Goal: Communication & Community: Answer question/provide support

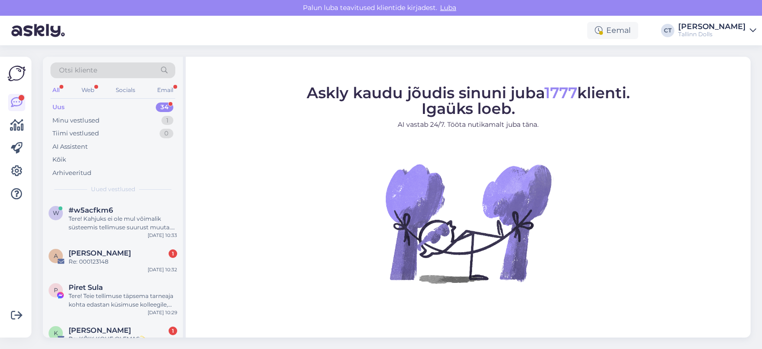
click at [103, 103] on div "Uus 34" at bounding box center [113, 107] width 125 height 13
click at [126, 232] on div "w #w5acfkm6 Tere! Kahjuks ei ole mul võimalik süsteemis tellimuse suurust muuta…" at bounding box center [113, 220] width 140 height 43
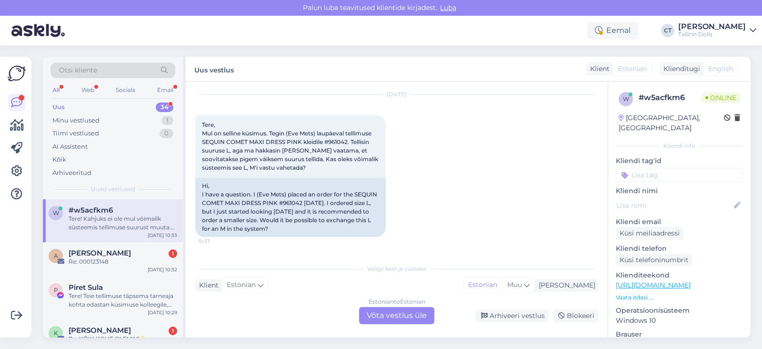
scroll to position [23, 0]
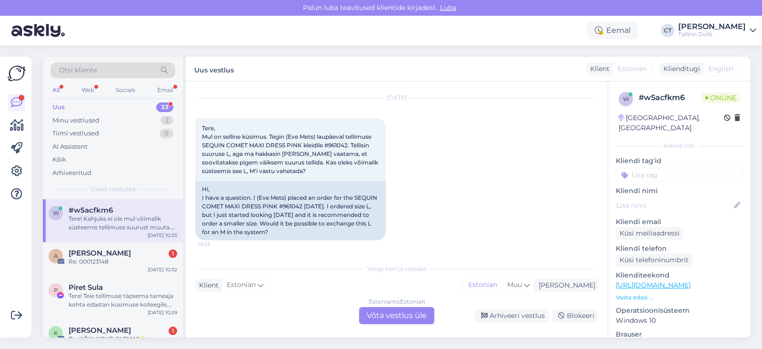
click at [398, 311] on div "Estonian to Estonian Võta vestlus üle" at bounding box center [396, 315] width 75 height 17
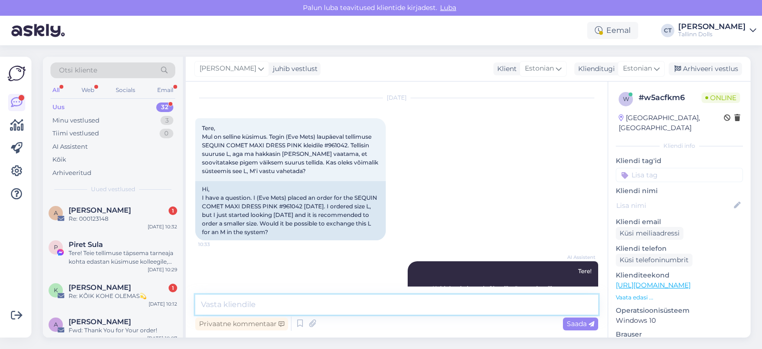
click at [419, 305] on textarea at bounding box center [396, 305] width 403 height 20
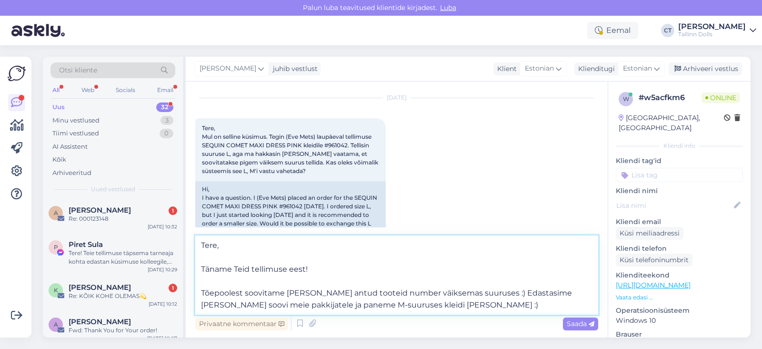
type textarea "Tere, Täname Teid tellimuse eest! Tõepoolest soovitame [PERSON_NAME] antud toot…"
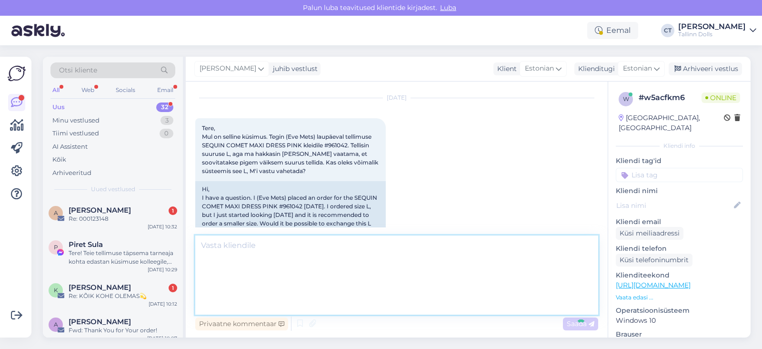
scroll to position [156, 0]
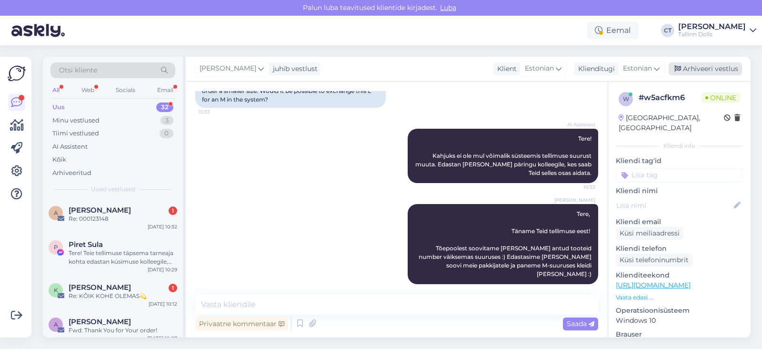
click at [709, 74] on div "Arhiveeri vestlus" at bounding box center [705, 68] width 73 height 13
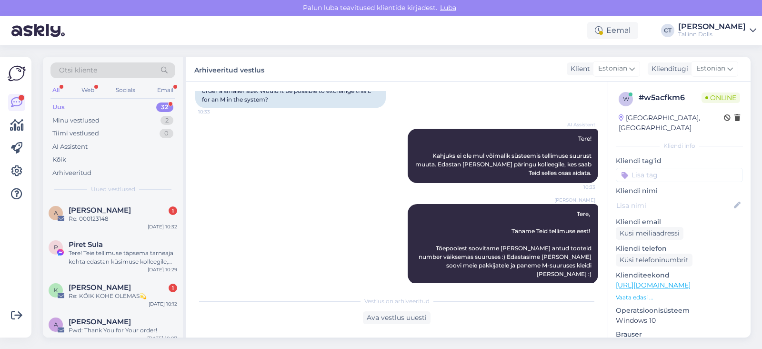
scroll to position [159, 0]
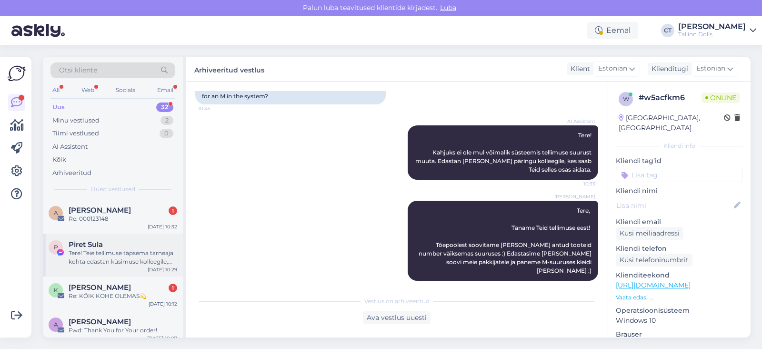
click at [144, 259] on div "Tere! Teie tellimuse täpsema tarneaja kohta edastan küsimuse kolleegile, kes sa…" at bounding box center [123, 257] width 109 height 17
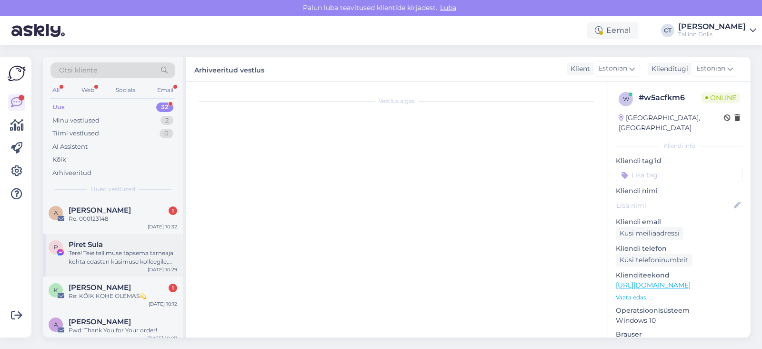
scroll to position [570, 0]
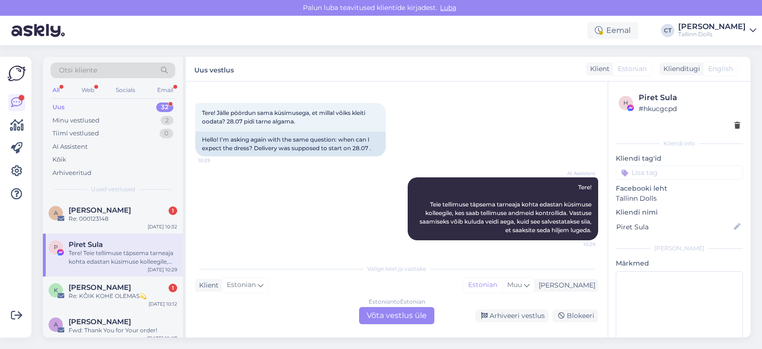
click at [417, 313] on div "Estonian to Estonian Võta vestlus üle" at bounding box center [396, 315] width 75 height 17
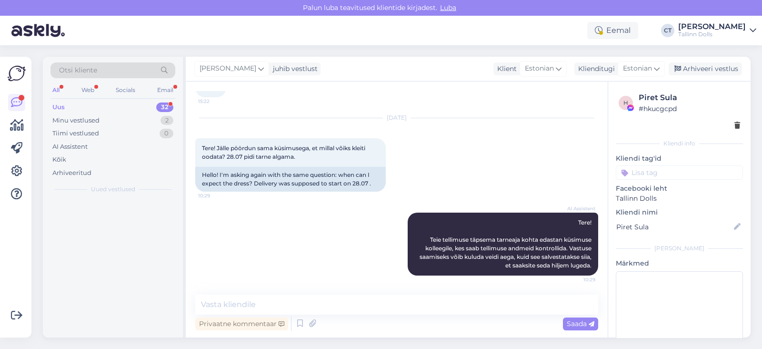
scroll to position [535, 0]
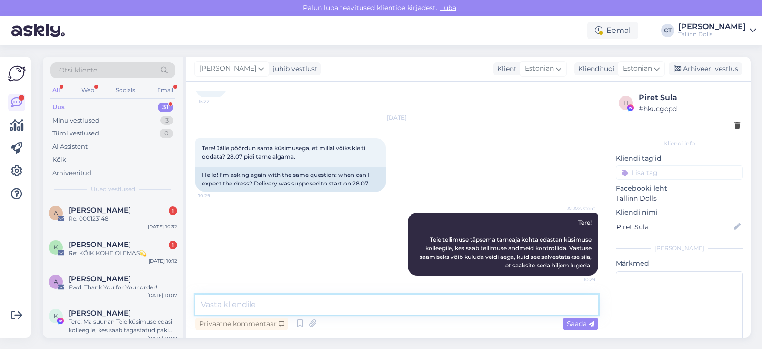
click at [442, 303] on textarea at bounding box center [396, 305] width 403 height 20
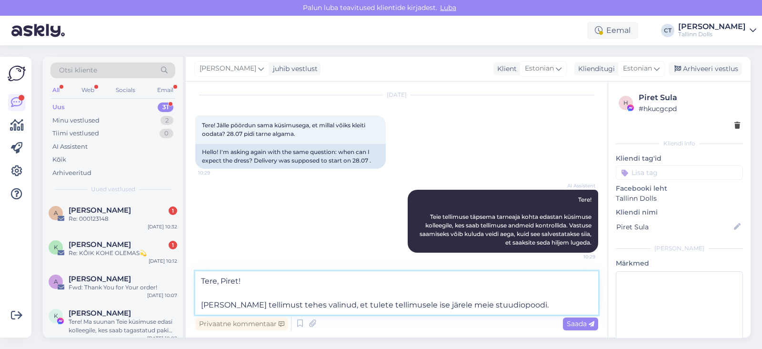
scroll to position [570, 0]
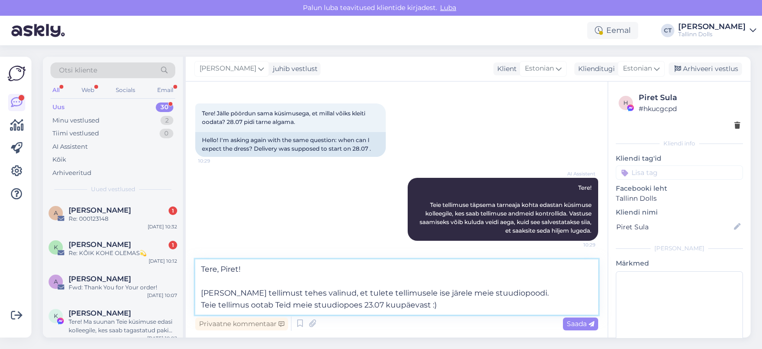
click at [379, 284] on textarea "Tere, Piret! [PERSON_NAME] tellimust tehes valinud, et tulete tellimusele ise j…" at bounding box center [396, 286] width 403 height 55
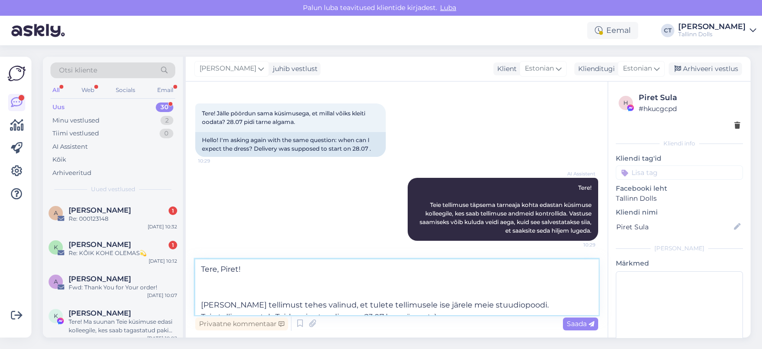
scroll to position [570, 0]
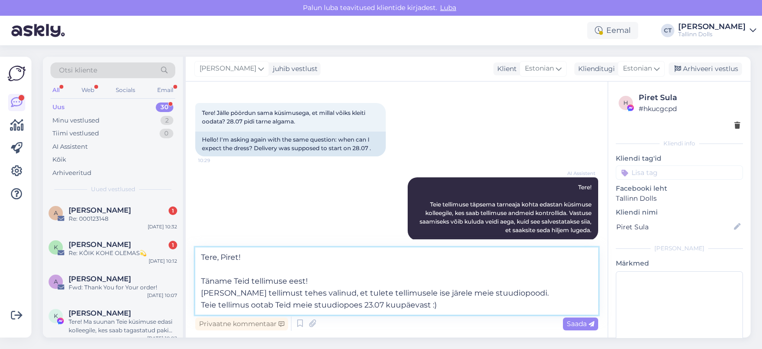
drag, startPoint x: 452, startPoint y: 301, endPoint x: 188, endPoint y: 244, distance: 270.0
click at [188, 244] on div "Vestlus algas [DATE] Tere! Tellisin kleidi 21.06. Kui kaua võib aega minna? Näi…" at bounding box center [397, 209] width 422 height 256
type textarea "Tere, Piret! Täname Teid tellimuse eest! [PERSON_NAME] tellimust tehes valinud,…"
click at [572, 318] on div "Saada" at bounding box center [580, 323] width 35 height 13
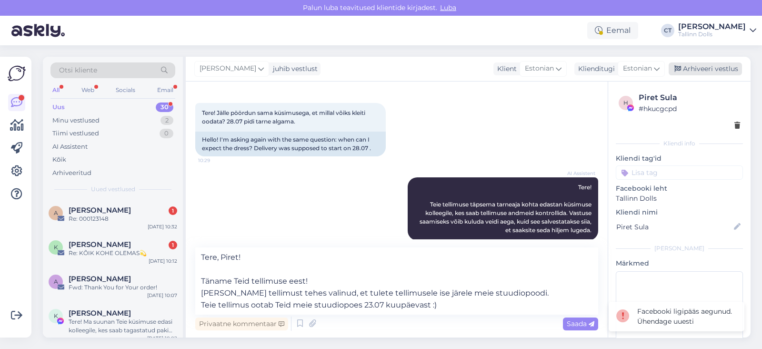
click at [716, 66] on div "Arhiveeri vestlus" at bounding box center [705, 68] width 73 height 13
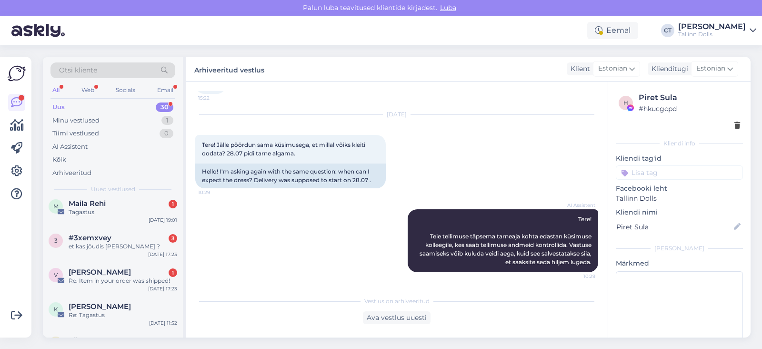
scroll to position [962, 0]
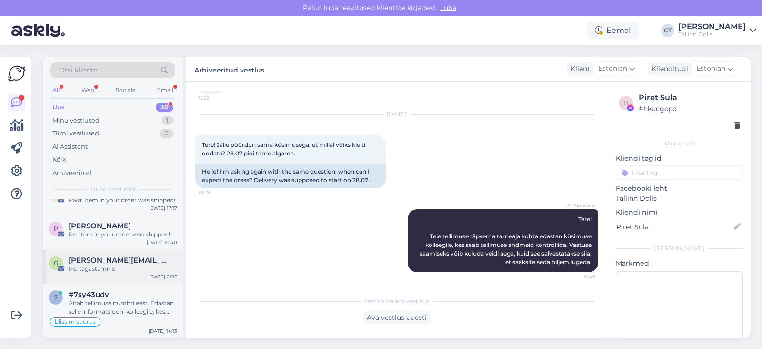
click at [117, 262] on span "[PERSON_NAME][EMAIL_ADDRESS][DOMAIN_NAME]" at bounding box center [118, 260] width 99 height 9
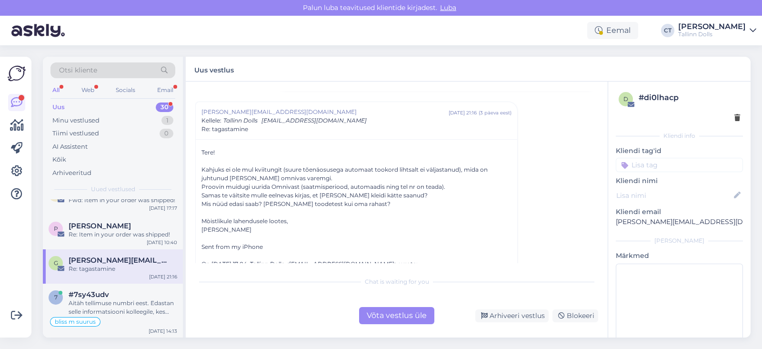
scroll to position [508, 0]
click at [395, 312] on div "Võta vestlus üle" at bounding box center [396, 315] width 75 height 17
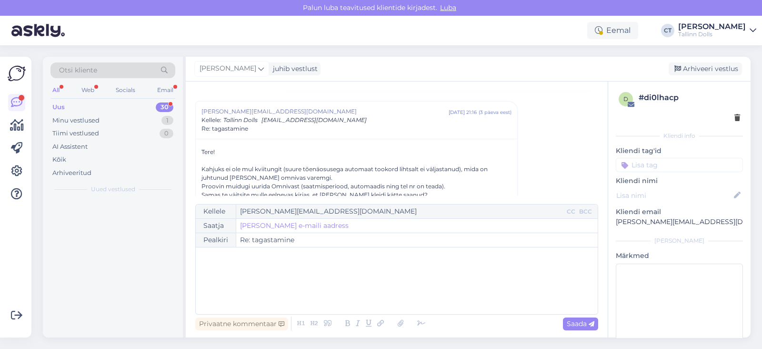
scroll to position [0, 0]
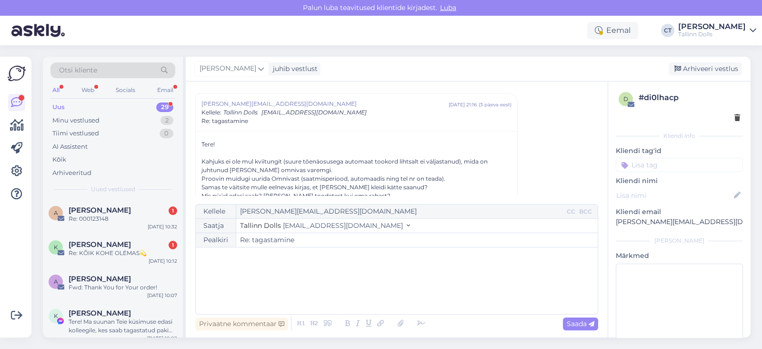
click at [408, 296] on div "﻿" at bounding box center [397, 280] width 393 height 57
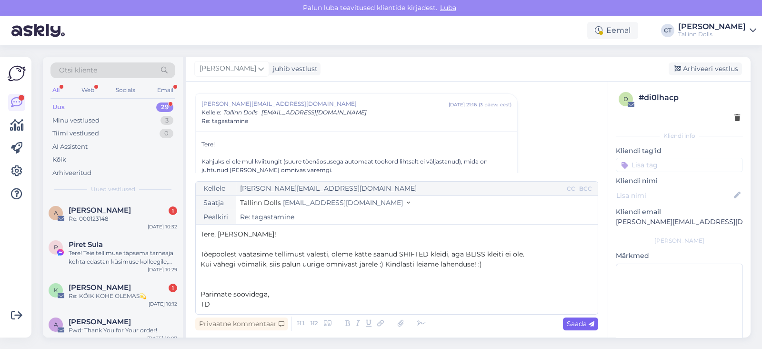
click at [598, 318] on div "Saada" at bounding box center [580, 323] width 35 height 13
type input "Re: Re: tagastamine"
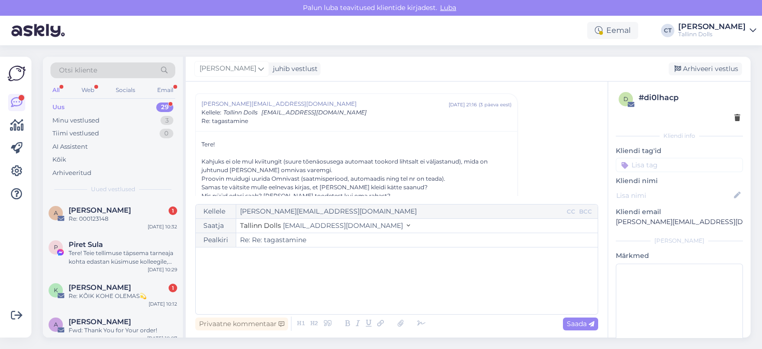
scroll to position [869, 0]
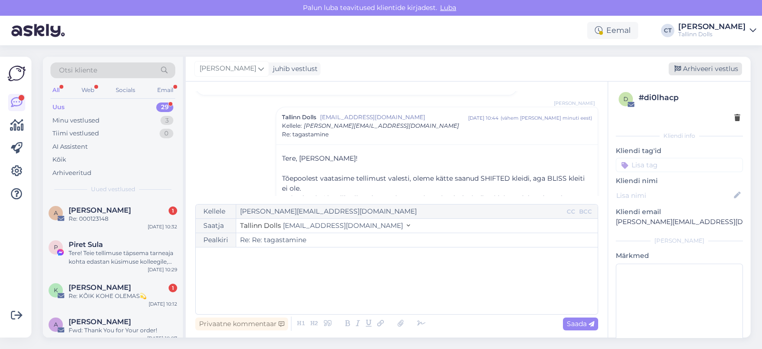
click at [710, 73] on div "Arhiveeri vestlus" at bounding box center [705, 68] width 73 height 13
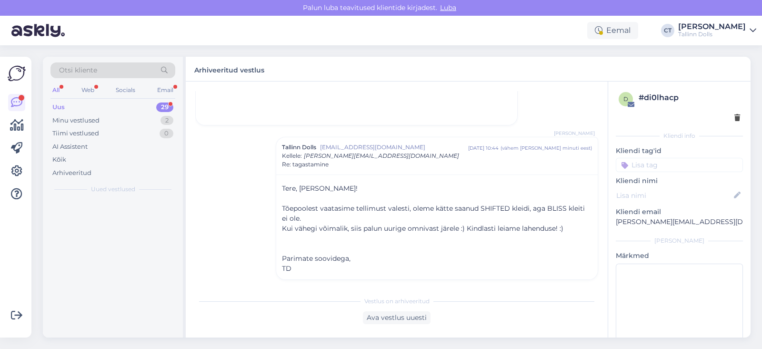
scroll to position [0, 0]
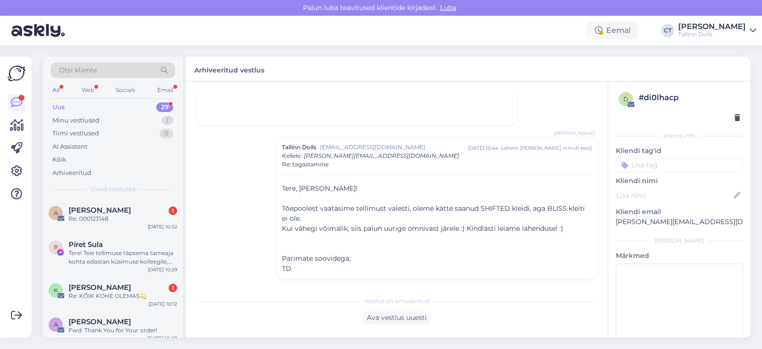
click at [123, 265] on div "Tere! Teie tellimuse täpsema tarneaja kohta edastan küsimuse kolleegile, kes sa…" at bounding box center [123, 257] width 109 height 17
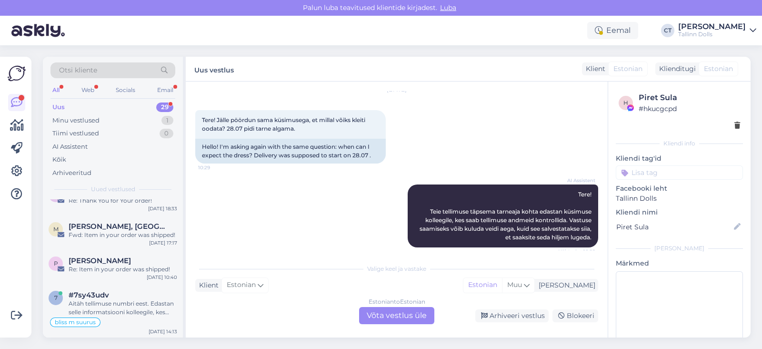
scroll to position [570, 0]
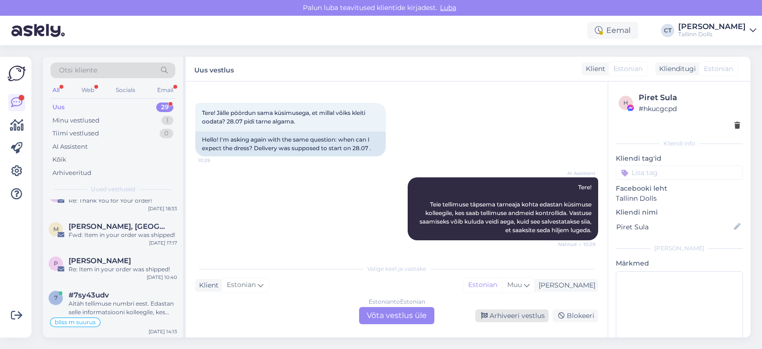
click at [526, 313] on div "Arhiveeri vestlus" at bounding box center [512, 315] width 73 height 13
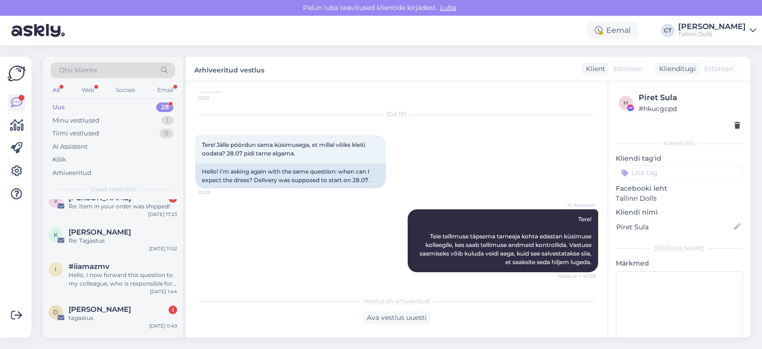
scroll to position [893, 0]
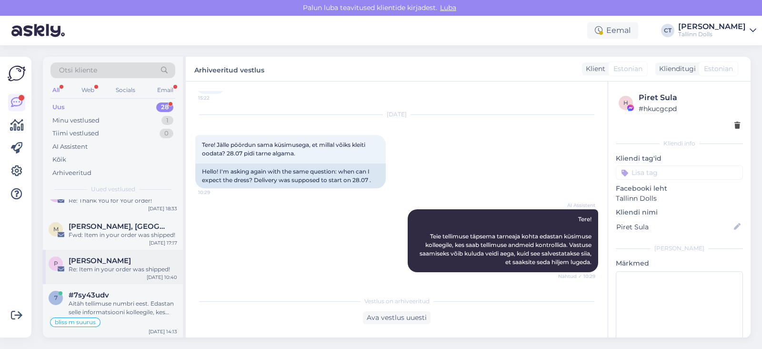
click at [126, 271] on div "Re: Item in your order was shipped!" at bounding box center [123, 269] width 109 height 9
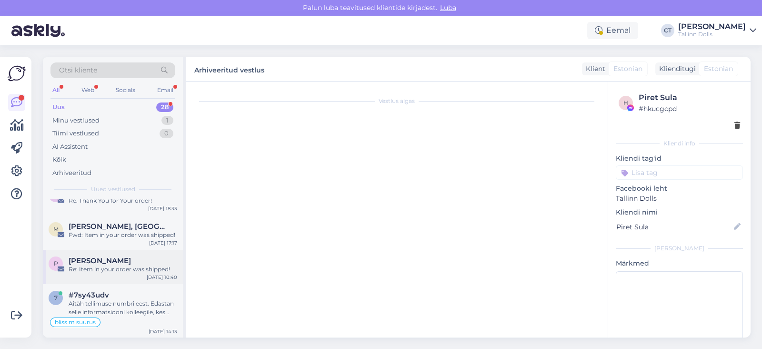
scroll to position [4, 0]
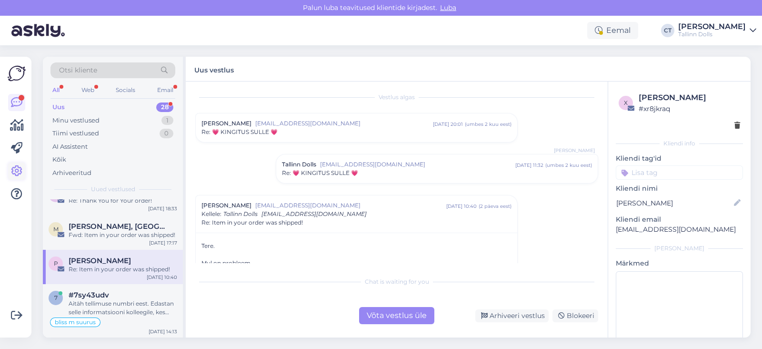
click at [14, 174] on icon at bounding box center [16, 170] width 11 height 11
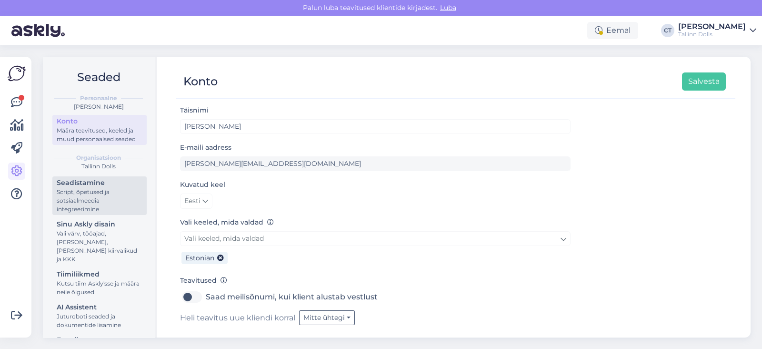
scroll to position [76, 0]
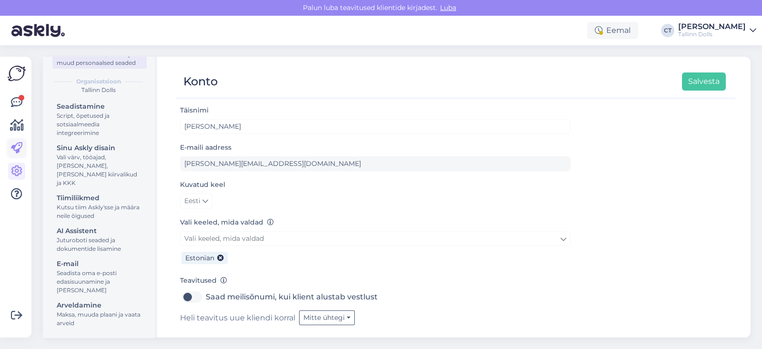
click at [20, 142] on icon at bounding box center [16, 147] width 11 height 11
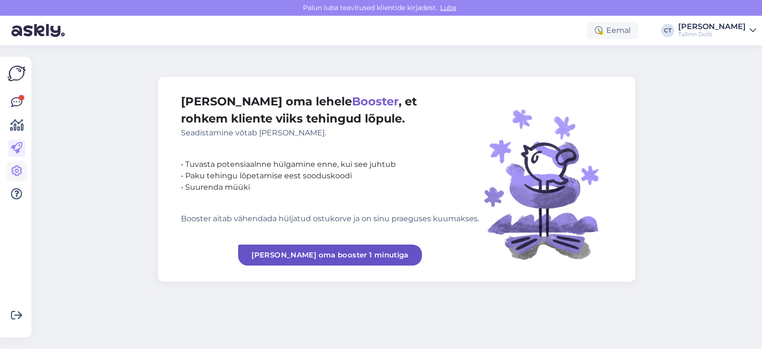
click at [20, 173] on icon at bounding box center [16, 170] width 11 height 11
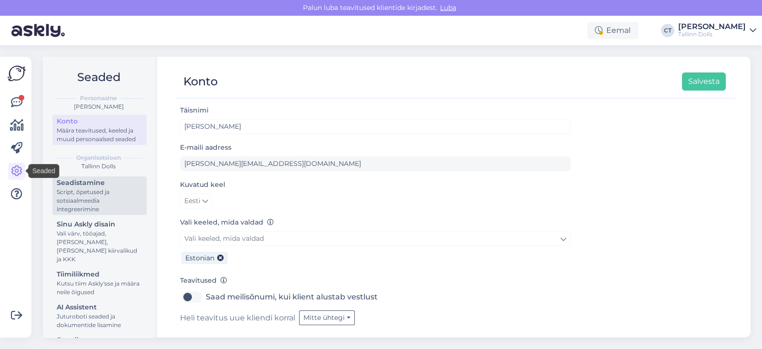
scroll to position [23, 0]
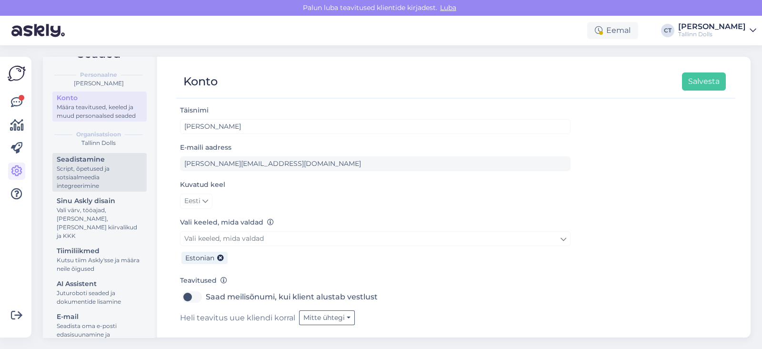
click at [92, 185] on div "Script, õpetused ja sotsiaalmeedia integreerimine" at bounding box center [100, 177] width 86 height 26
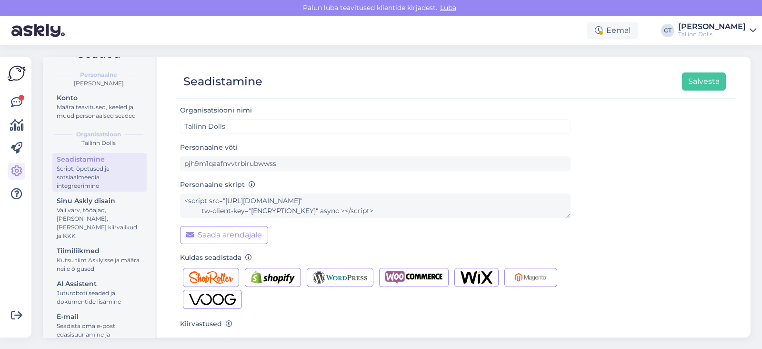
scroll to position [132, 0]
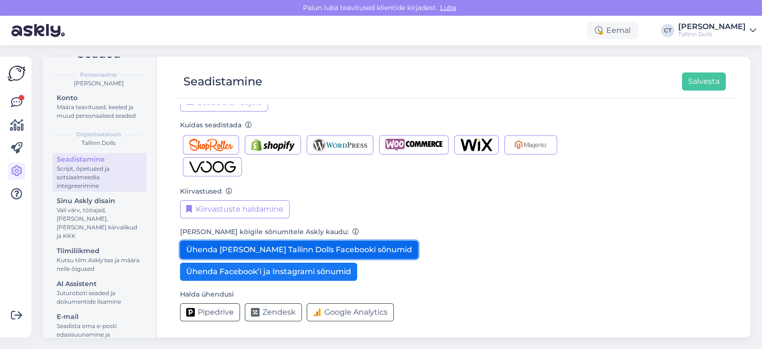
click at [235, 246] on button "Ühenda [PERSON_NAME] Tallinn Dolls Facebooki sõnumid" at bounding box center [299, 250] width 238 height 18
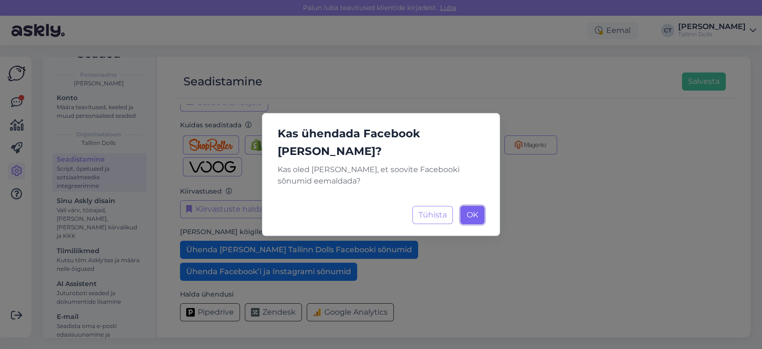
click at [478, 210] on span "OK" at bounding box center [472, 214] width 11 height 9
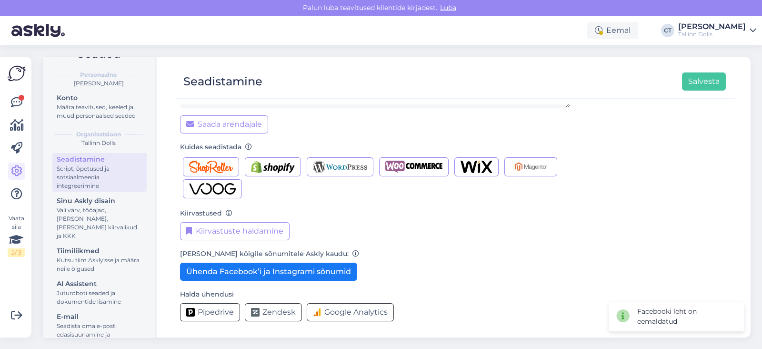
scroll to position [111, 0]
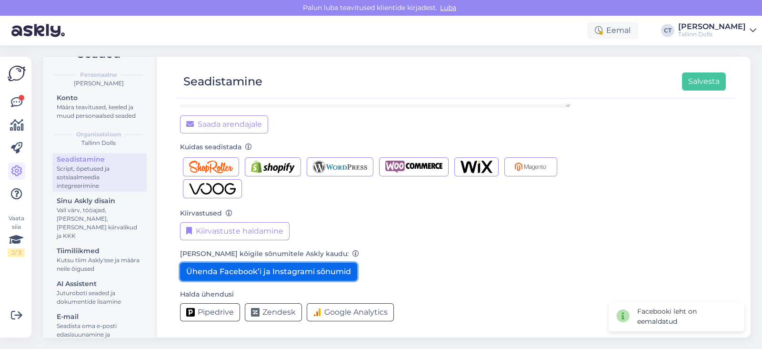
click at [312, 274] on button "Ühenda Facebook’i ja Instagrami sõnumid" at bounding box center [268, 272] width 177 height 18
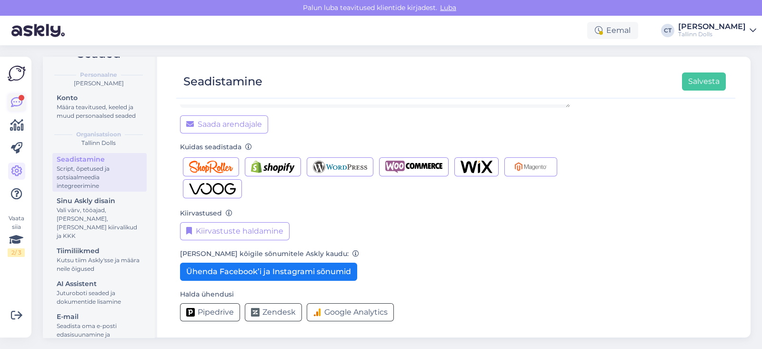
click at [15, 106] on icon at bounding box center [16, 102] width 11 height 11
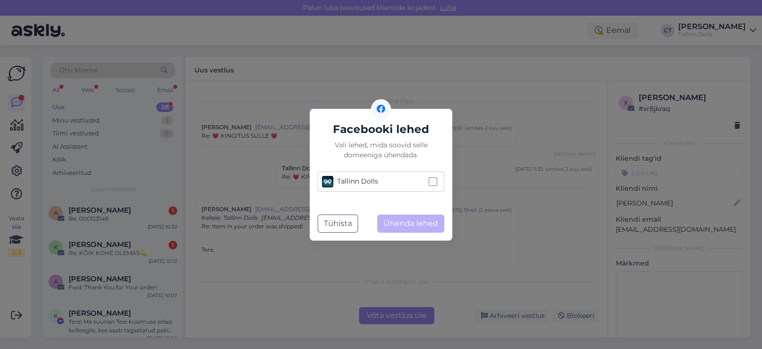
scroll to position [107, 0]
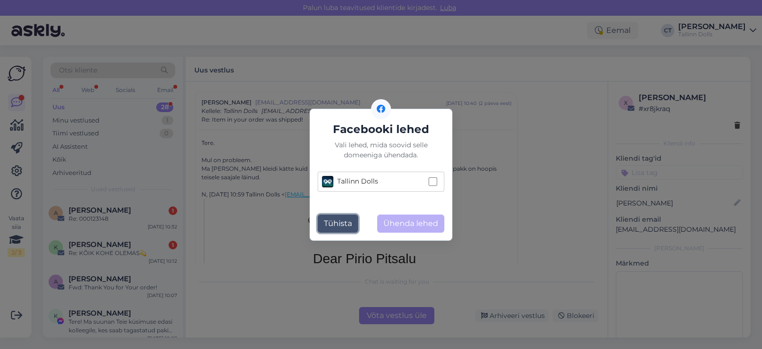
click at [345, 218] on button "Tühista" at bounding box center [338, 223] width 41 height 18
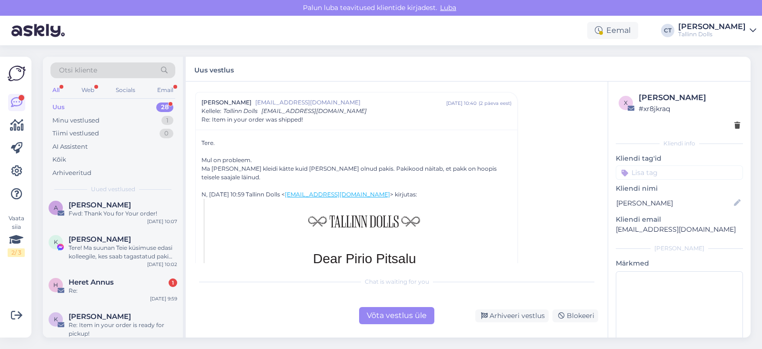
scroll to position [72, 0]
click at [112, 246] on div "Tere! Ma suunan Teie küsimuse edasi kolleegile, kes saab tagastatud paki staatu…" at bounding box center [123, 253] width 109 height 17
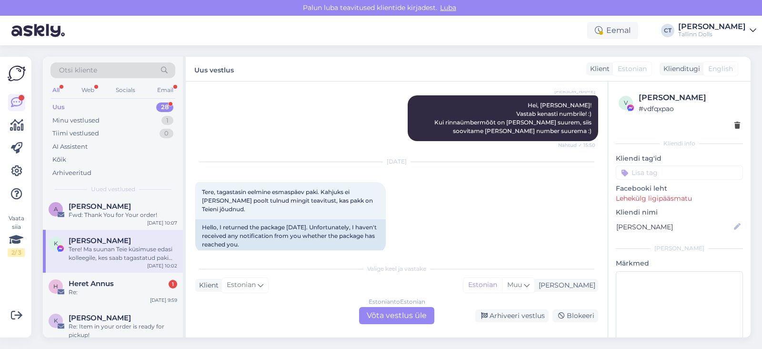
scroll to position [1117, 0]
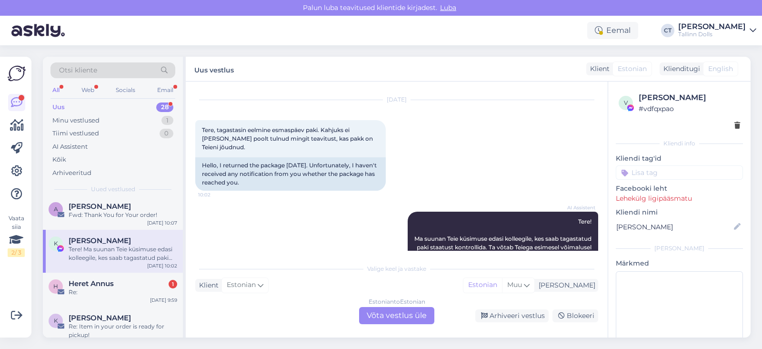
click at [387, 311] on div "Estonian to Estonian Võta vestlus üle" at bounding box center [396, 315] width 75 height 17
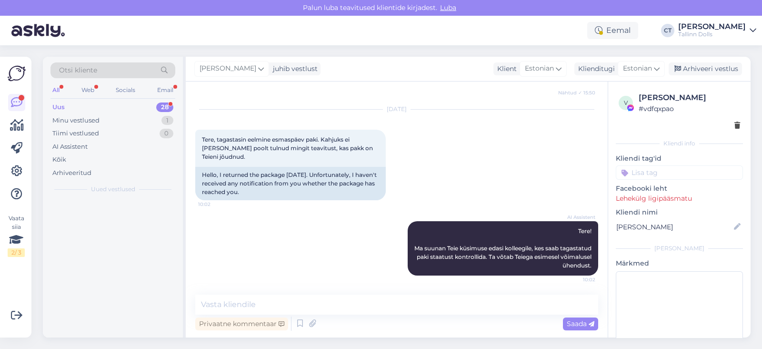
scroll to position [0, 0]
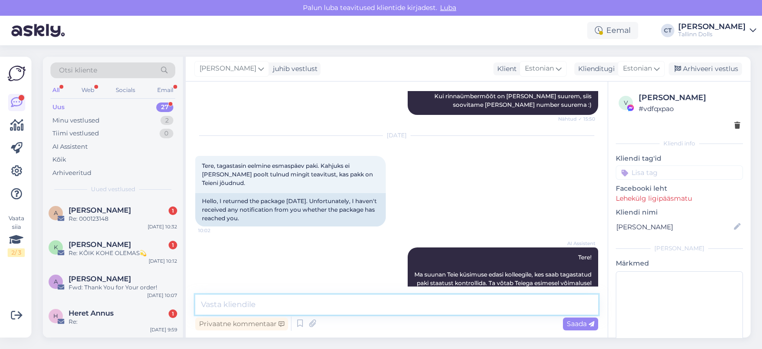
click at [412, 308] on textarea at bounding box center [396, 305] width 403 height 20
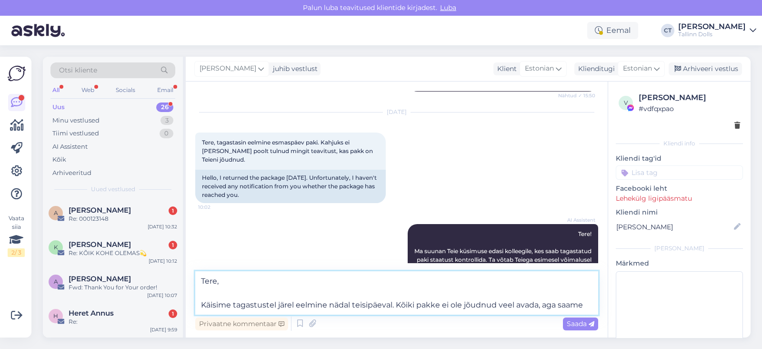
scroll to position [1117, 0]
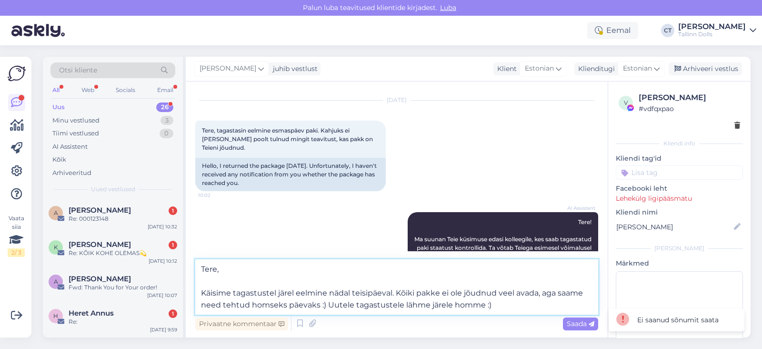
drag, startPoint x: 501, startPoint y: 308, endPoint x: 193, endPoint y: 260, distance: 311.1
click at [193, 260] on div "Vestlus algas [DATE] Tere! Tellisin Teie e-poest kleidi kuid kahjuks ei sobinud…" at bounding box center [397, 209] width 422 height 256
type textarea "Tere, Käisime tagastustel järel eelmine nädal teisipäeval. Kõiki pakke ei ole j…"
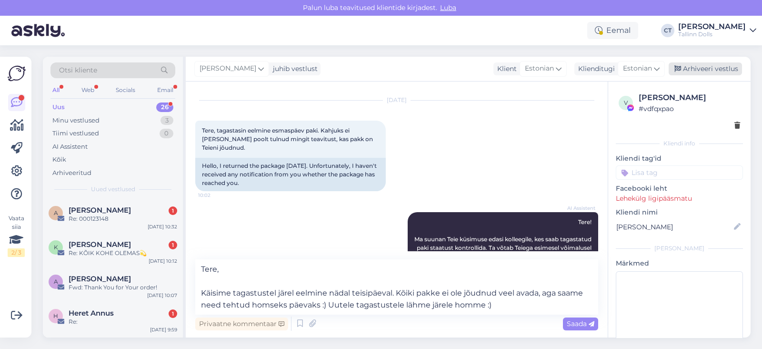
click at [709, 69] on div "Arhiveeri vestlus" at bounding box center [705, 68] width 73 height 13
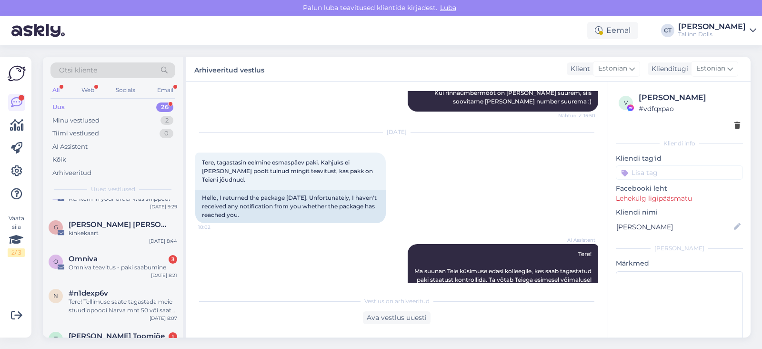
scroll to position [263, 0]
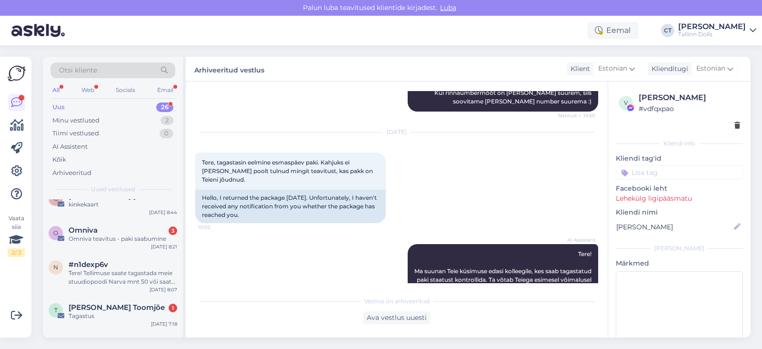
click at [106, 233] on div "Omniva 3" at bounding box center [123, 230] width 109 height 9
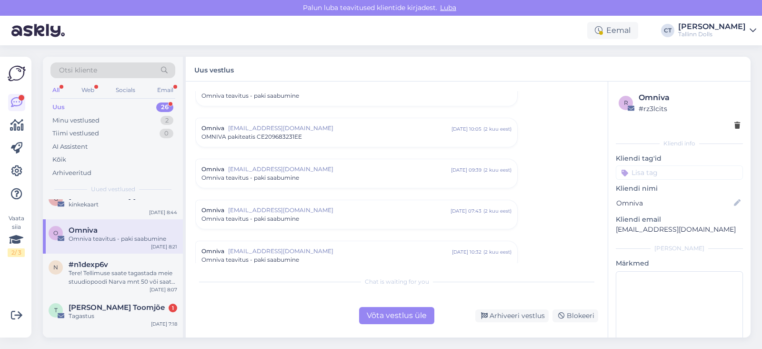
scroll to position [4023, 0]
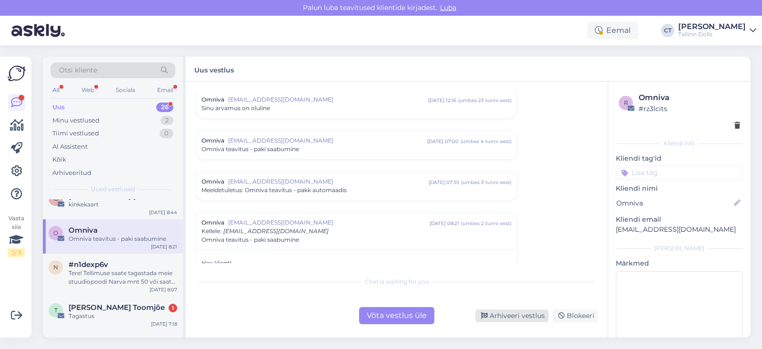
click at [503, 314] on div "Arhiveeri vestlus" at bounding box center [512, 315] width 73 height 13
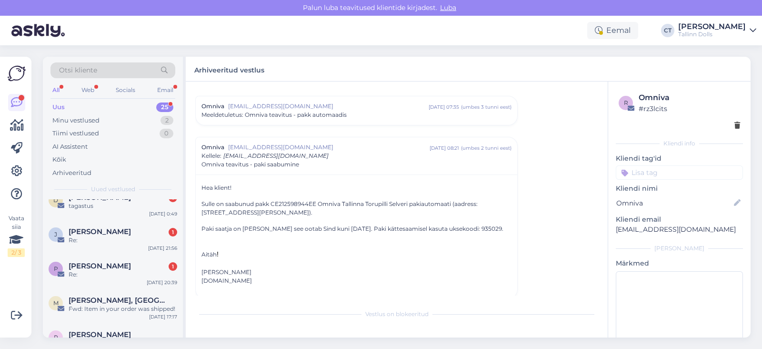
scroll to position [782, 0]
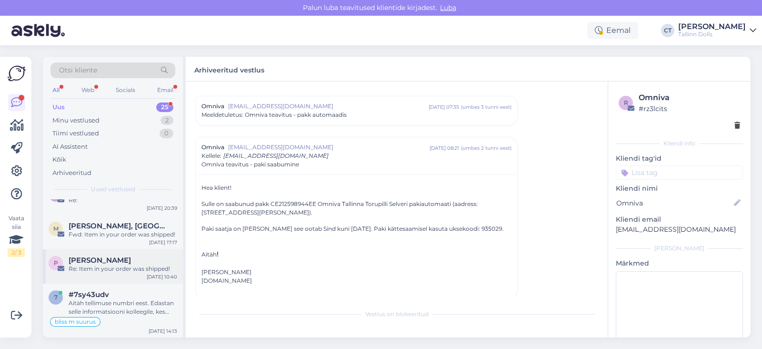
click at [114, 265] on div "Re: Item in your order was shipped!" at bounding box center [123, 268] width 109 height 9
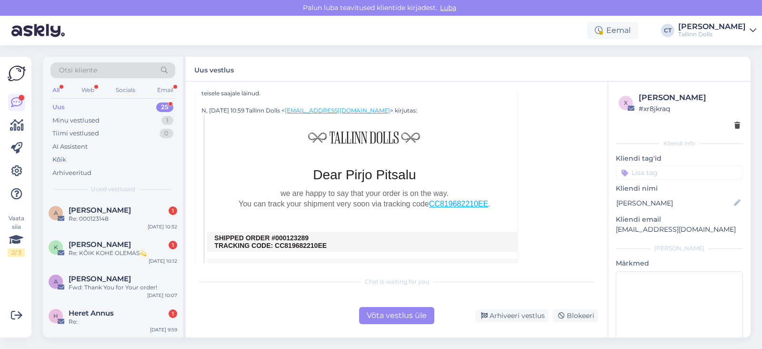
scroll to position [192, 0]
drag, startPoint x: 313, startPoint y: 225, endPoint x: 278, endPoint y: 229, distance: 35.0
click at [278, 233] on td "SHIPPED ORDER #000123289 TRACKING CODE: CC819682210EE" at bounding box center [364, 240] width 300 height 15
copy td "00123289"
click at [402, 316] on div "Võta vestlus üle" at bounding box center [396, 315] width 75 height 17
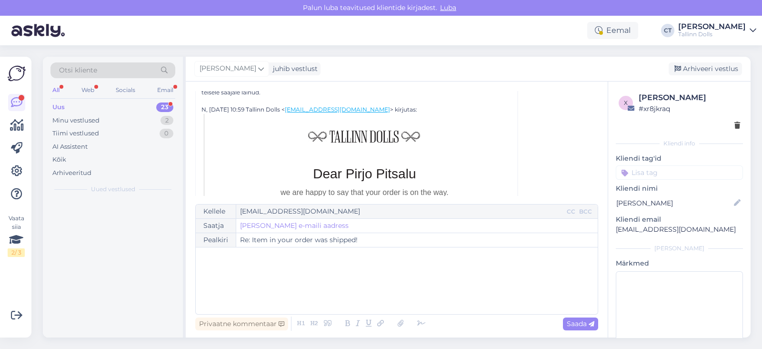
scroll to position [107, 0]
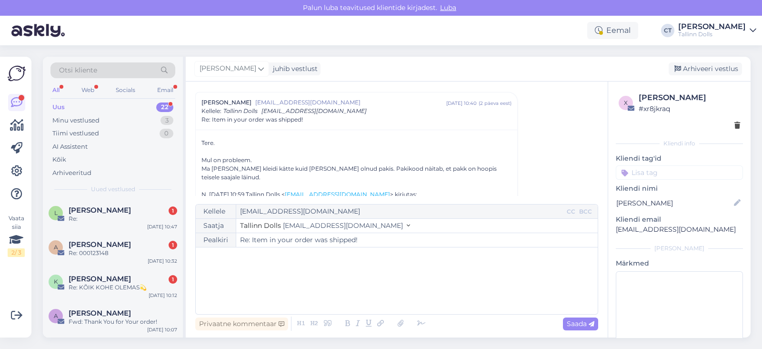
click at [419, 305] on div "﻿" at bounding box center [397, 280] width 393 height 57
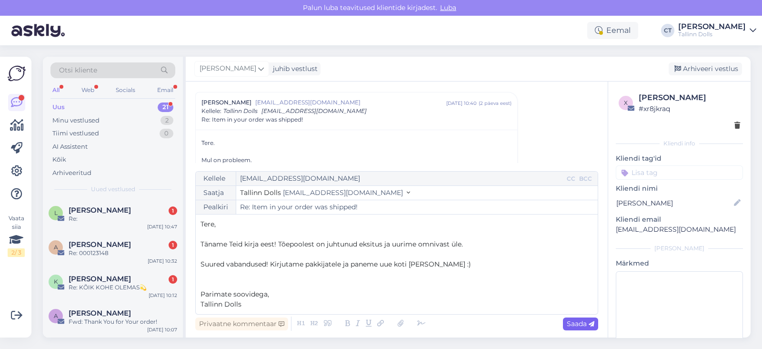
click at [581, 318] on div "Saada" at bounding box center [580, 323] width 35 height 13
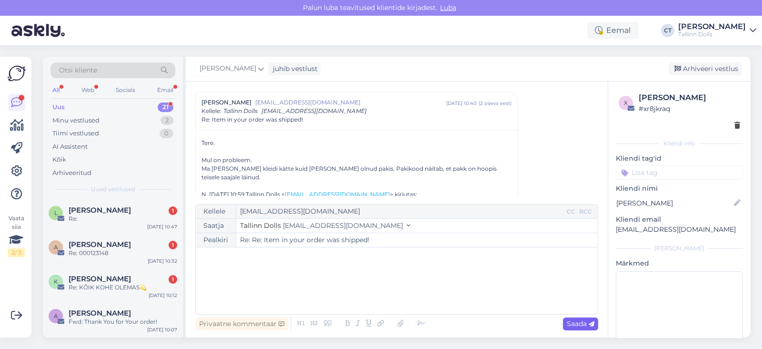
type input "Re: Re: Item in your order was shipped!"
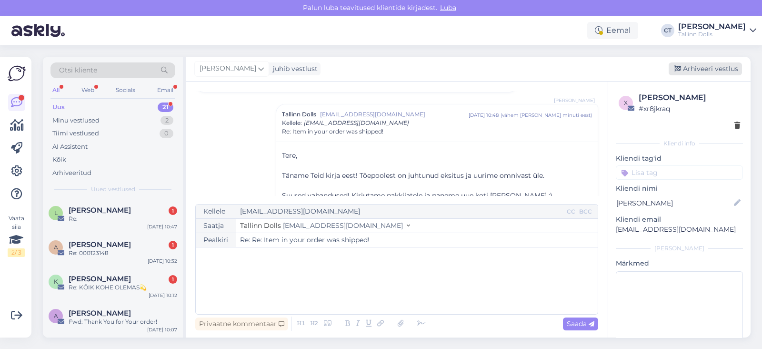
click at [731, 72] on div "Arhiveeri vestlus" at bounding box center [705, 68] width 73 height 13
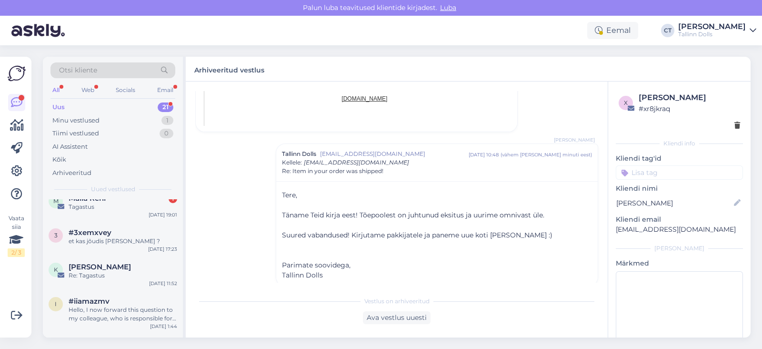
scroll to position [645, 0]
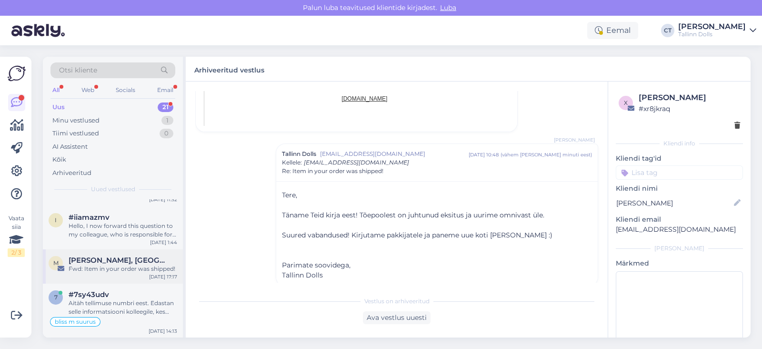
click at [137, 263] on span "[PERSON_NAME], [GEOGRAPHIC_DATA]" at bounding box center [118, 260] width 99 height 9
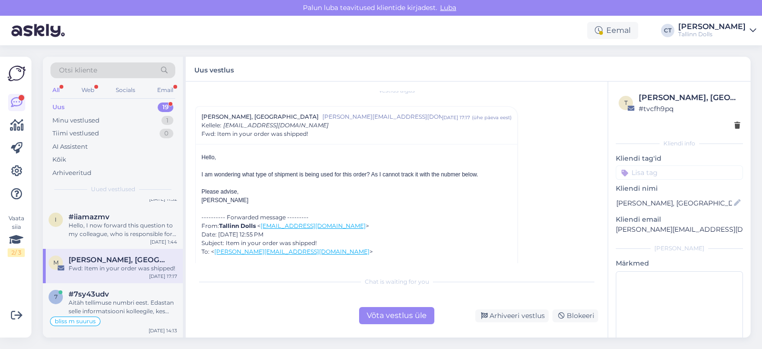
scroll to position [576, 0]
click at [373, 306] on div "Chat is waiting for you Võta vestlus üle Arhiveeri vestlus Blokeeri" at bounding box center [396, 298] width 403 height 52
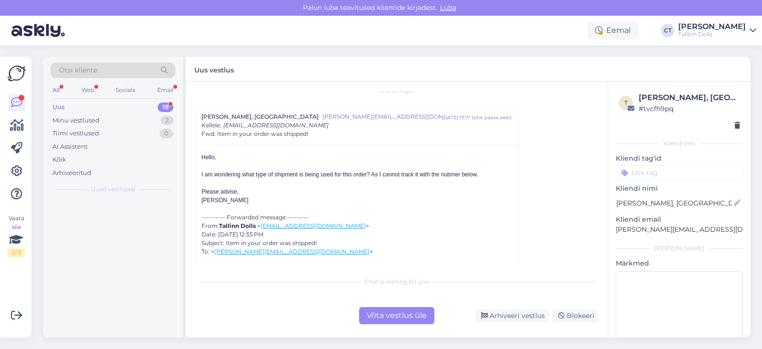
scroll to position [0, 0]
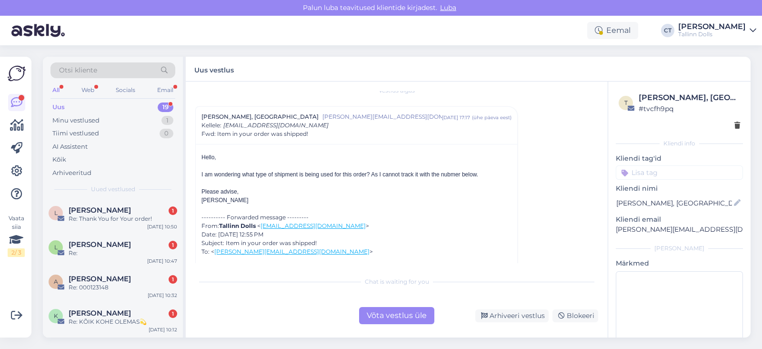
click at [386, 313] on div "Võta vestlus üle" at bounding box center [396, 315] width 75 height 17
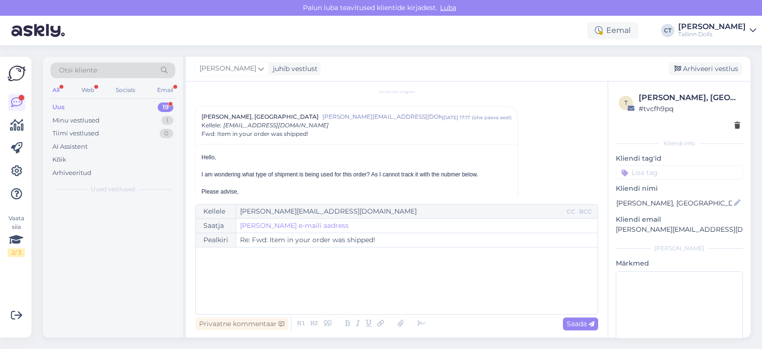
scroll to position [26, 0]
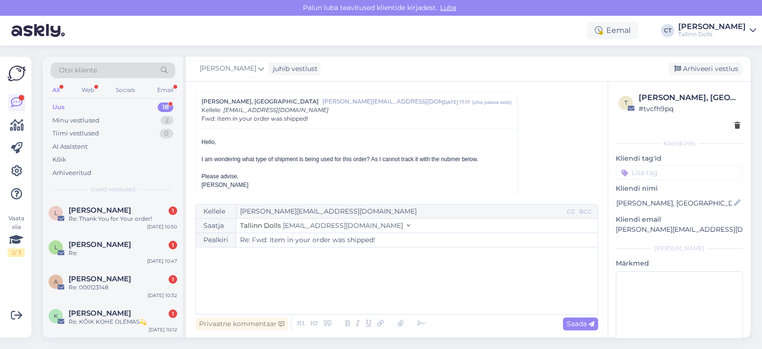
click at [398, 297] on div "﻿" at bounding box center [397, 280] width 393 height 57
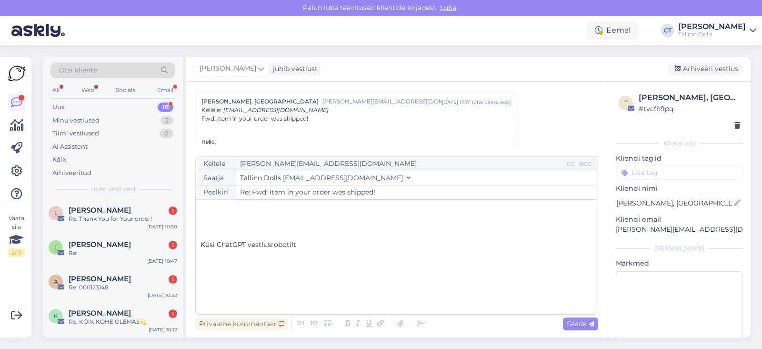
scroll to position [0, 0]
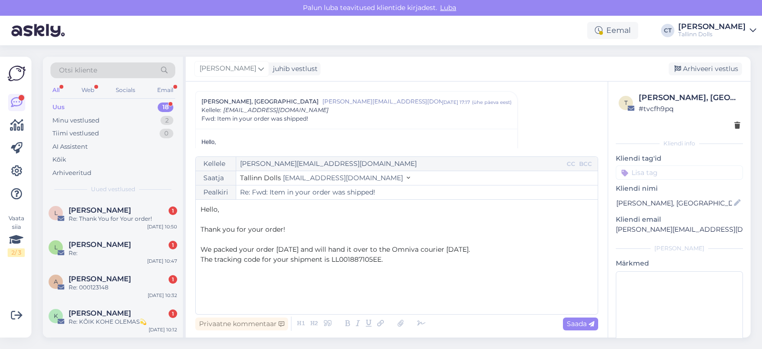
click at [336, 251] on span "We packed your order [DATE] and will hand it over to the Omniva courier [DATE]." at bounding box center [336, 249] width 270 height 9
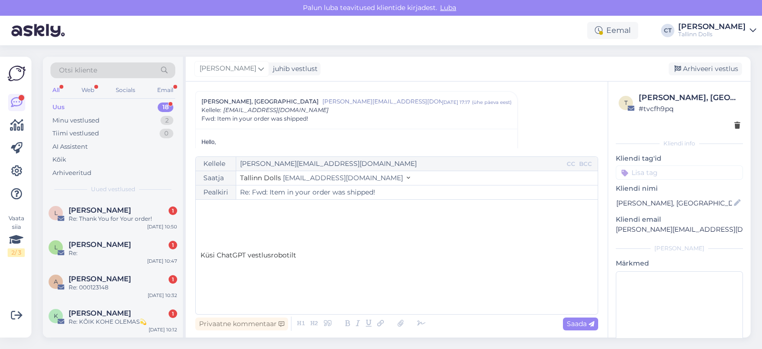
scroll to position [106, 0]
drag, startPoint x: 304, startPoint y: 289, endPoint x: 213, endPoint y: 242, distance: 101.9
click at [213, 242] on div "Hello, ﻿ Thank you for your order! ﻿ We packed your order [DATE] and will hand …" at bounding box center [397, 256] width 393 height 105
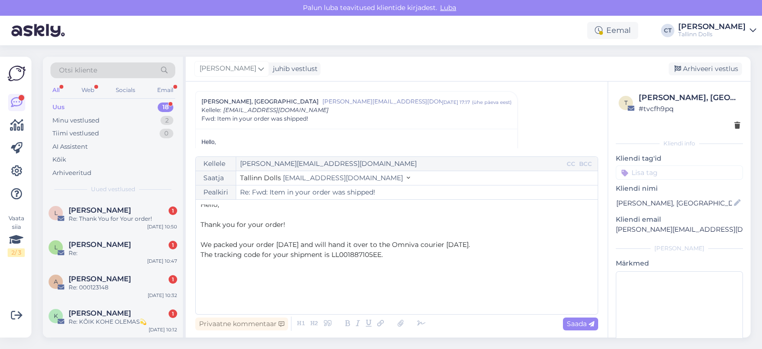
scroll to position [0, 0]
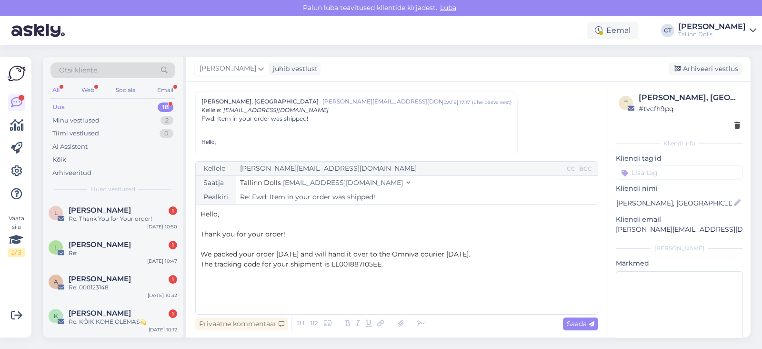
click at [329, 277] on p "﻿" at bounding box center [397, 274] width 393 height 10
click at [591, 327] on div "Saada" at bounding box center [580, 323] width 35 height 13
type input "Re: Fwd: Item in your order was shipped!"
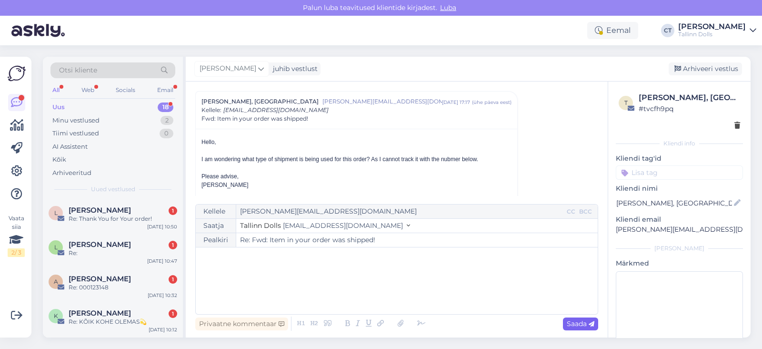
scroll to position [689, 0]
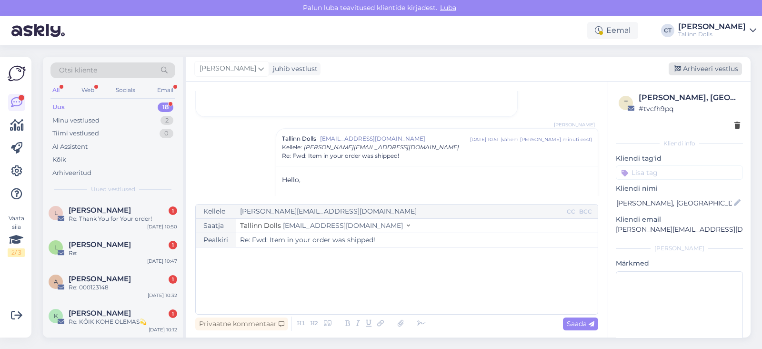
click at [717, 68] on div "Arhiveeri vestlus" at bounding box center [705, 68] width 73 height 13
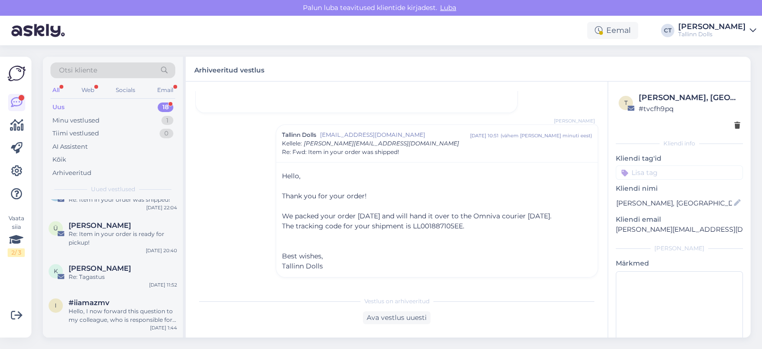
scroll to position [542, 0]
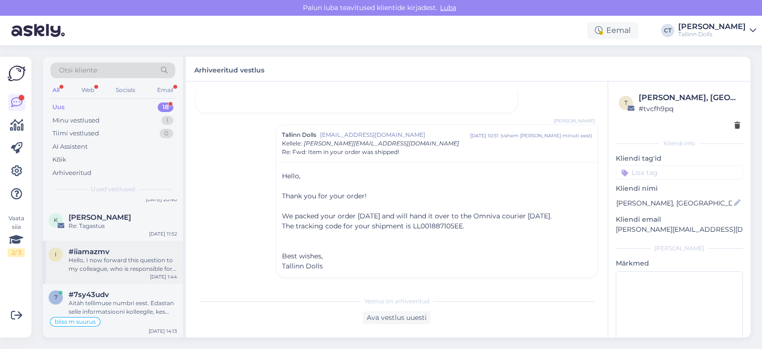
click at [140, 264] on div "Hello, I now forward this question to my colleague, who is responsible for this…" at bounding box center [123, 264] width 109 height 17
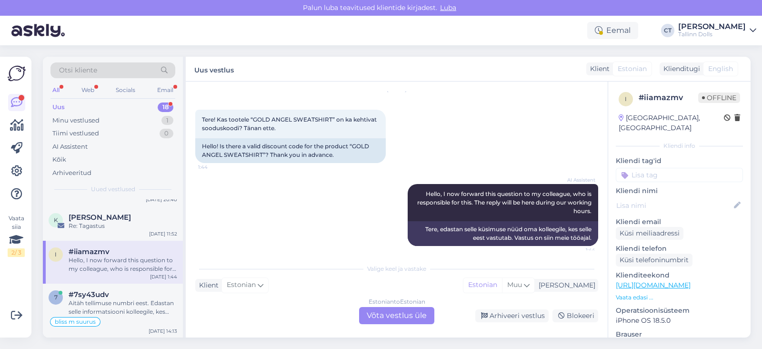
scroll to position [38, 0]
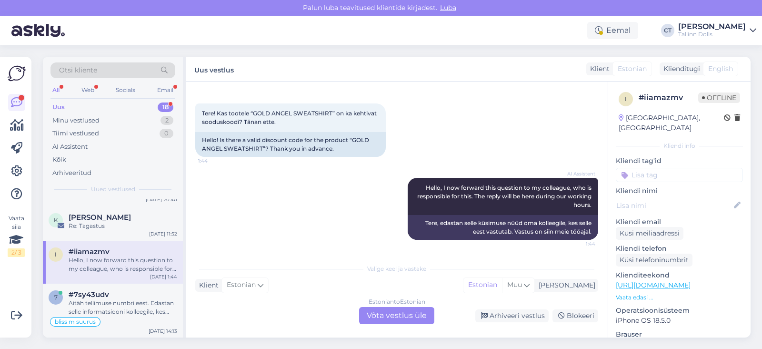
click at [396, 314] on div "Estonian to Estonian Võta vestlus üle" at bounding box center [396, 315] width 75 height 17
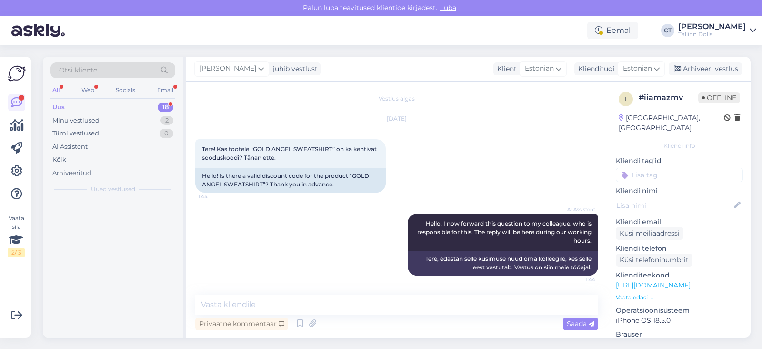
scroll to position [0, 0]
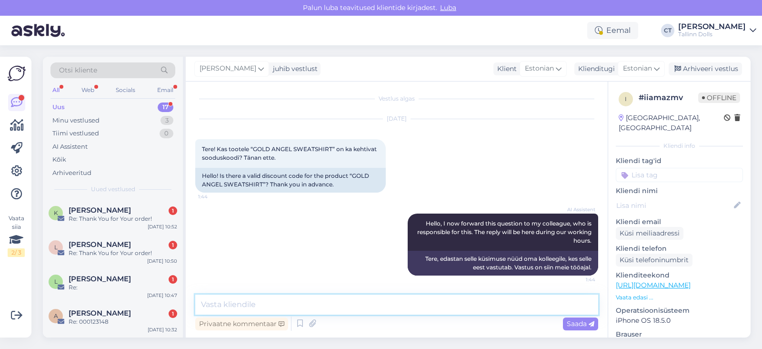
click at [412, 311] on textarea at bounding box center [396, 305] width 403 height 20
type textarea "Tere, kahjuks sellele tootel sooduskoodi ei ole hetkel."
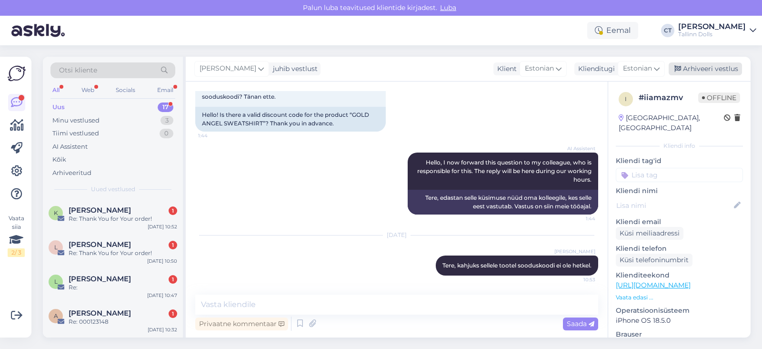
click at [736, 71] on div "Arhiveeri vestlus" at bounding box center [705, 68] width 73 height 13
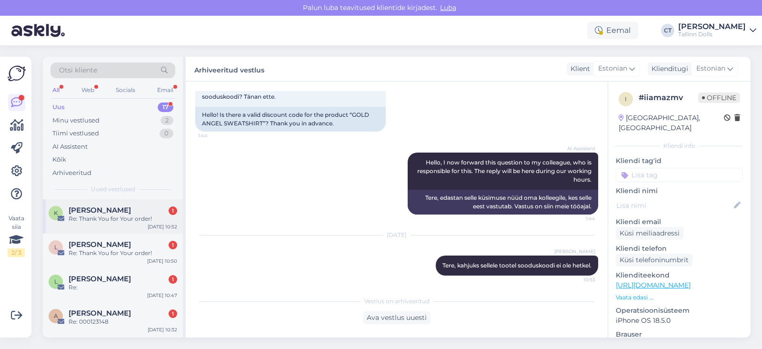
click at [157, 214] on div "Re: Thank You for Your order!" at bounding box center [123, 218] width 109 height 9
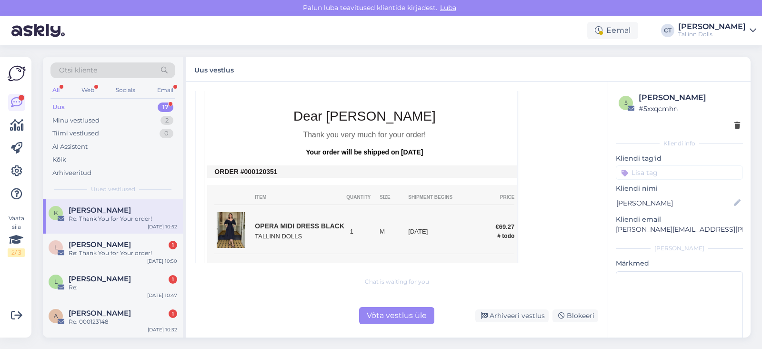
scroll to position [216, 0]
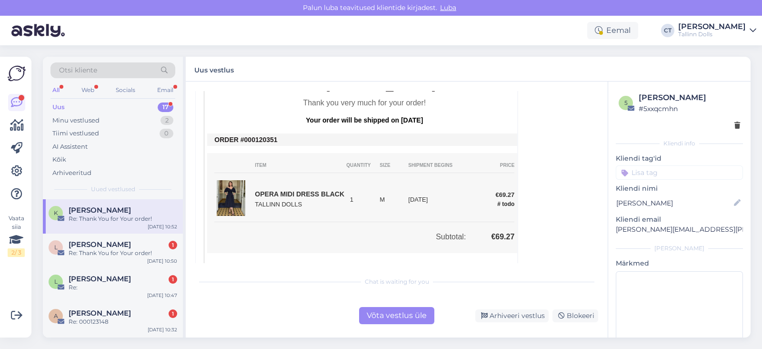
drag, startPoint x: 287, startPoint y: 128, endPoint x: 251, endPoint y: 131, distance: 36.3
click at [251, 136] on td "ORDER #000120351" at bounding box center [364, 140] width 300 height 8
copy td "0120351"
click at [385, 314] on div "Võta vestlus üle" at bounding box center [396, 315] width 75 height 17
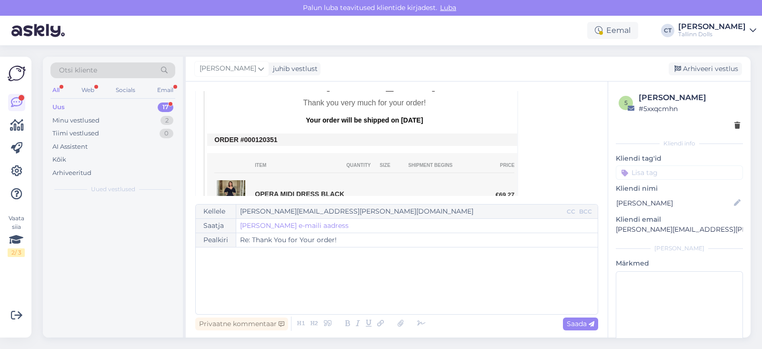
scroll to position [26, 0]
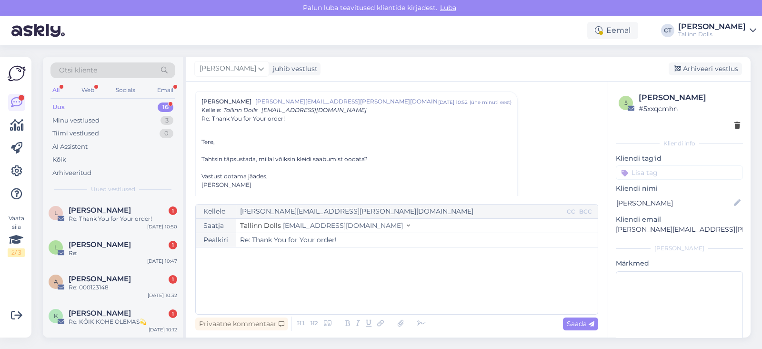
click at [400, 302] on div "﻿" at bounding box center [397, 280] width 393 height 57
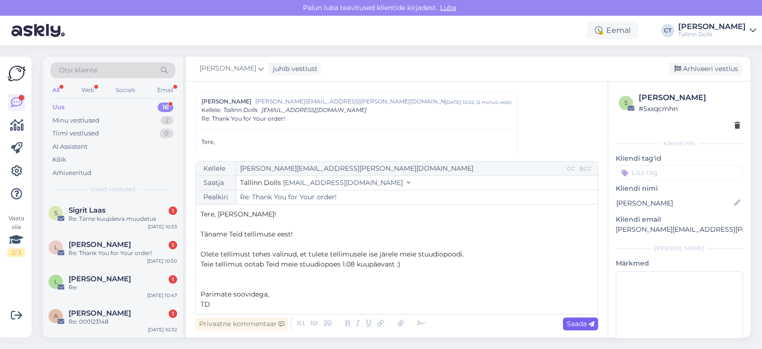
click at [597, 318] on div "Saada" at bounding box center [580, 323] width 35 height 13
type input "Re: Re: Thank You for Your order!"
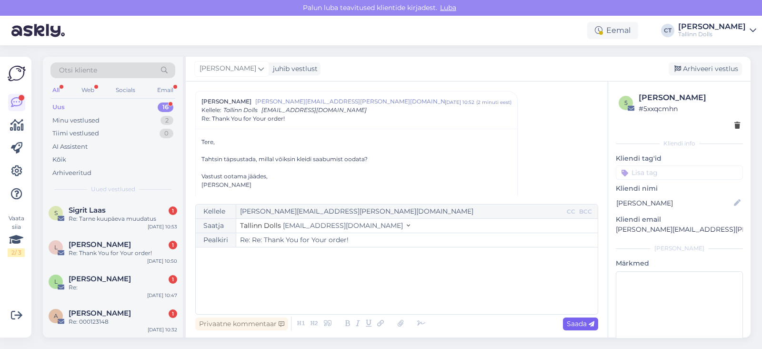
scroll to position [611, 0]
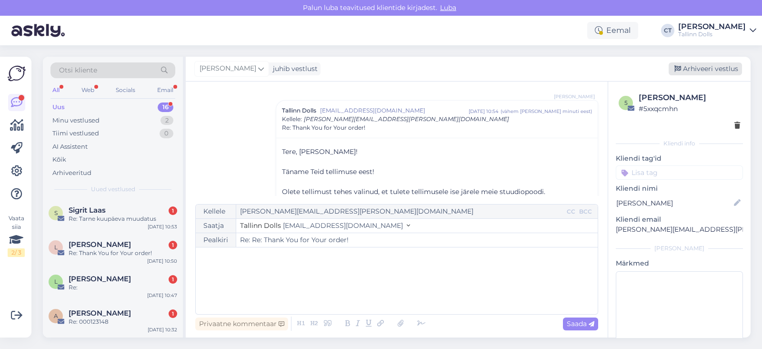
click at [705, 65] on div "Arhiveeri vestlus" at bounding box center [705, 68] width 73 height 13
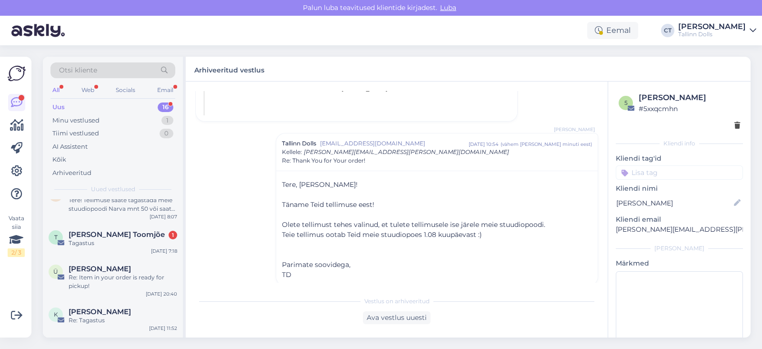
scroll to position [456, 0]
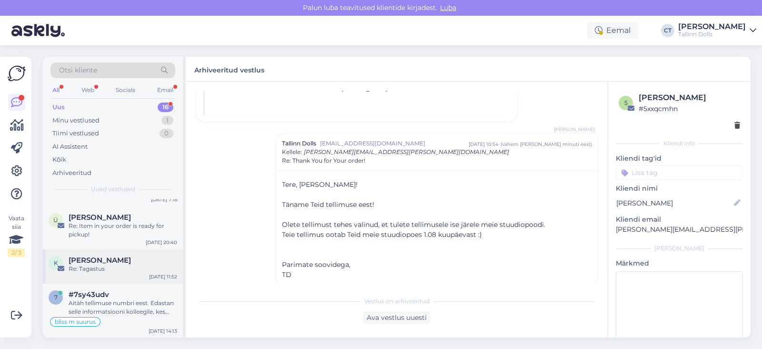
click at [148, 264] on div "Re: Tagastus" at bounding box center [123, 268] width 109 height 9
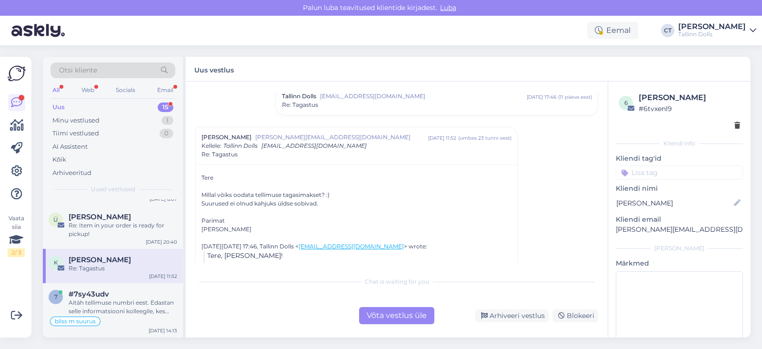
scroll to position [422, 0]
click at [400, 315] on div "Võta vestlus üle" at bounding box center [396, 315] width 75 height 17
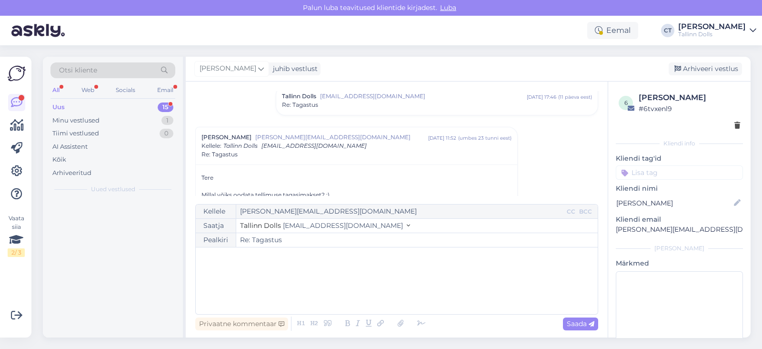
scroll to position [0, 0]
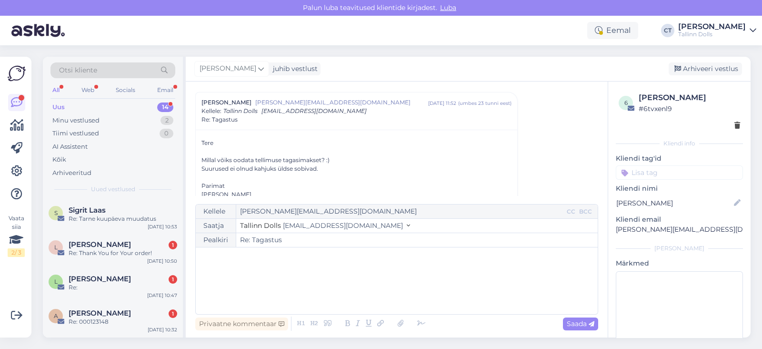
click at [420, 305] on div "﻿" at bounding box center [397, 280] width 393 height 57
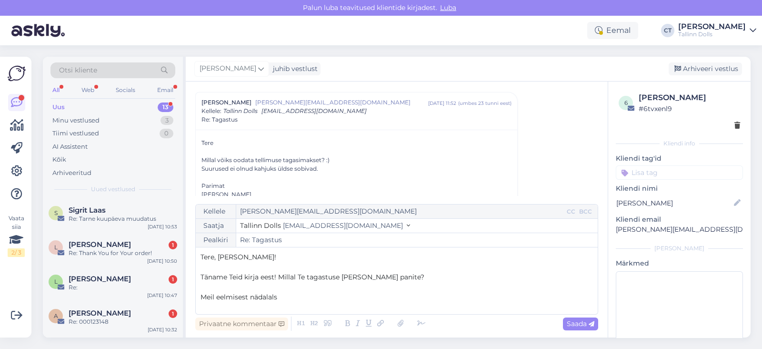
drag, startPoint x: 307, startPoint y: 297, endPoint x: 279, endPoint y: 272, distance: 37.5
click at [279, 272] on div "Tere, [PERSON_NAME]! ﻿ Täname Teid kirja eest! Millal Te tagastuse [PERSON_NAME…" at bounding box center [397, 280] width 393 height 57
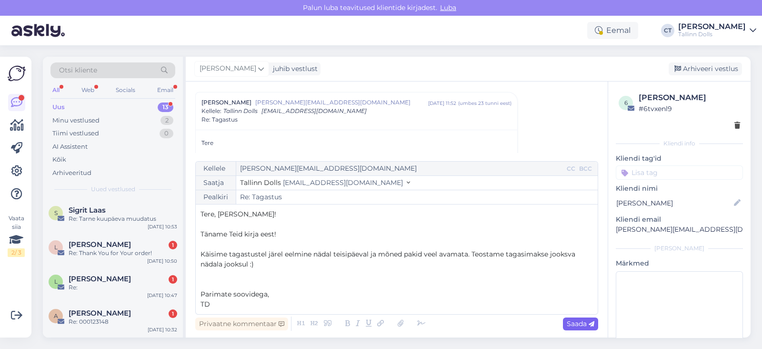
click at [580, 320] on span "Saada" at bounding box center [581, 323] width 28 height 9
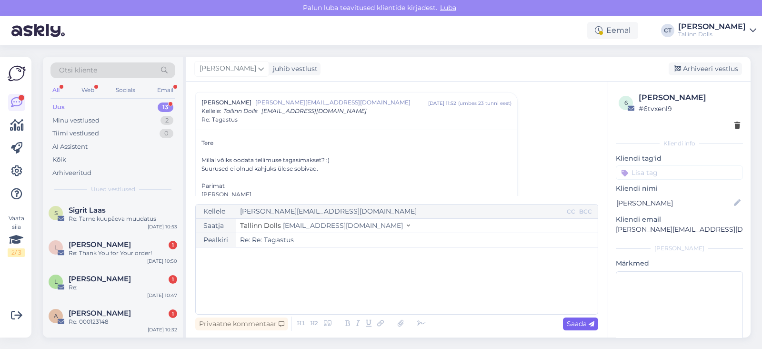
type input "Re: Tagastus"
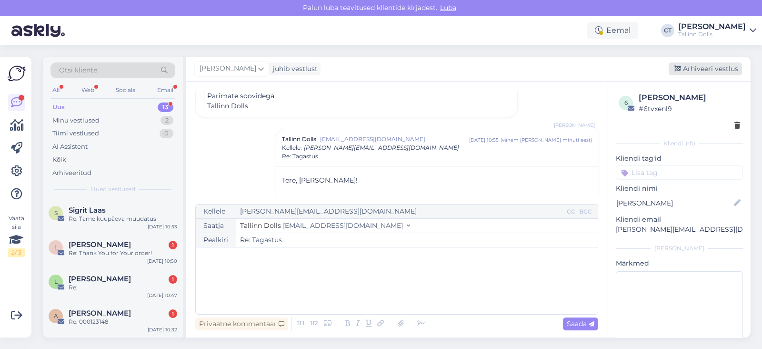
click at [703, 71] on div "Arhiveeri vestlus" at bounding box center [705, 68] width 73 height 13
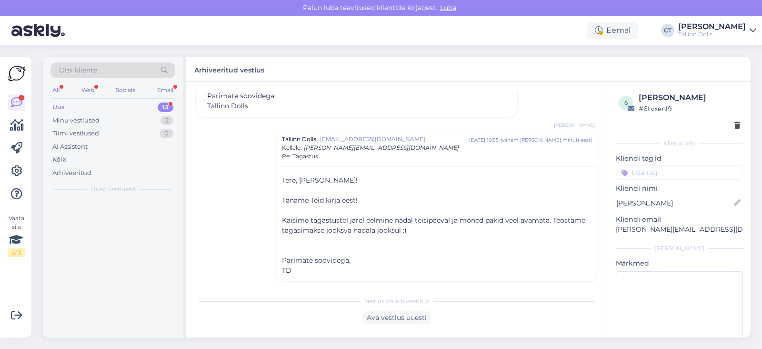
scroll to position [406, 0]
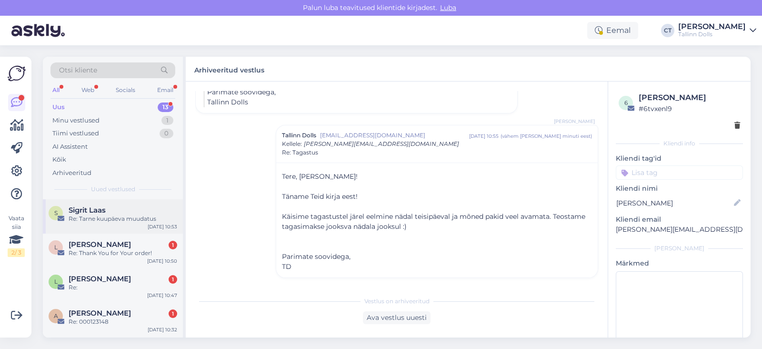
click at [128, 209] on div "Sigrit Laas" at bounding box center [123, 210] width 109 height 9
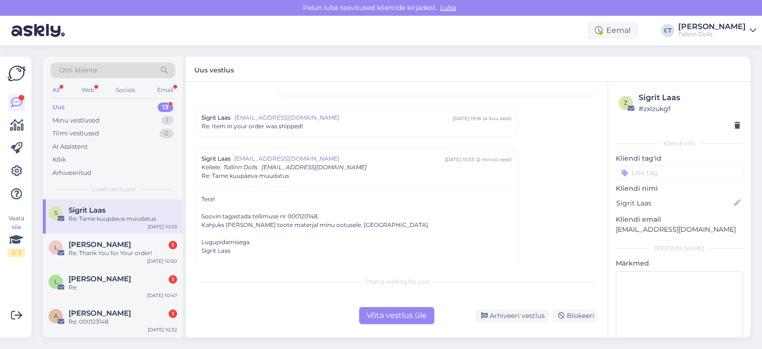
scroll to position [124, 0]
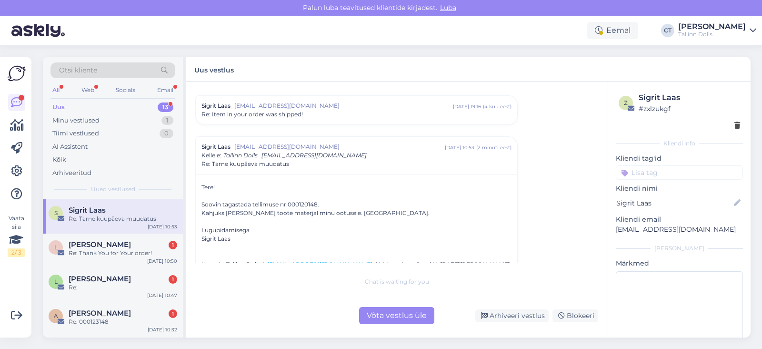
click at [392, 317] on div "Võta vestlus üle" at bounding box center [396, 315] width 75 height 17
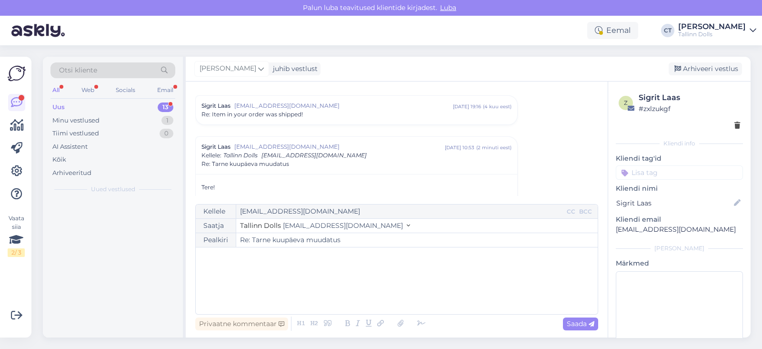
scroll to position [168, 0]
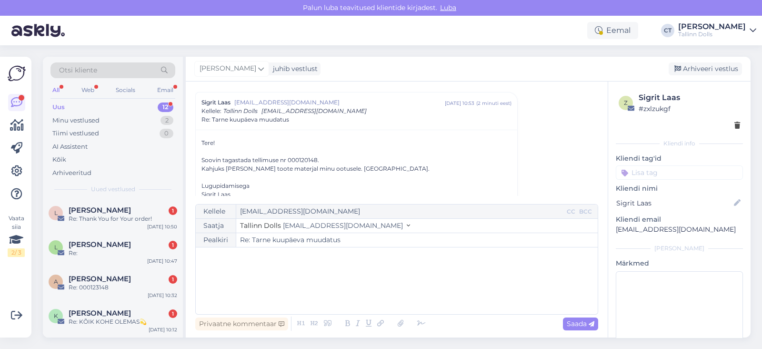
click at [399, 298] on div "﻿" at bounding box center [397, 280] width 393 height 57
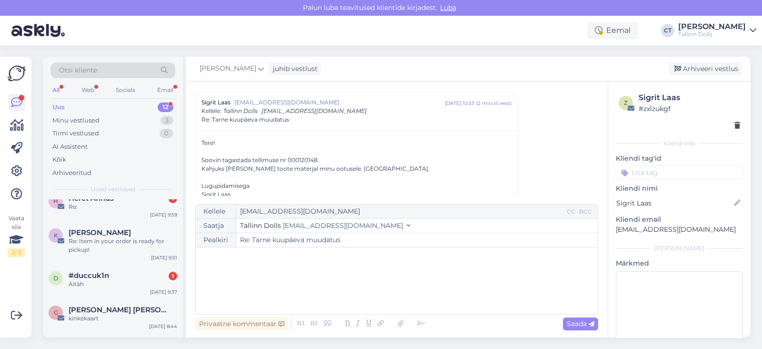
scroll to position [310, 0]
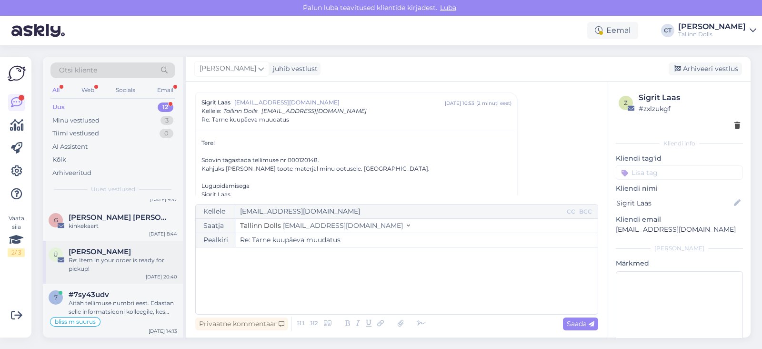
click at [129, 256] on div "Re: Item in your order is ready for pickup!" at bounding box center [123, 264] width 109 height 17
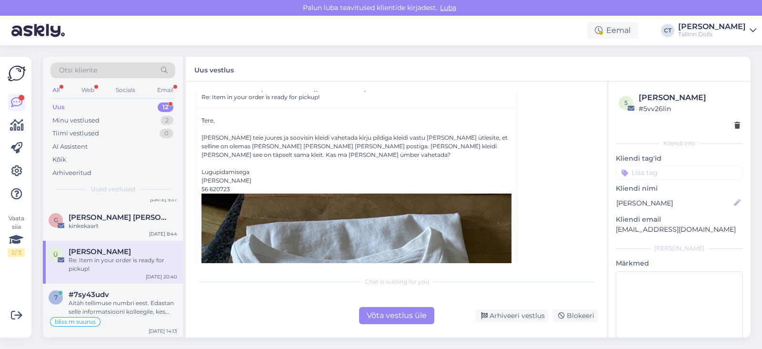
scroll to position [48, 0]
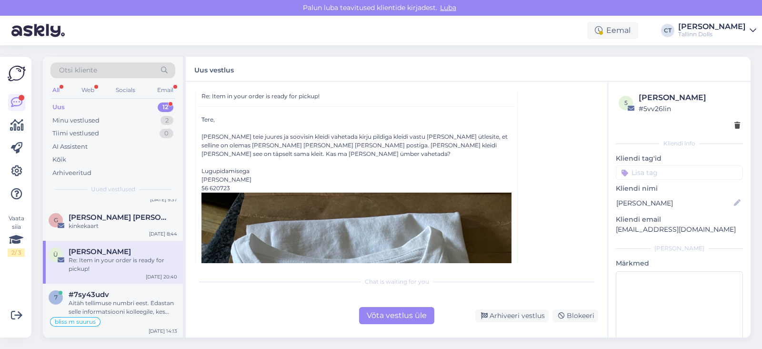
click at [402, 312] on div "Võta vestlus üle" at bounding box center [396, 315] width 75 height 17
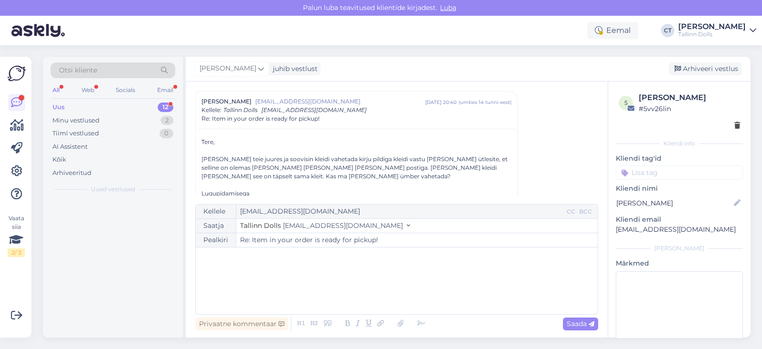
scroll to position [0, 0]
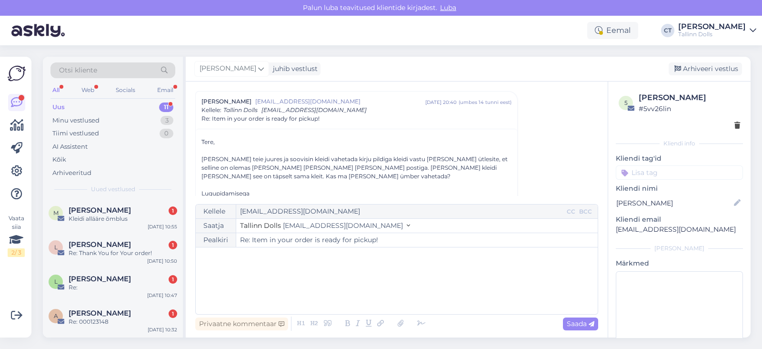
click at [415, 304] on div "﻿" at bounding box center [397, 280] width 393 height 57
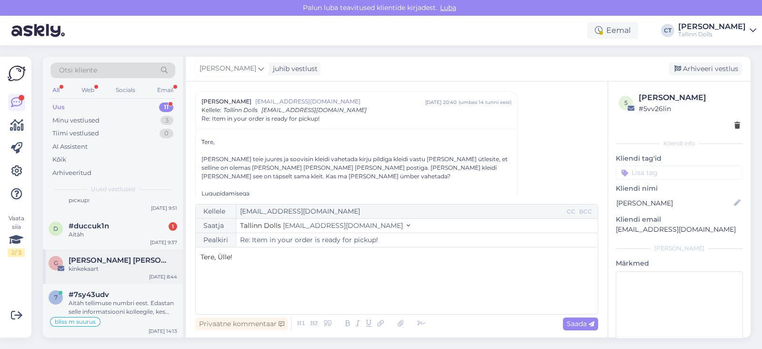
click at [111, 256] on span "[PERSON_NAME] [PERSON_NAME]" at bounding box center [118, 260] width 99 height 9
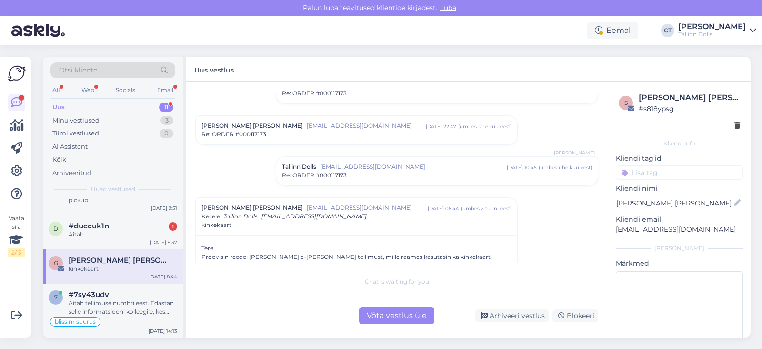
scroll to position [564, 0]
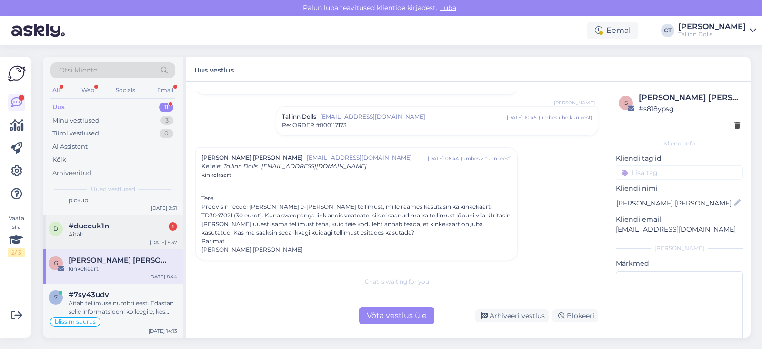
click at [105, 232] on div "Aitäh" at bounding box center [123, 234] width 109 height 9
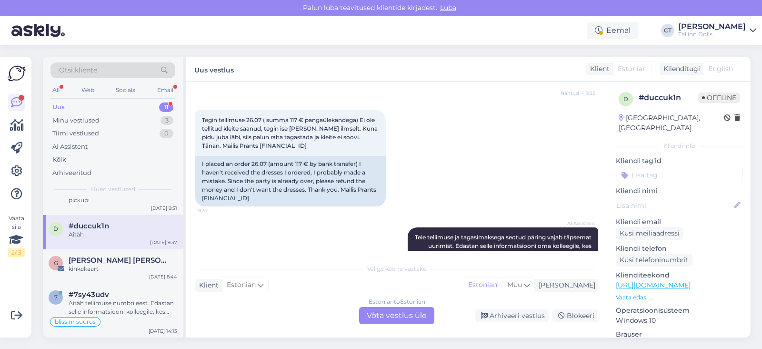
scroll to position [127, 0]
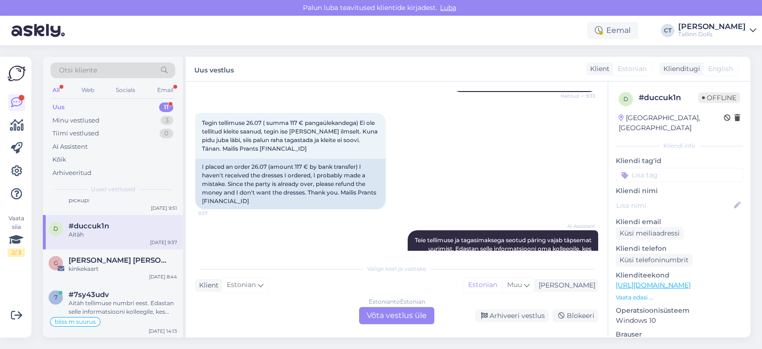
click at [398, 313] on div "Estonian to Estonian Võta vestlus üle" at bounding box center [396, 315] width 75 height 17
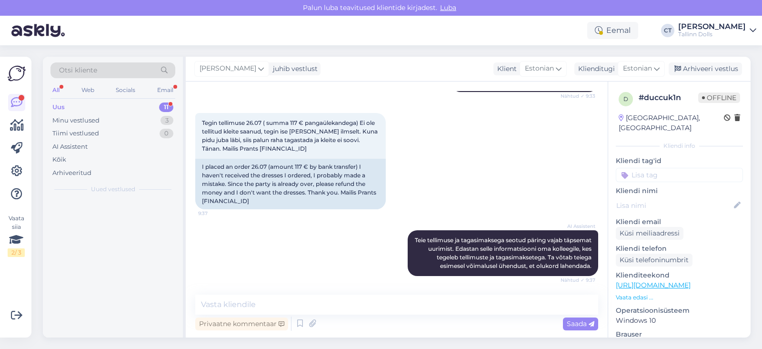
scroll to position [0, 0]
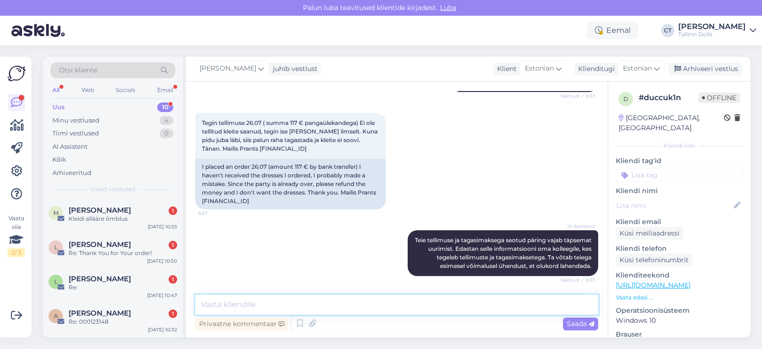
click at [411, 310] on textarea at bounding box center [396, 305] width 403 height 20
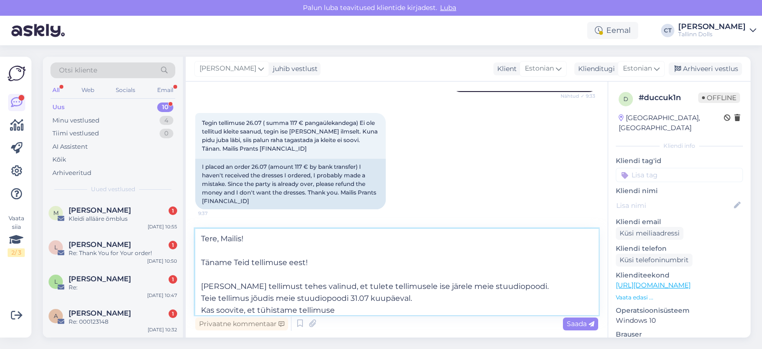
type textarea "Tere, Mailis! Täname Teid tellimuse eest! [PERSON_NAME] tellimust tehes valinud…"
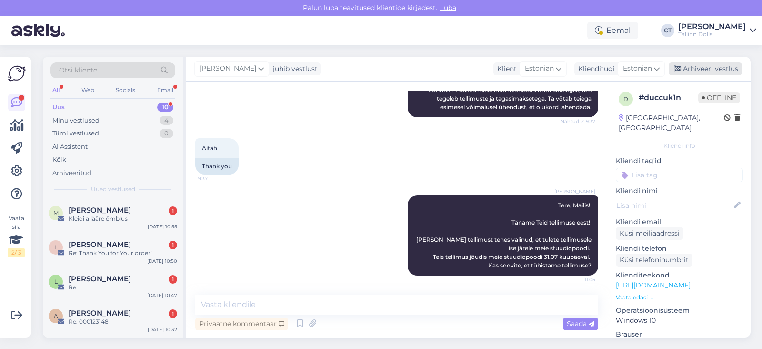
click at [711, 70] on div "Arhiveeri vestlus" at bounding box center [705, 68] width 73 height 13
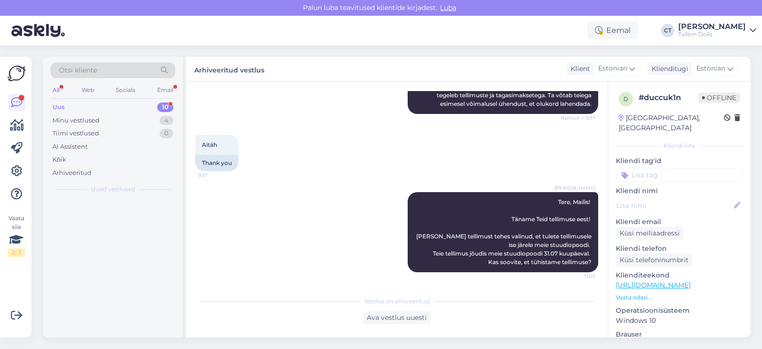
scroll to position [297, 0]
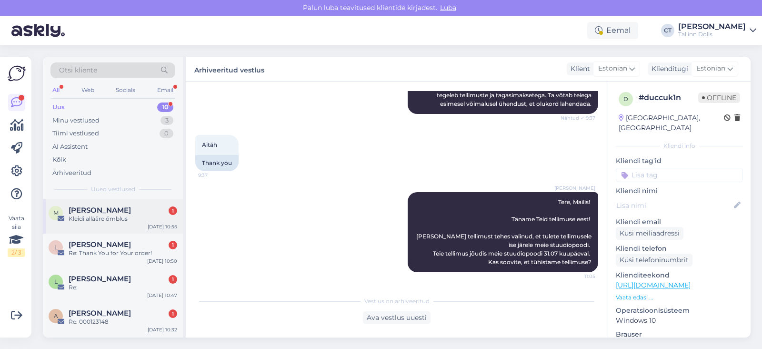
click at [119, 218] on div "Kleidi allääre õmblus" at bounding box center [123, 218] width 109 height 9
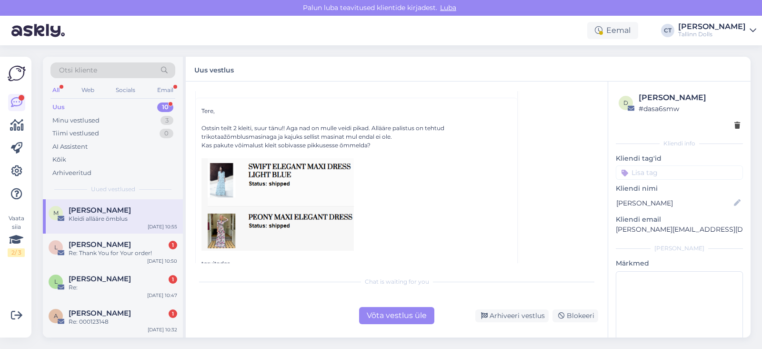
scroll to position [122, 0]
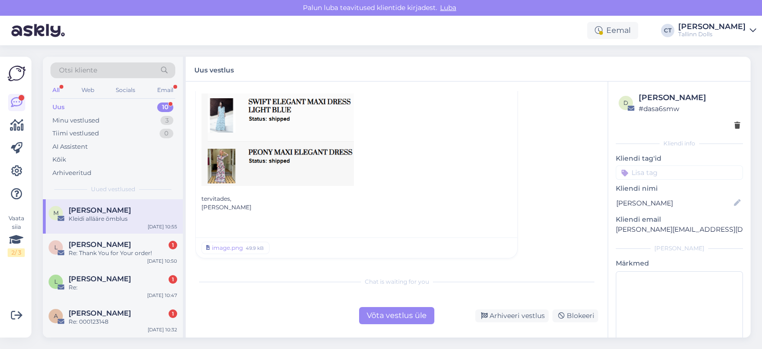
click at [414, 320] on div "Võta vestlus üle" at bounding box center [396, 315] width 75 height 17
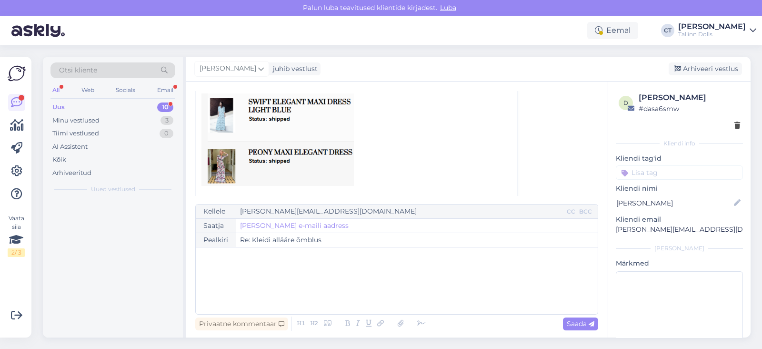
scroll to position [26, 0]
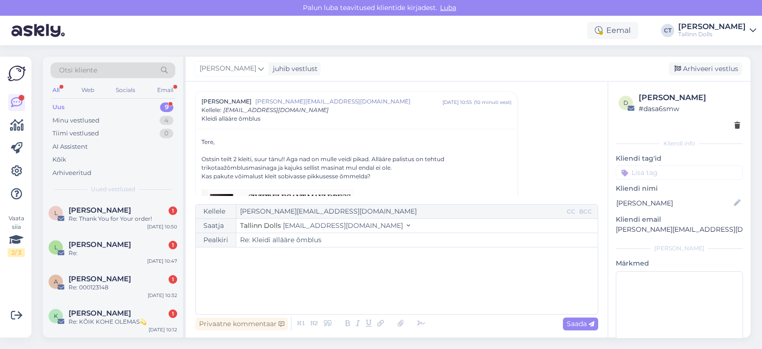
click at [436, 306] on div "﻿" at bounding box center [397, 280] width 393 height 57
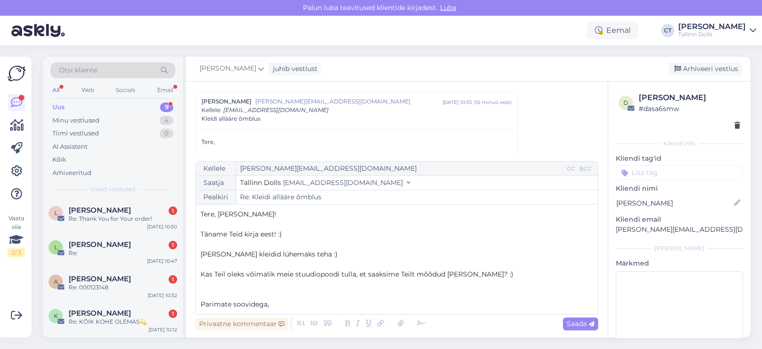
scroll to position [5, 0]
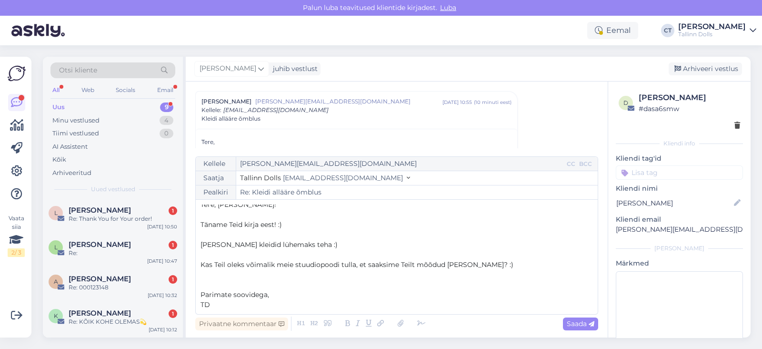
click at [296, 220] on p "Täname Teid kirja eest! :)" at bounding box center [397, 225] width 393 height 10
click at [557, 330] on div "Privaatne kommentaar Saada" at bounding box center [396, 324] width 403 height 18
click at [579, 321] on span "Saada" at bounding box center [581, 323] width 28 height 9
type input "Re: Re: Kleidi allääre õmblus"
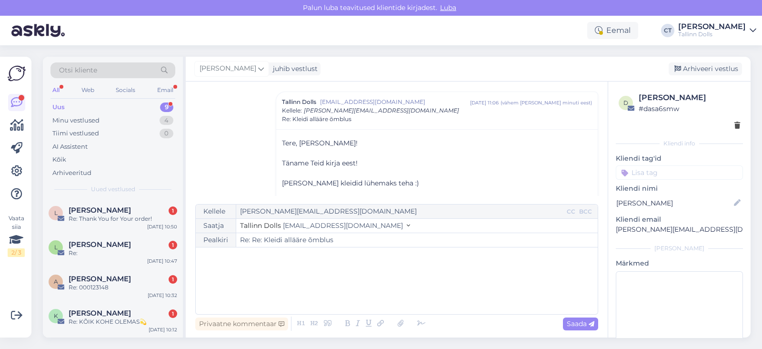
scroll to position [0, 0]
click at [699, 65] on div "Arhiveeri vestlus" at bounding box center [705, 68] width 73 height 13
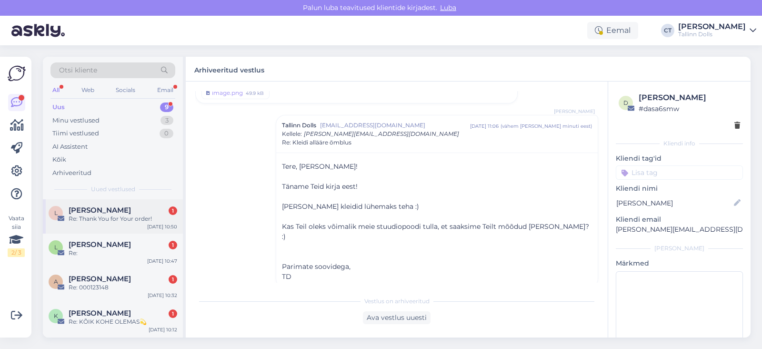
click at [150, 216] on div "Re: Thank You for Your order!" at bounding box center [123, 218] width 109 height 9
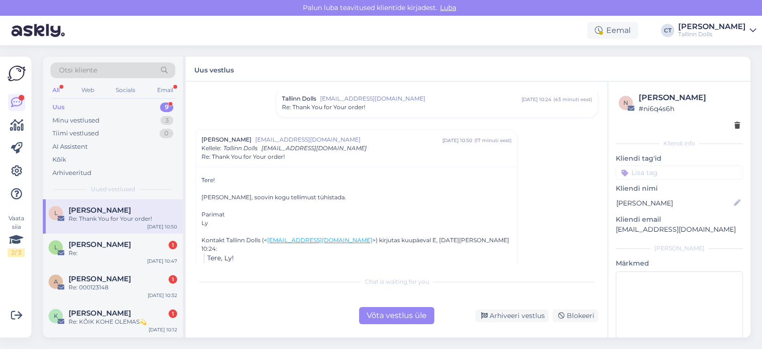
scroll to position [157, 0]
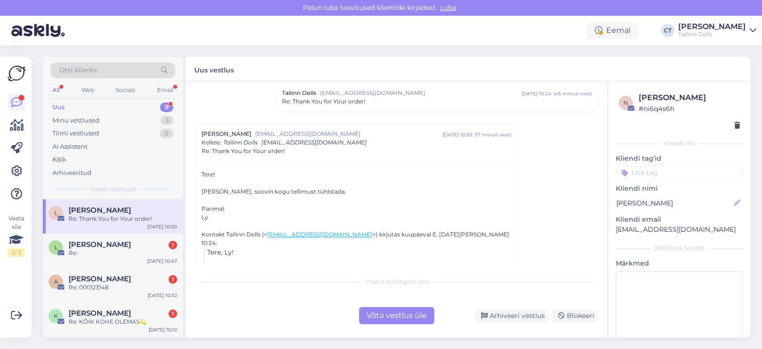
click at [369, 93] on span "[EMAIL_ADDRESS][DOMAIN_NAME]" at bounding box center [421, 93] width 202 height 9
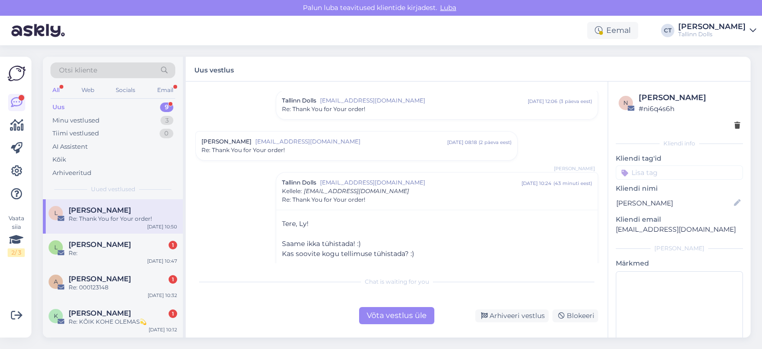
scroll to position [67, 0]
click at [360, 142] on span "[EMAIL_ADDRESS][DOMAIN_NAME]" at bounding box center [351, 142] width 192 height 9
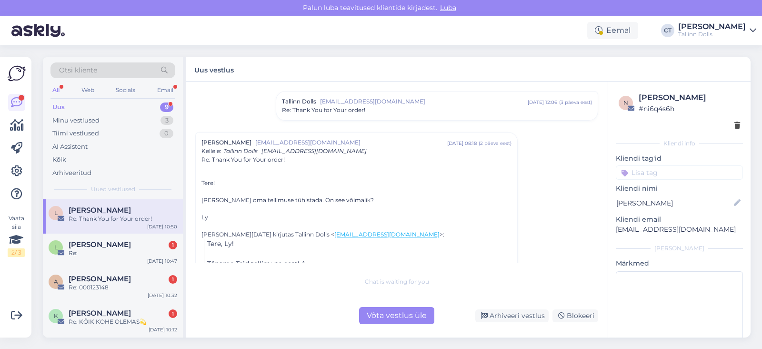
click at [384, 311] on div "Võta vestlus üle" at bounding box center [396, 315] width 75 height 17
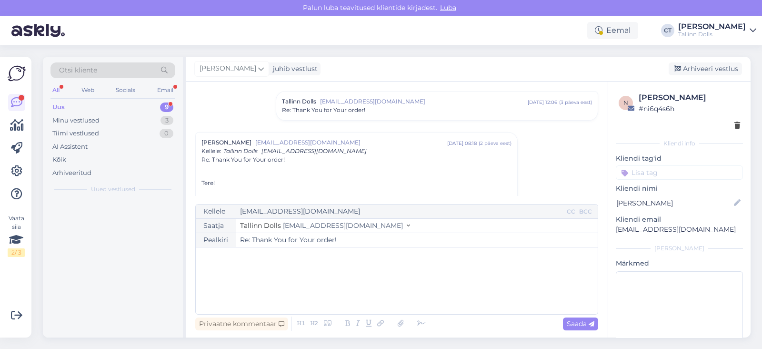
scroll to position [476, 0]
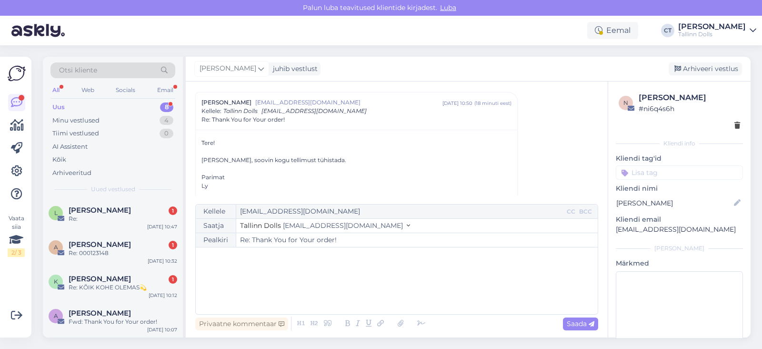
click at [409, 291] on div "﻿" at bounding box center [397, 280] width 393 height 57
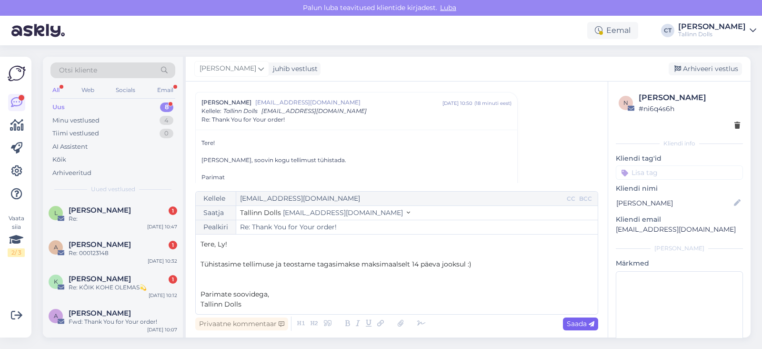
click at [577, 322] on span "Saada" at bounding box center [581, 323] width 28 height 9
type input "Re: Re: Thank You for Your order!"
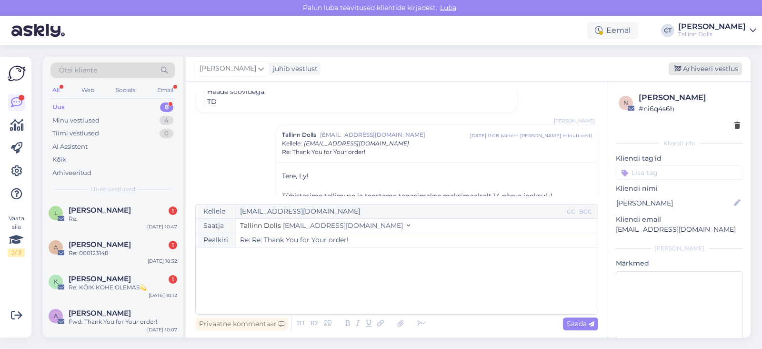
click at [719, 70] on div "Arhiveeri vestlus" at bounding box center [705, 68] width 73 height 13
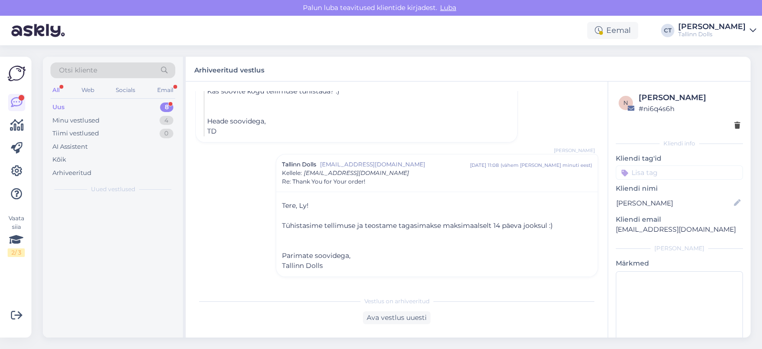
scroll to position [625, 0]
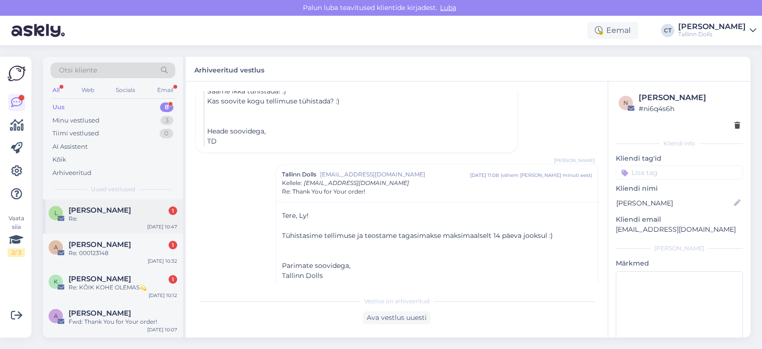
click at [111, 215] on div "Re:" at bounding box center [123, 218] width 109 height 9
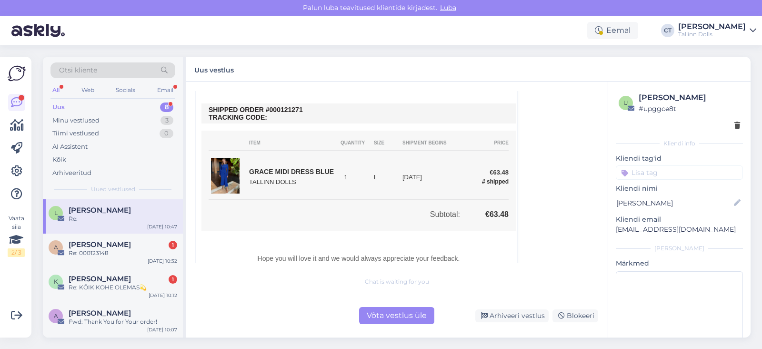
scroll to position [366, 0]
click at [406, 315] on div "Võta vestlus üle" at bounding box center [396, 315] width 75 height 17
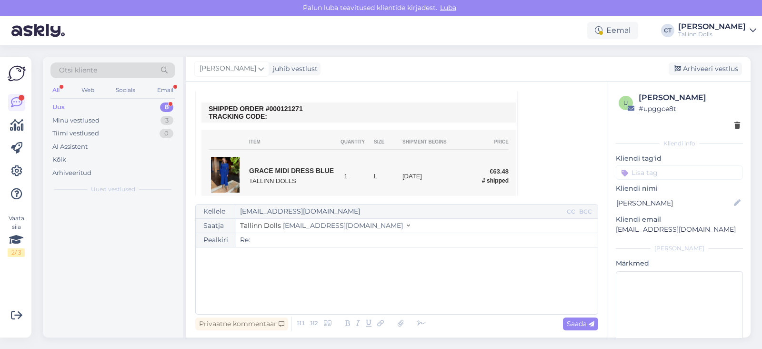
scroll to position [26, 0]
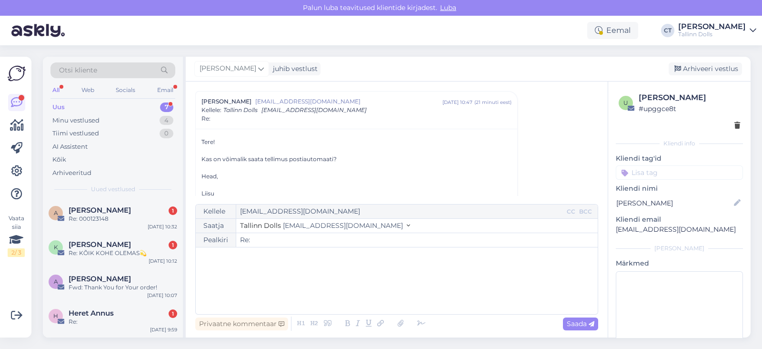
click at [423, 282] on div "﻿" at bounding box center [397, 280] width 393 height 57
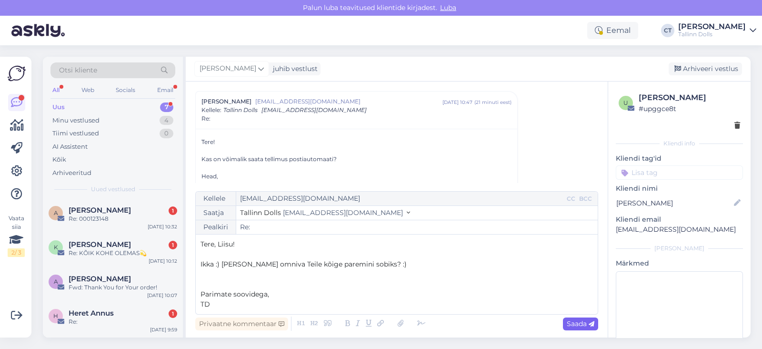
click at [581, 329] on div "Saada" at bounding box center [580, 323] width 35 height 13
type input "Re: Re:"
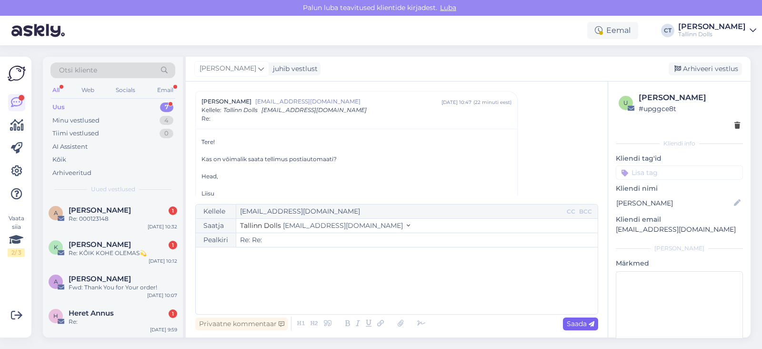
scroll to position [731, 0]
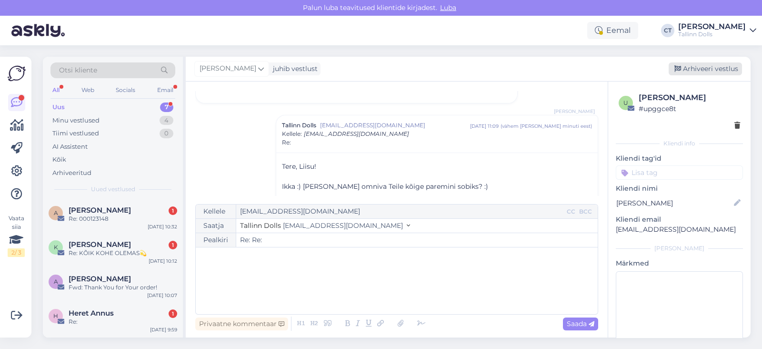
click at [719, 71] on div "Arhiveeri vestlus" at bounding box center [705, 68] width 73 height 13
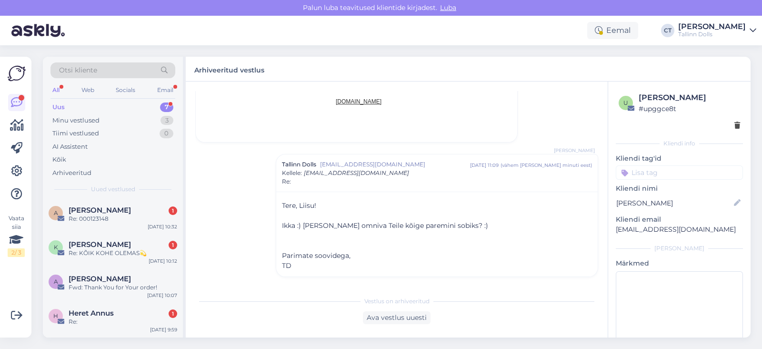
scroll to position [691, 0]
click at [166, 207] on div "[PERSON_NAME] S 1" at bounding box center [123, 210] width 109 height 9
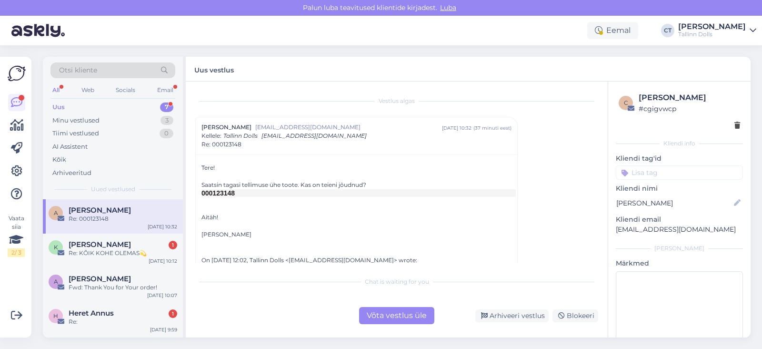
scroll to position [15, 0]
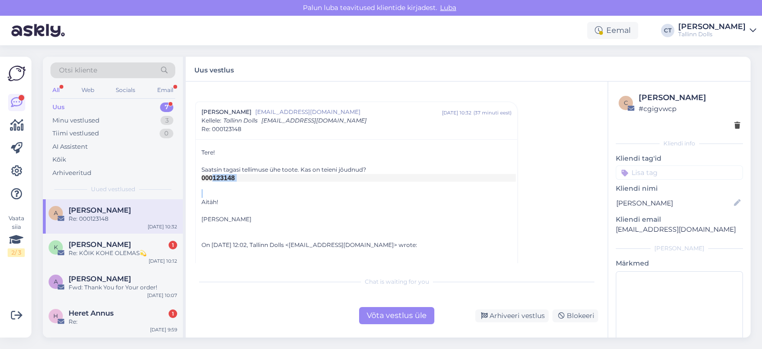
drag, startPoint x: 243, startPoint y: 183, endPoint x: 217, endPoint y: 175, distance: 26.8
copy td "23148"
click at [388, 314] on div "Võta vestlus üle" at bounding box center [396, 315] width 75 height 17
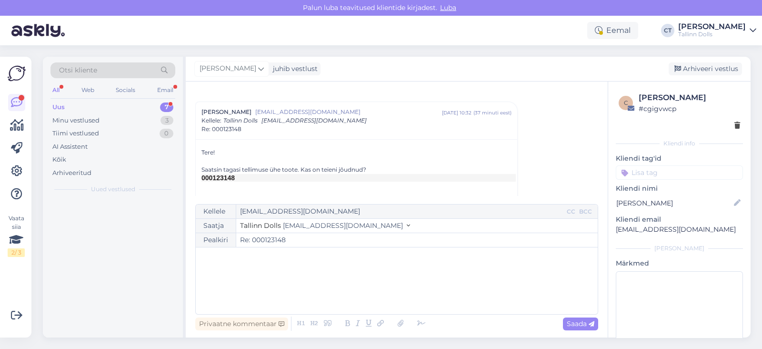
scroll to position [26, 0]
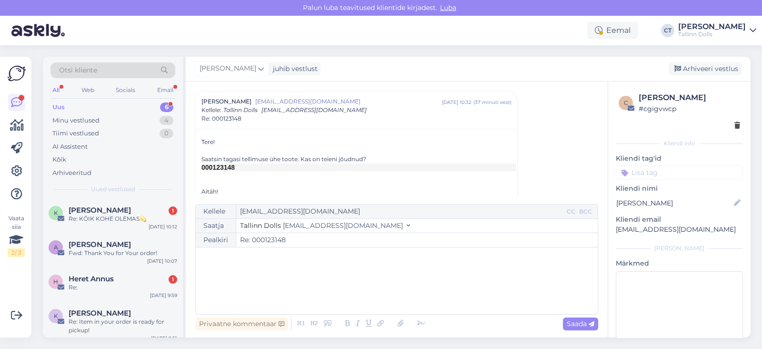
click at [405, 302] on div "﻿" at bounding box center [397, 280] width 393 height 57
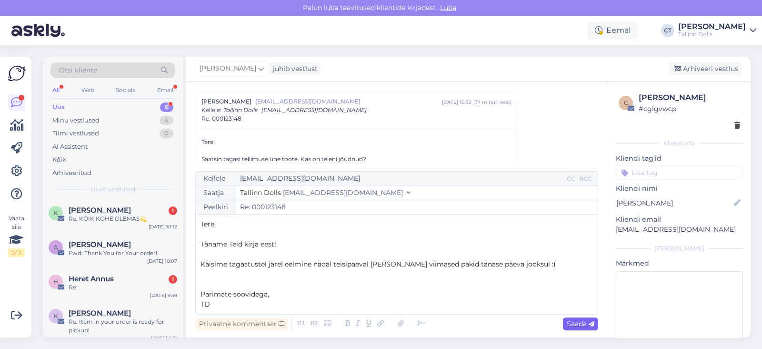
click at [577, 322] on span "Saada" at bounding box center [581, 323] width 28 height 9
type input "Re: Re: 000123148"
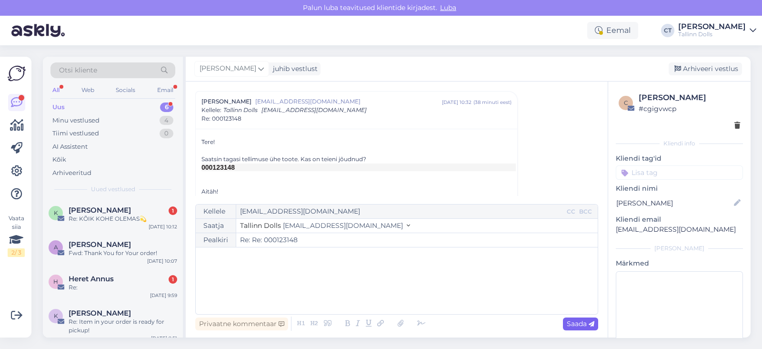
scroll to position [736, 0]
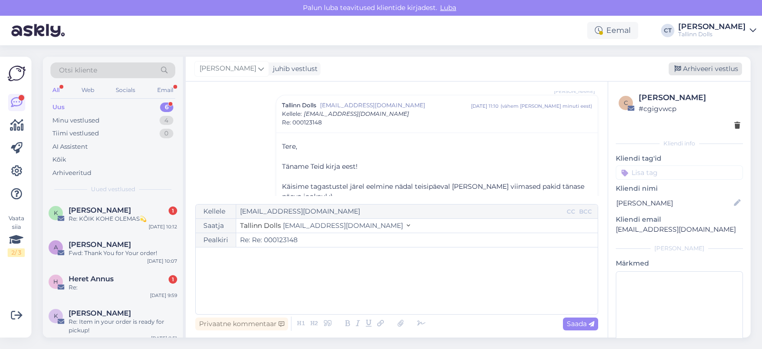
click at [711, 67] on div "Arhiveeri vestlus" at bounding box center [705, 68] width 73 height 13
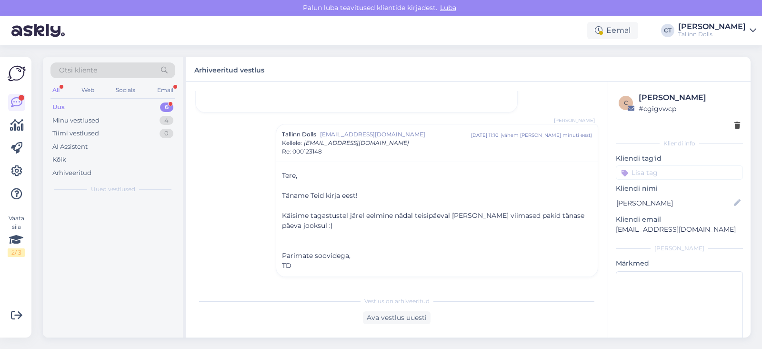
scroll to position [706, 0]
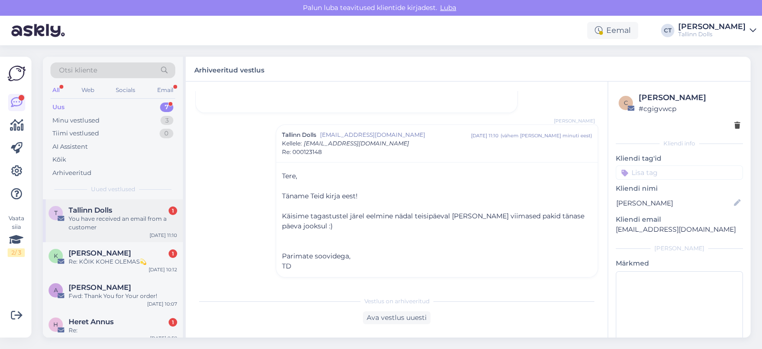
click at [128, 230] on div "You have received an email from a customer" at bounding box center [123, 222] width 109 height 17
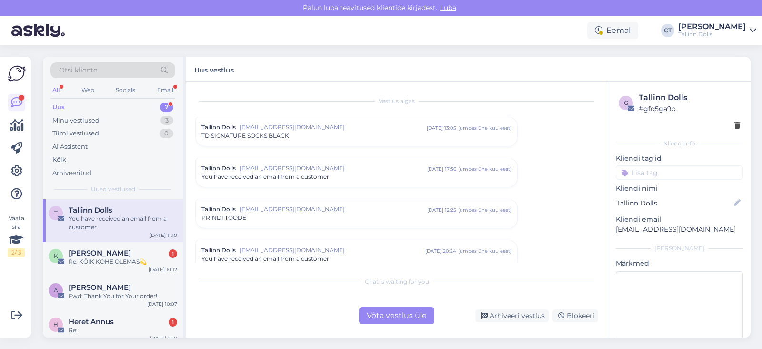
scroll to position [4023, 0]
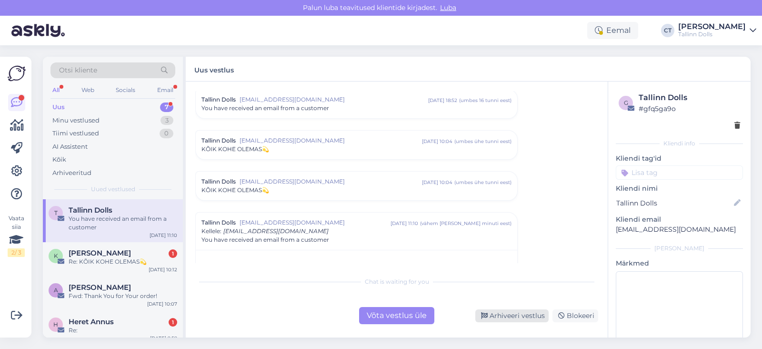
click at [512, 309] on div "Arhiveeri vestlus" at bounding box center [512, 315] width 73 height 13
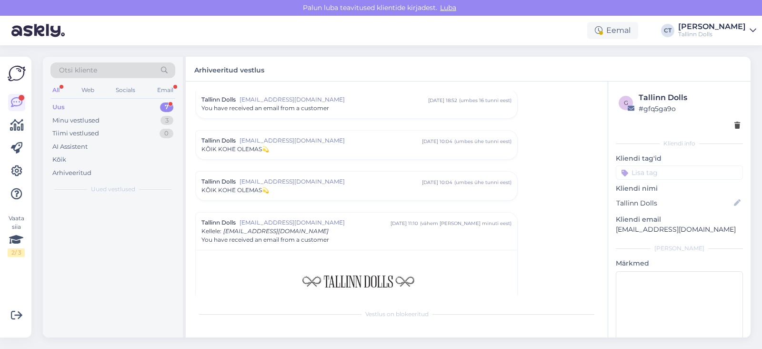
scroll to position [4127, 0]
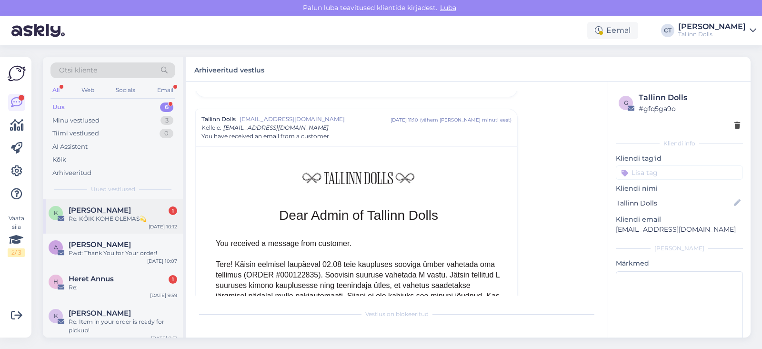
click at [87, 223] on div "Re: KÕIK KOHE OLEMAS💫" at bounding box center [123, 218] width 109 height 9
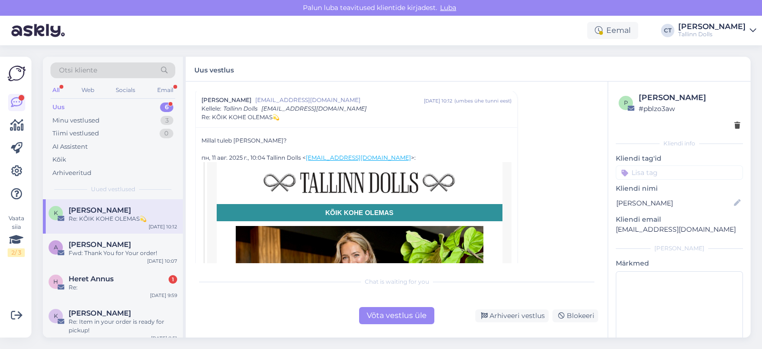
scroll to position [54, 0]
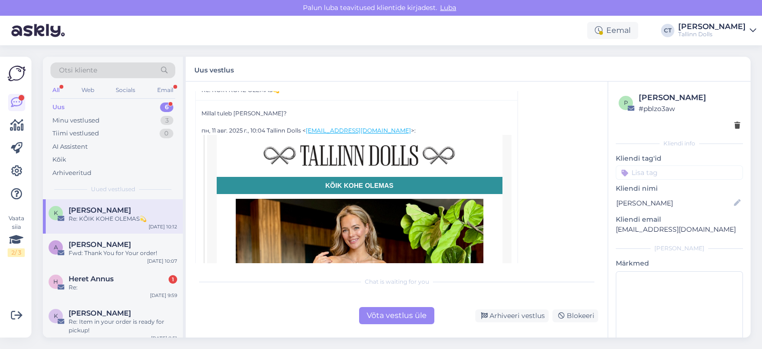
click at [395, 317] on div "Võta vestlus üle" at bounding box center [396, 315] width 75 height 17
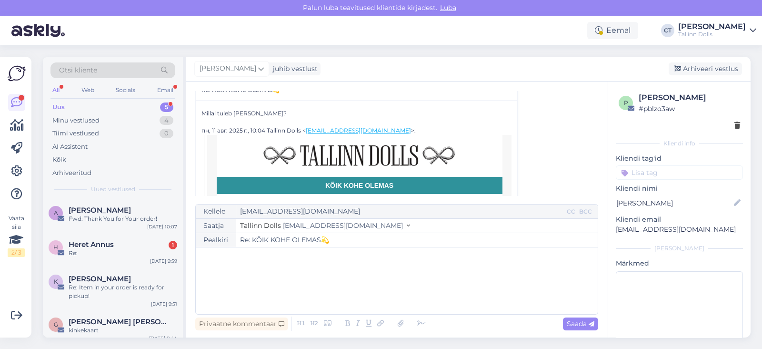
scroll to position [26, 0]
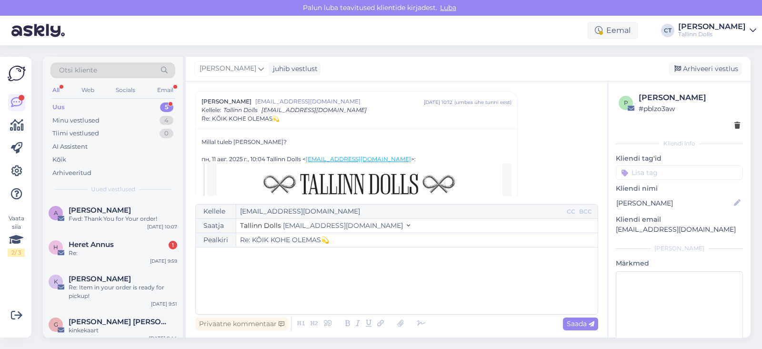
click at [408, 303] on div "﻿" at bounding box center [397, 280] width 393 height 57
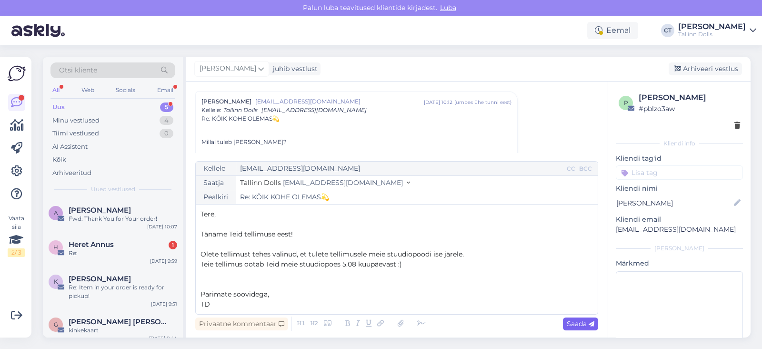
click at [567, 317] on div "Saada" at bounding box center [580, 323] width 35 height 13
type input "Re: Re: KÕIK KOHE OLEMAS💫"
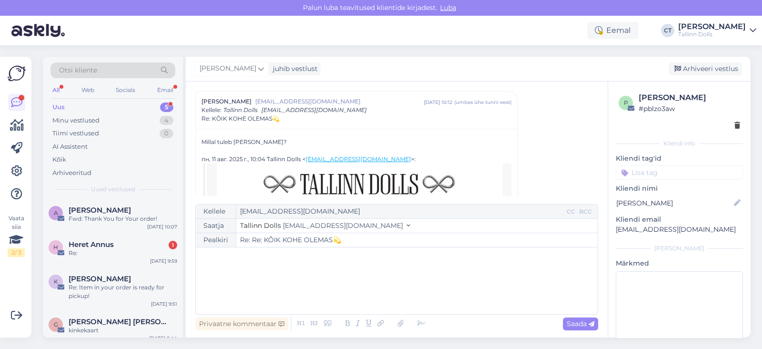
scroll to position [2128, 0]
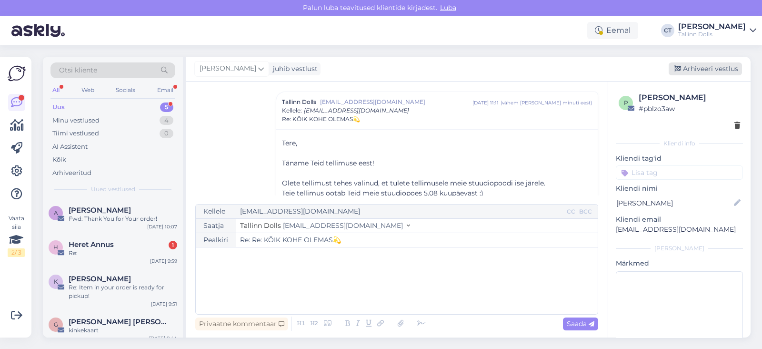
click at [709, 71] on div "Arhiveeri vestlus" at bounding box center [705, 68] width 73 height 13
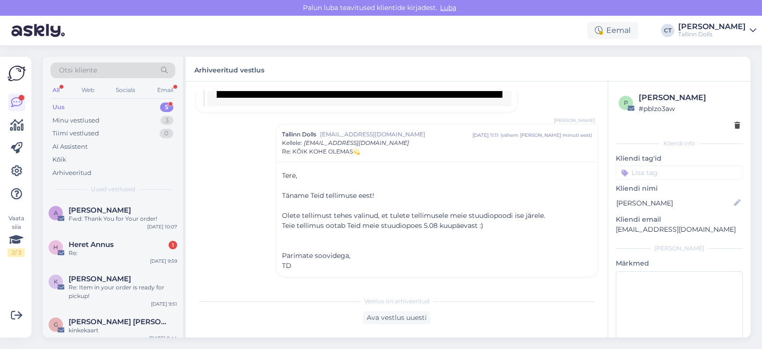
scroll to position [2094, 0]
click at [136, 214] on div "Fwd: Thank You for Your order!" at bounding box center [123, 218] width 109 height 9
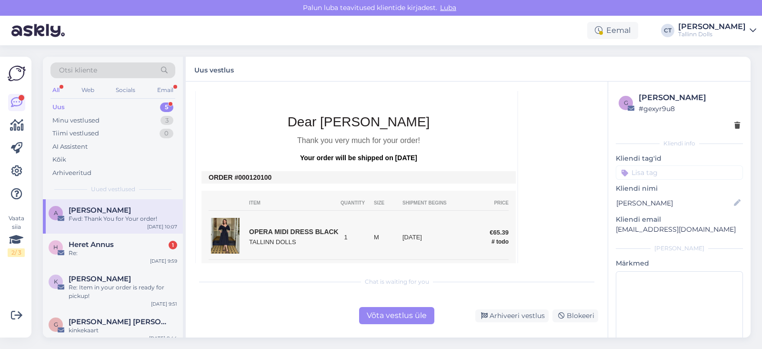
scroll to position [277, 0]
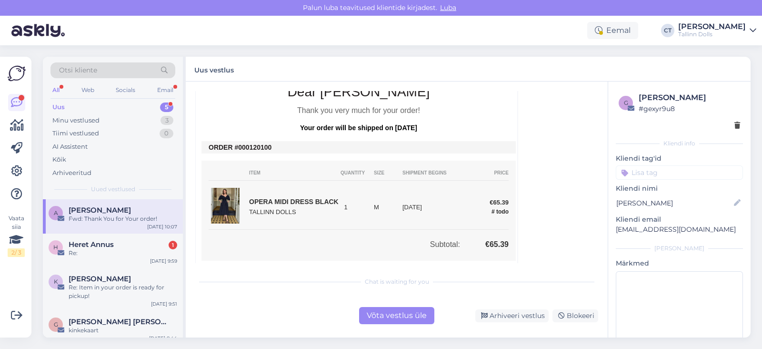
drag, startPoint x: 274, startPoint y: 149, endPoint x: 243, endPoint y: 147, distance: 31.5
click at [243, 147] on td "ORDER #000120100" at bounding box center [359, 147] width 300 height 8
copy td "00120100"
click at [408, 314] on div "Võta vestlus üle" at bounding box center [396, 315] width 75 height 17
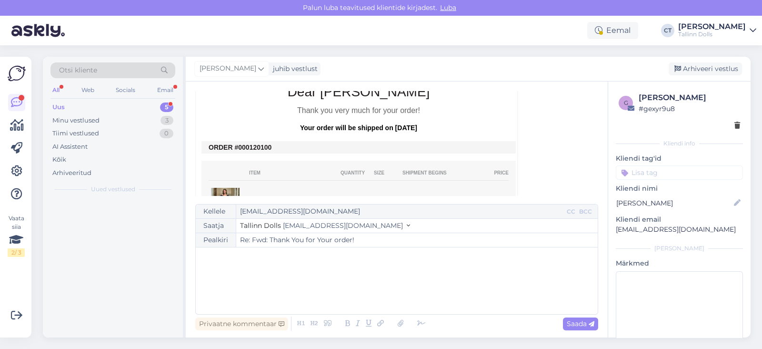
click at [420, 299] on div "﻿" at bounding box center [397, 280] width 393 height 57
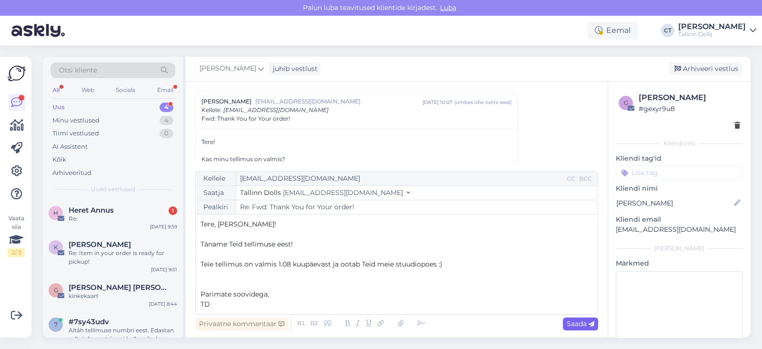
click at [579, 325] on span "Saada" at bounding box center [581, 323] width 28 height 9
type input "Re: Fwd: Thank You for Your order!"
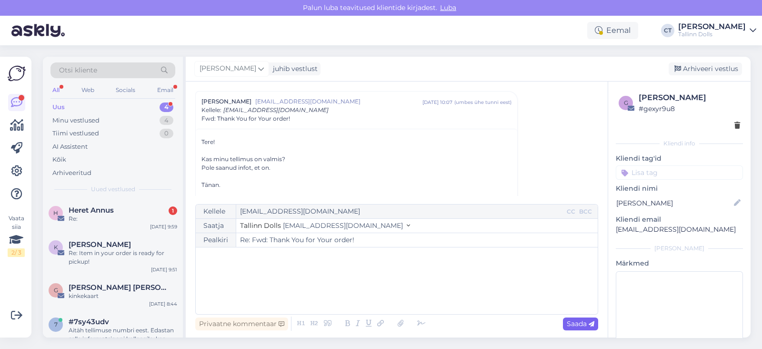
scroll to position [675, 0]
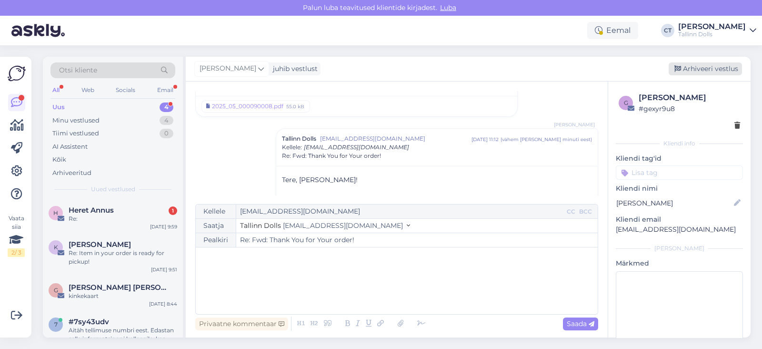
click at [716, 71] on div "Arhiveeri vestlus" at bounding box center [705, 68] width 73 height 13
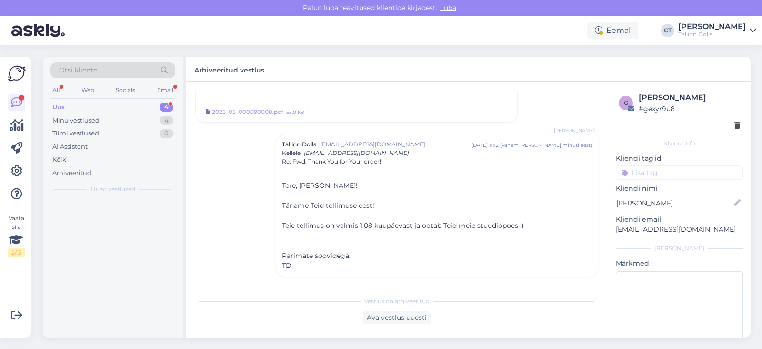
scroll to position [668, 0]
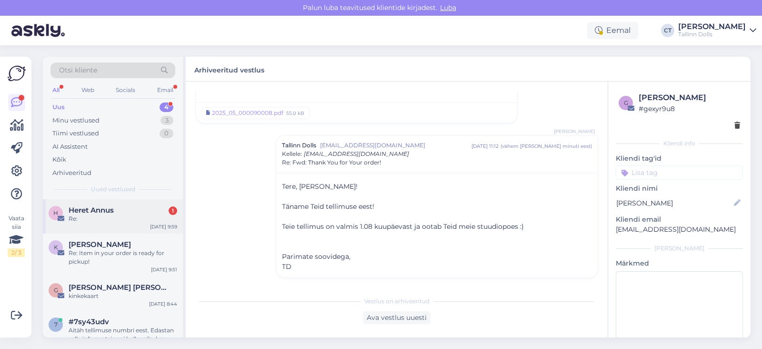
click at [112, 215] on div "Re:" at bounding box center [123, 218] width 109 height 9
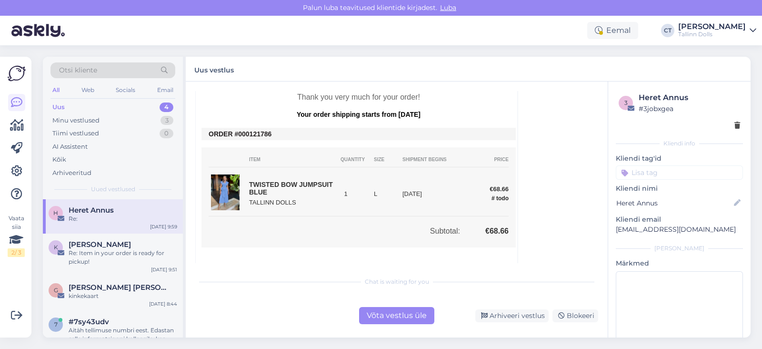
scroll to position [231, 0]
drag, startPoint x: 281, startPoint y: 136, endPoint x: 245, endPoint y: 132, distance: 35.9
click at [245, 132] on td "ORDER #000121786" at bounding box center [359, 133] width 300 height 8
copy td "0121786"
click at [382, 311] on div "Võta vestlus üle" at bounding box center [396, 315] width 75 height 17
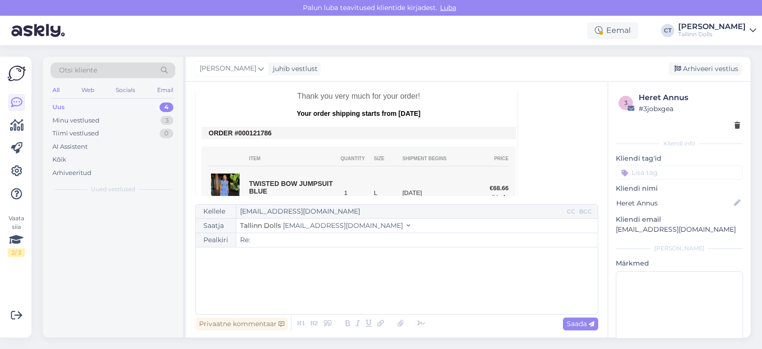
scroll to position [26, 0]
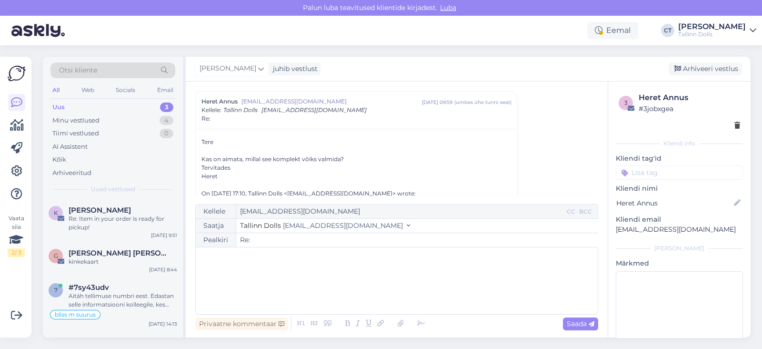
click at [396, 303] on div "﻿" at bounding box center [397, 280] width 393 height 57
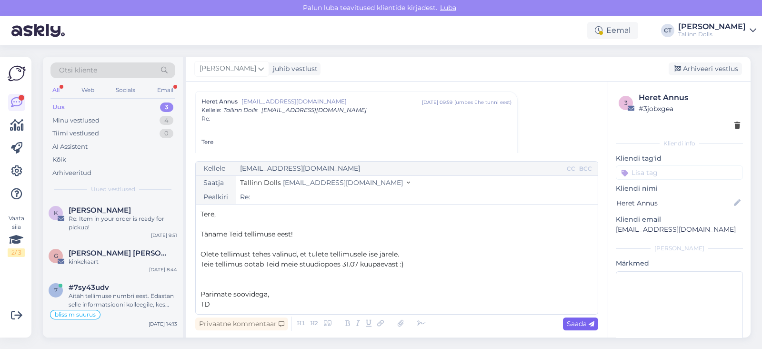
click at [589, 318] on div "Saada" at bounding box center [580, 323] width 35 height 13
type input "Re: Re:"
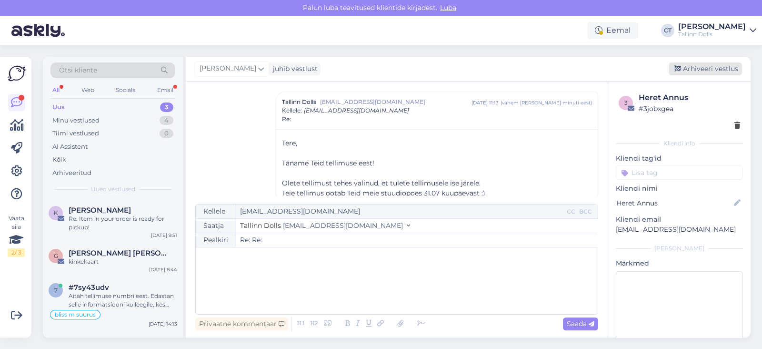
click at [717, 73] on div "Arhiveeri vestlus" at bounding box center [705, 68] width 73 height 13
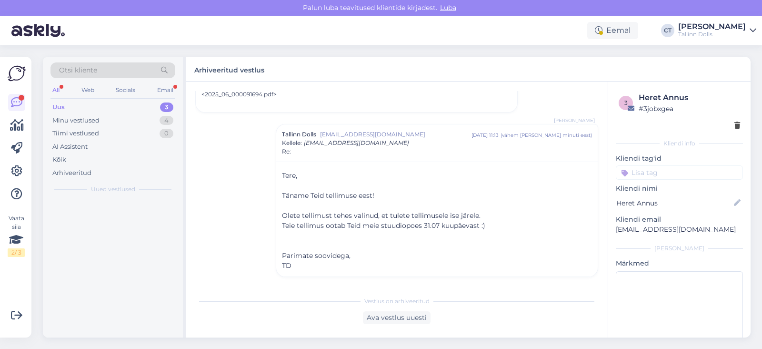
scroll to position [610, 0]
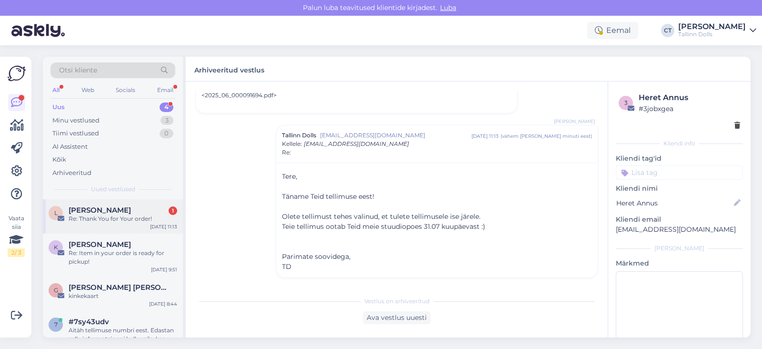
click at [127, 215] on div "Re: Thank You for Your order!" at bounding box center [123, 218] width 109 height 9
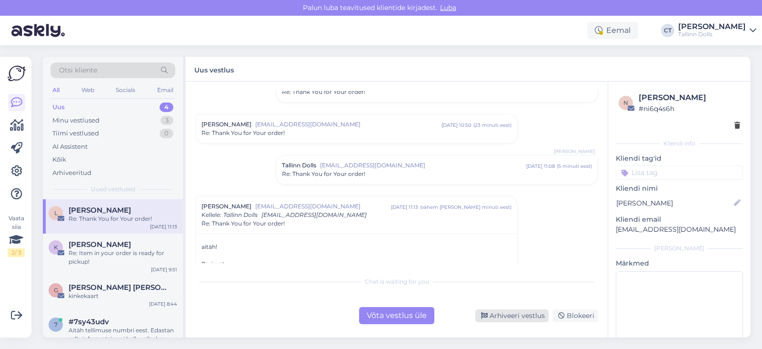
drag, startPoint x: 385, startPoint y: 264, endPoint x: 517, endPoint y: 315, distance: 142.3
click at [517, 315] on div "Arhiveeri vestlus" at bounding box center [512, 315] width 73 height 13
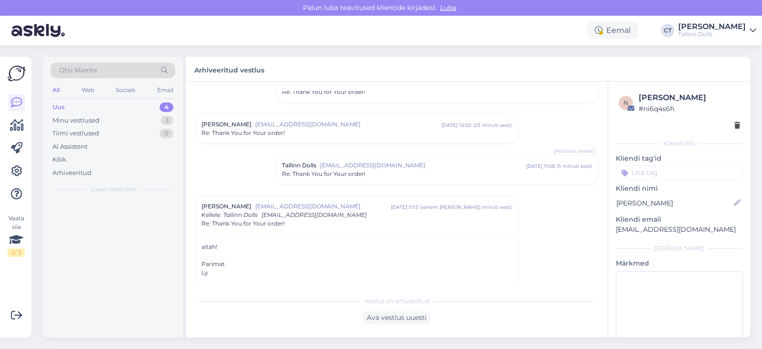
scroll to position [259, 0]
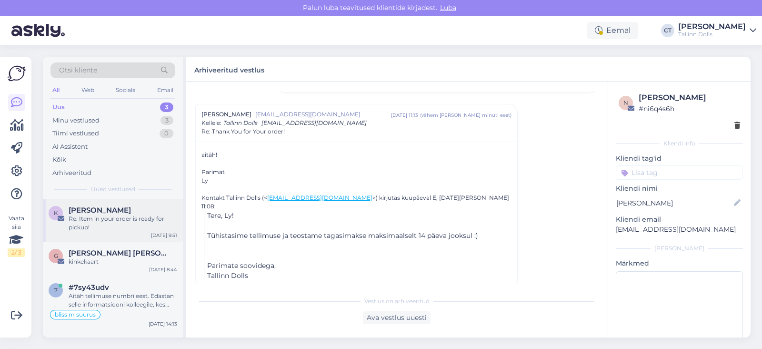
click at [93, 227] on div "Re: Item in your order is ready for pickup!" at bounding box center [123, 222] width 109 height 17
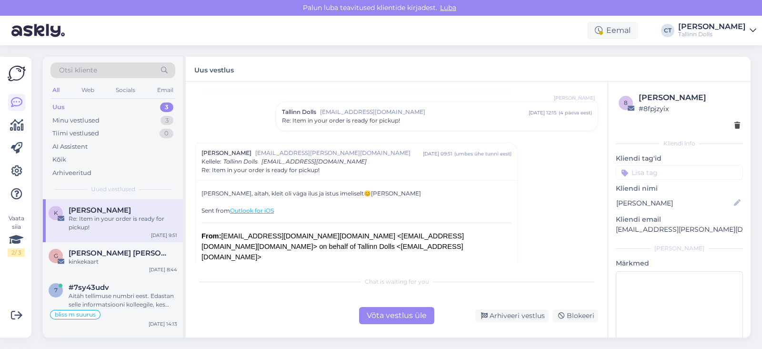
scroll to position [225, 0]
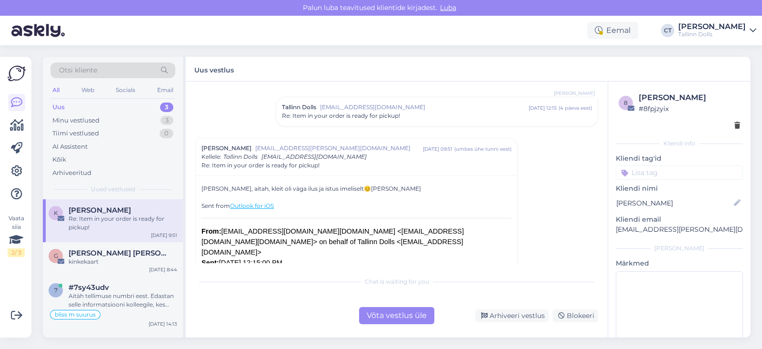
click at [409, 319] on div "Võta vestlus üle" at bounding box center [396, 315] width 75 height 17
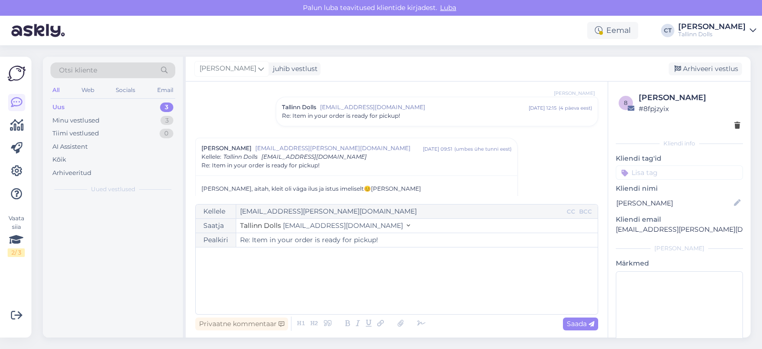
scroll to position [270, 0]
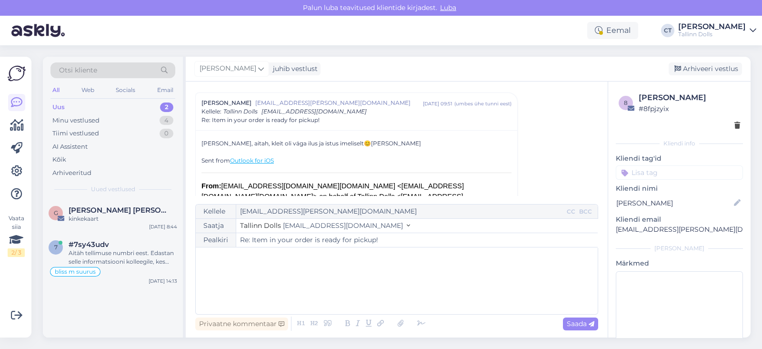
click at [425, 298] on div "﻿" at bounding box center [397, 280] width 393 height 57
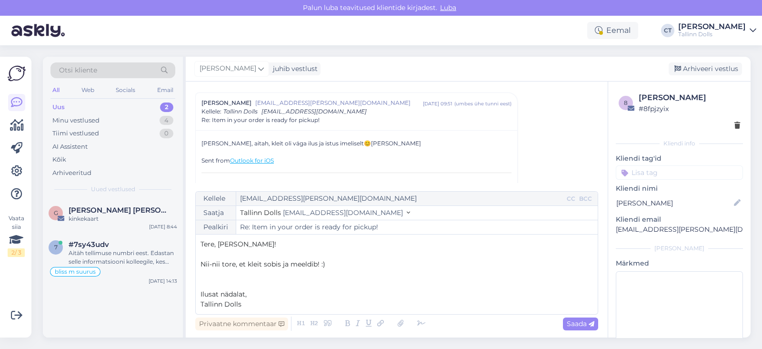
click at [220, 295] on span "Ilusat nädalat," at bounding box center [224, 294] width 46 height 9
click at [269, 297] on p "Ilusat alaganädalat," at bounding box center [397, 294] width 393 height 10
click at [563, 325] on div "Saada" at bounding box center [580, 323] width 35 height 13
type input "Re: Re: Item in your order is ready for pickup!"
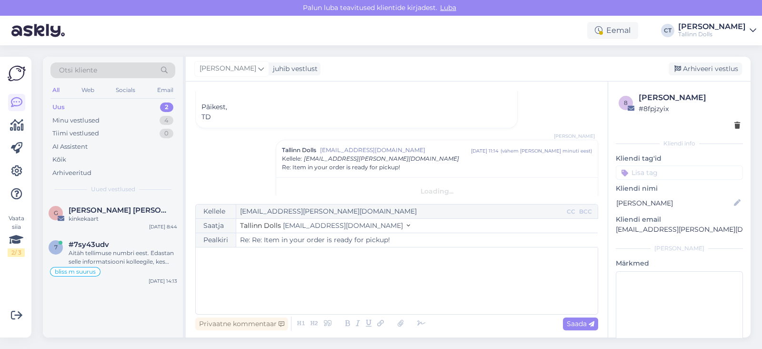
scroll to position [483, 0]
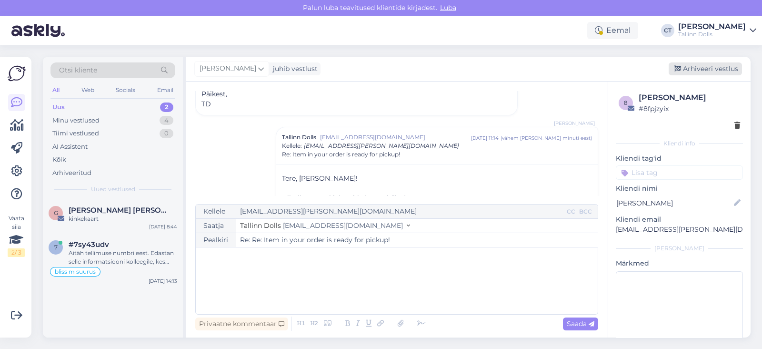
click at [715, 71] on div "Arhiveeri vestlus" at bounding box center [705, 68] width 73 height 13
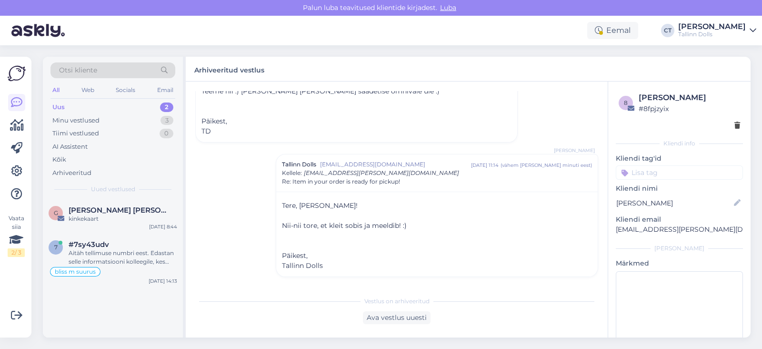
scroll to position [444, 0]
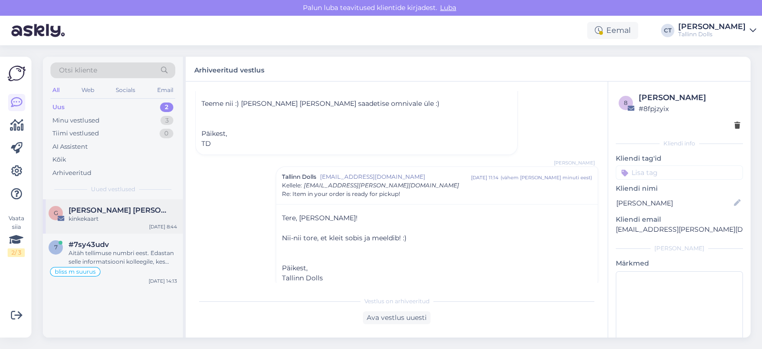
click at [131, 218] on div "kinkekaart" at bounding box center [123, 218] width 109 height 9
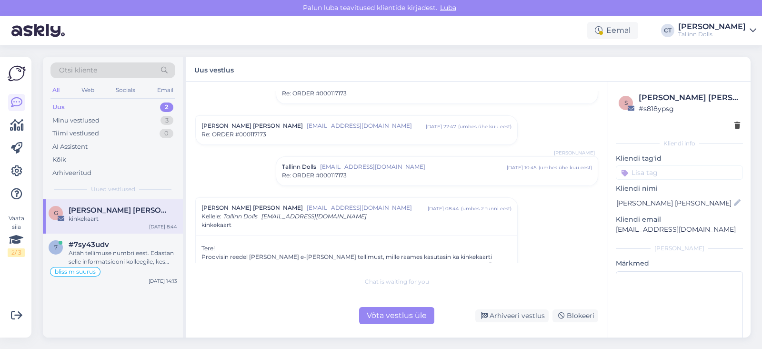
scroll to position [550, 0]
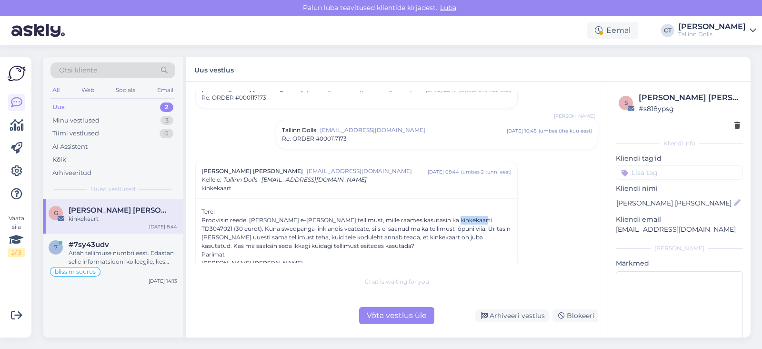
drag, startPoint x: 465, startPoint y: 215, endPoint x: 436, endPoint y: 215, distance: 29.5
click at [436, 216] on div "Proovisin reedel [PERSON_NAME] e-[PERSON_NAME] tellimust, mille raames kasutasi…" at bounding box center [357, 233] width 310 height 34
copy div "TD3047021"
click at [415, 315] on div "Võta vestlus üle" at bounding box center [396, 315] width 75 height 17
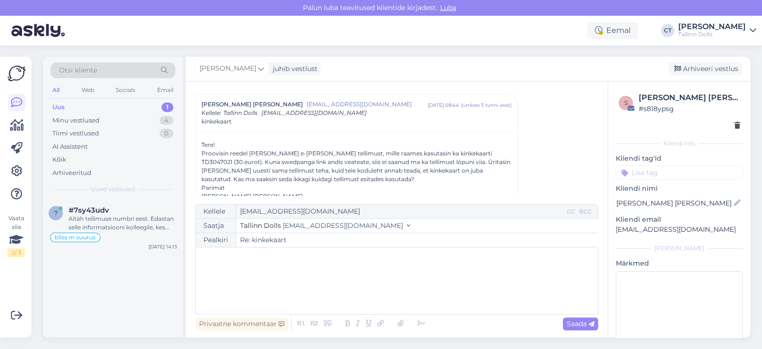
click at [423, 282] on div "﻿" at bounding box center [397, 280] width 393 height 57
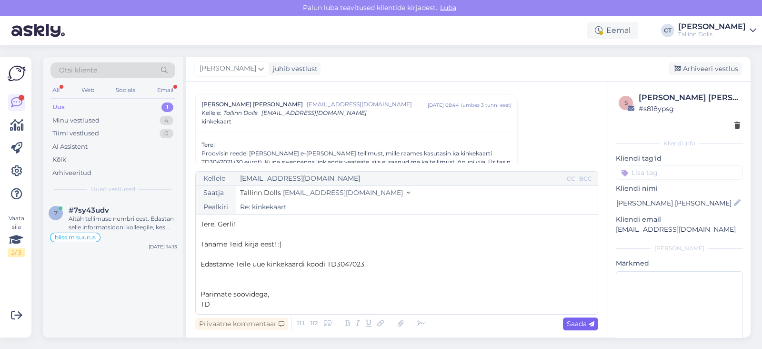
click at [585, 321] on span "Saada" at bounding box center [581, 323] width 28 height 9
type input "Re: Re: kinkekaart"
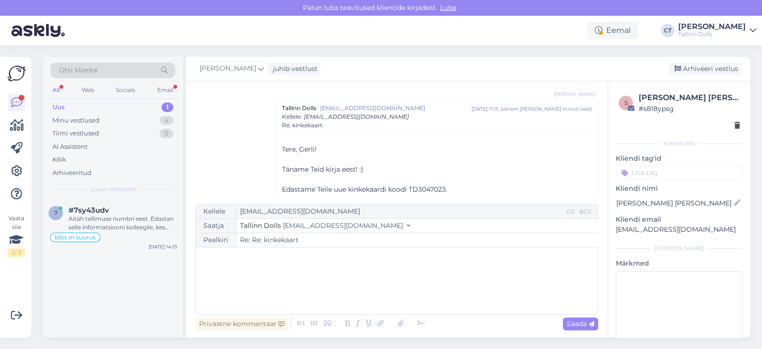
scroll to position [738, 0]
click at [715, 68] on div "Arhiveeri vestlus" at bounding box center [705, 68] width 73 height 13
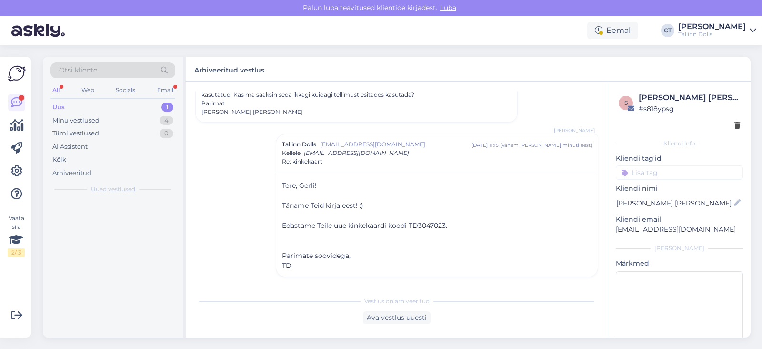
scroll to position [698, 0]
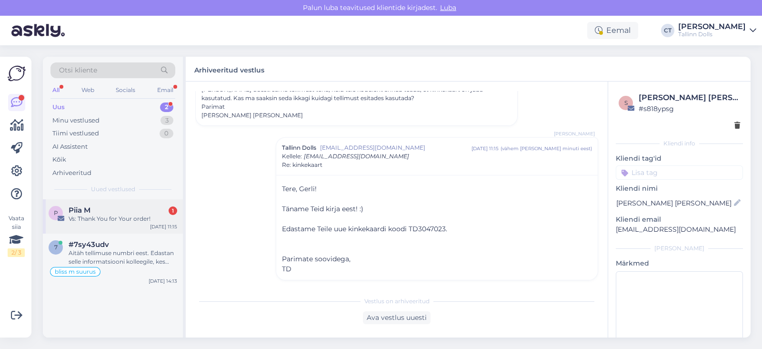
click at [113, 221] on div "Vs: Thank You for Your order!" at bounding box center [123, 218] width 109 height 9
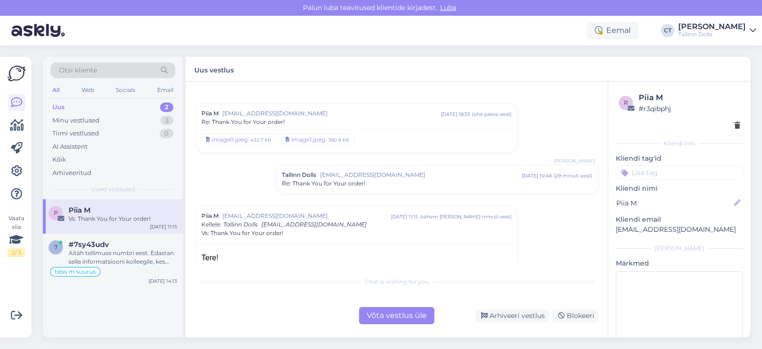
scroll to position [0, 0]
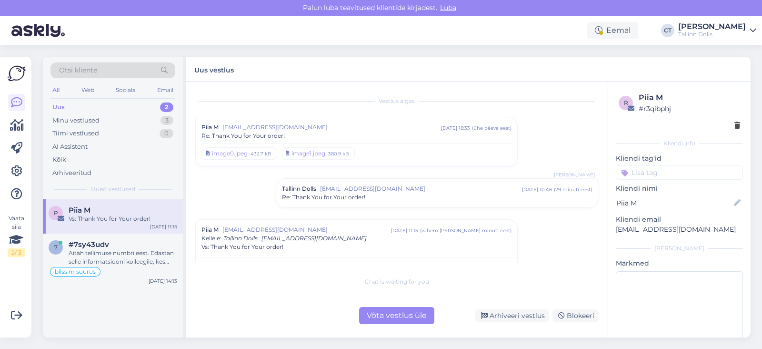
click at [359, 123] on span "[EMAIL_ADDRESS][DOMAIN_NAME]" at bounding box center [332, 127] width 219 height 9
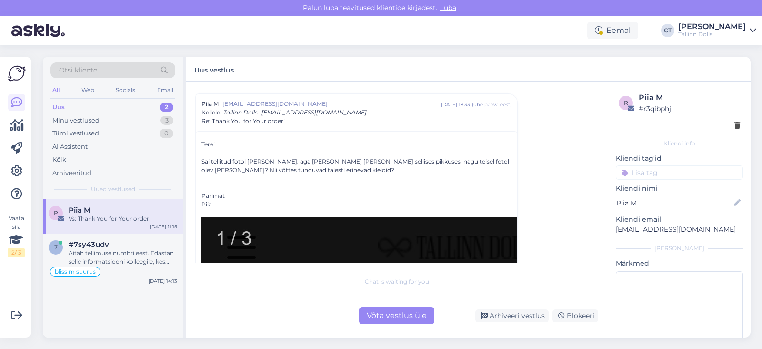
scroll to position [32, 0]
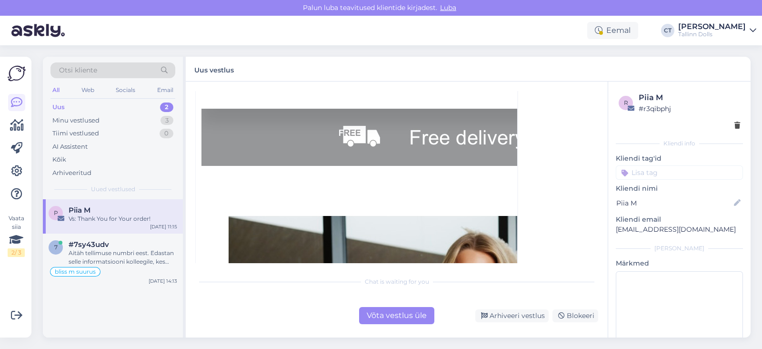
click at [86, 225] on div "P Piia M Vs: Thank You for Your order! [DATE] 11:15" at bounding box center [113, 216] width 140 height 34
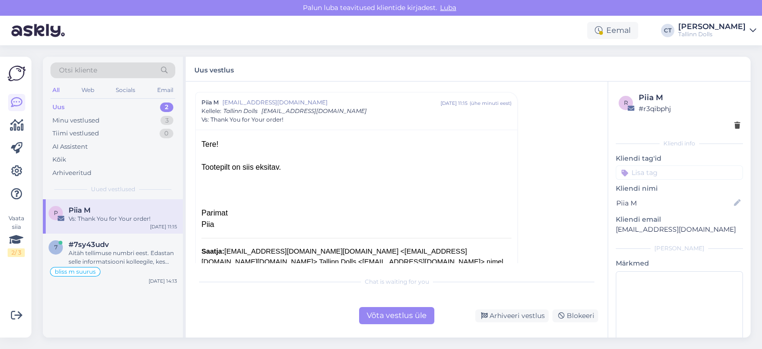
scroll to position [0, 0]
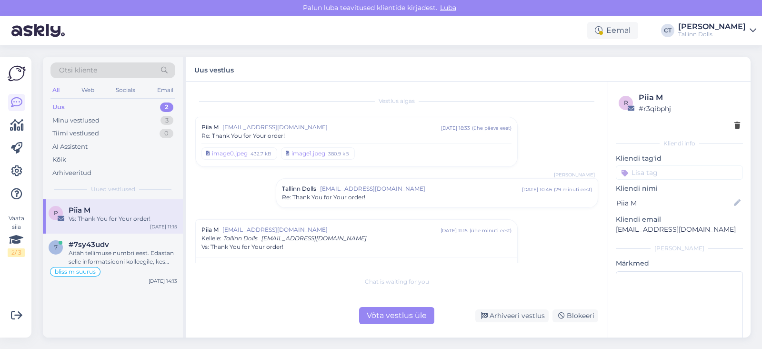
click at [388, 193] on div "Re: Thank You for Your order!" at bounding box center [437, 197] width 310 height 9
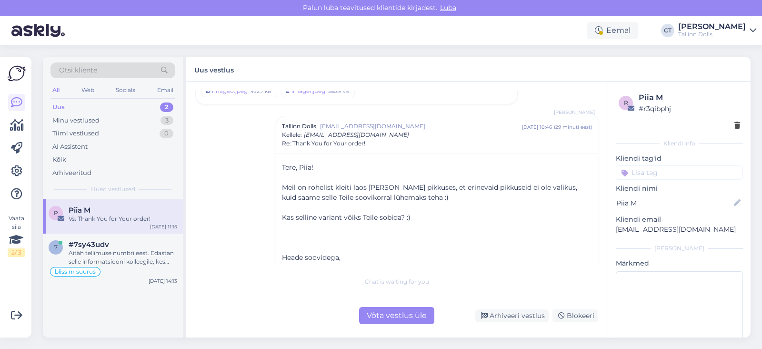
scroll to position [79, 0]
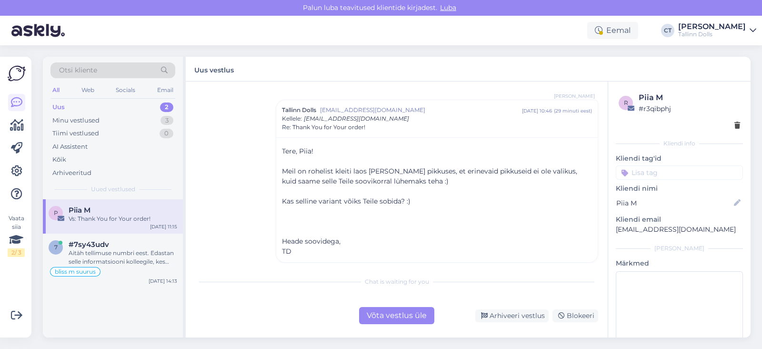
click at [403, 313] on div "Võta vestlus üle" at bounding box center [396, 315] width 75 height 17
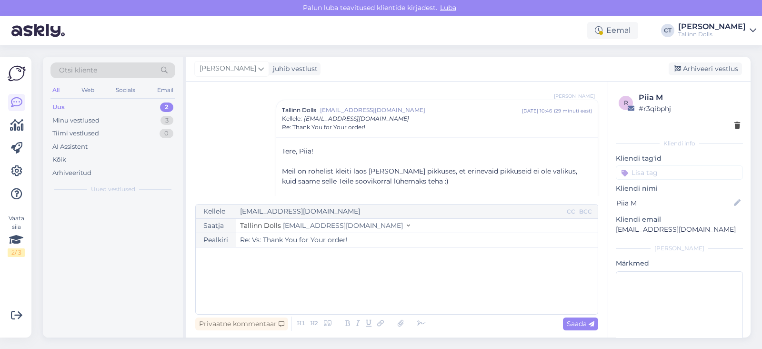
scroll to position [261, 0]
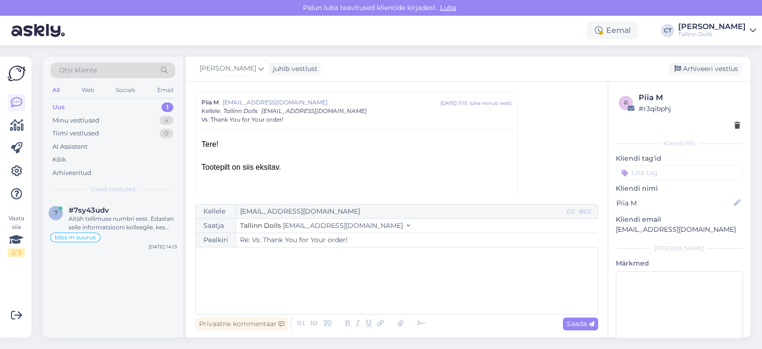
click at [411, 297] on div "﻿" at bounding box center [397, 280] width 393 height 57
click at [121, 214] on div "Aitäh tellimuse numbri eest. Edastan selle informatsiooni kolleegile, kes tegel…" at bounding box center [123, 222] width 109 height 17
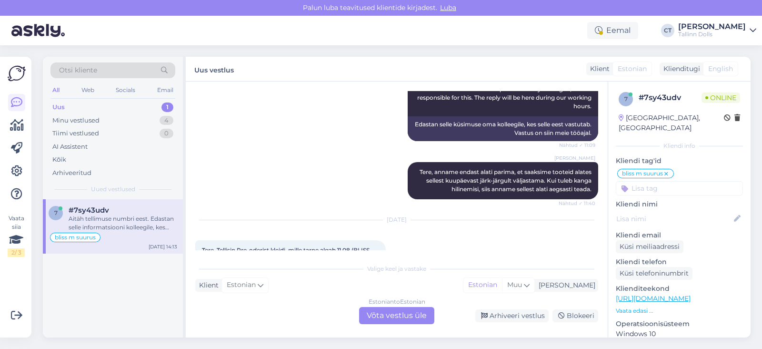
scroll to position [589, 0]
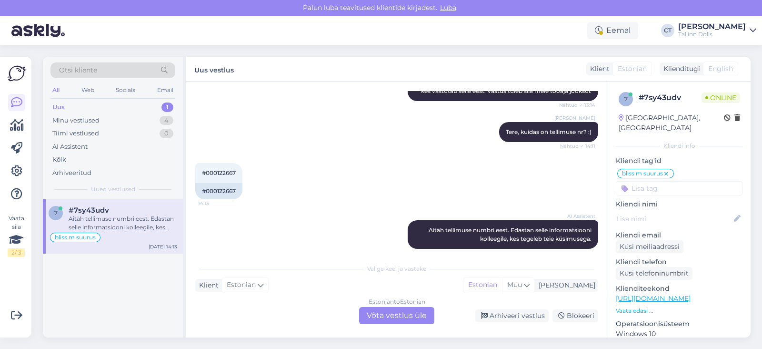
click at [86, 113] on div "Uus 1" at bounding box center [113, 107] width 125 height 13
click at [86, 118] on div "Minu vestlused" at bounding box center [75, 121] width 47 height 10
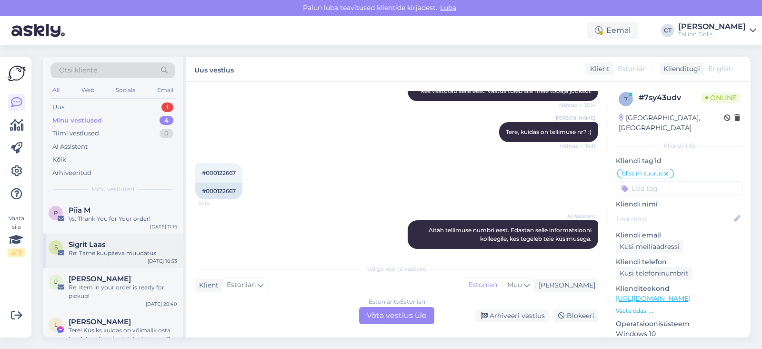
click at [108, 257] on div "S Sigrit Laas Re: Tarne kuupäeva muudatus [DATE] 10:53" at bounding box center [113, 251] width 140 height 34
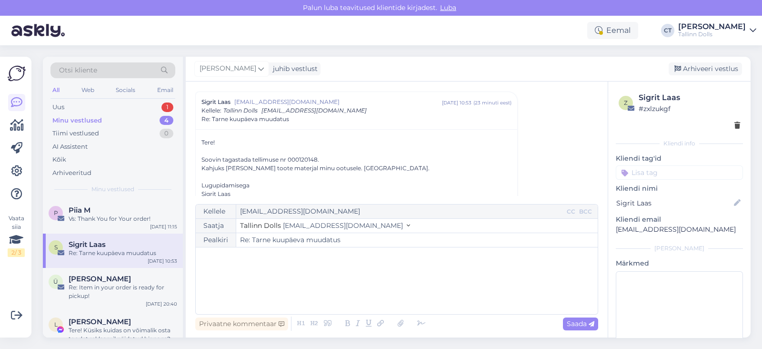
scroll to position [171, 0]
click at [291, 294] on div "﻿" at bounding box center [397, 280] width 393 height 57
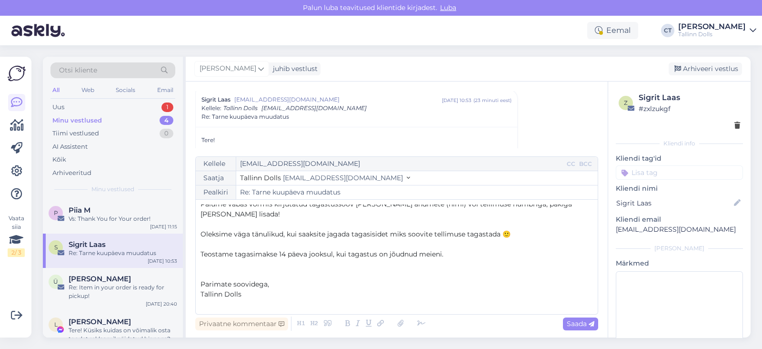
scroll to position [35, 0]
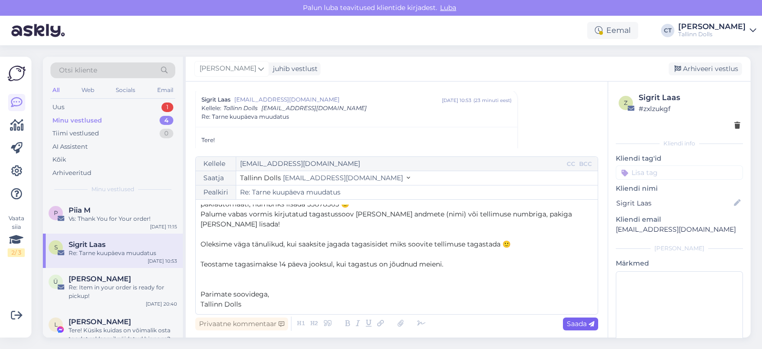
click at [589, 325] on icon at bounding box center [592, 324] width 6 height 6
type input "Re: Re: Tarne kuupäeva muudatus"
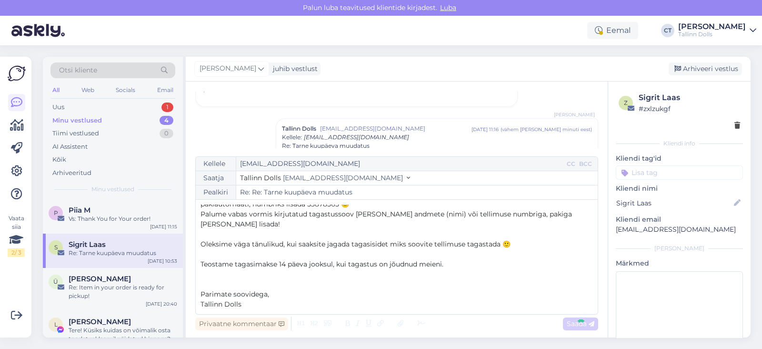
scroll to position [0, 0]
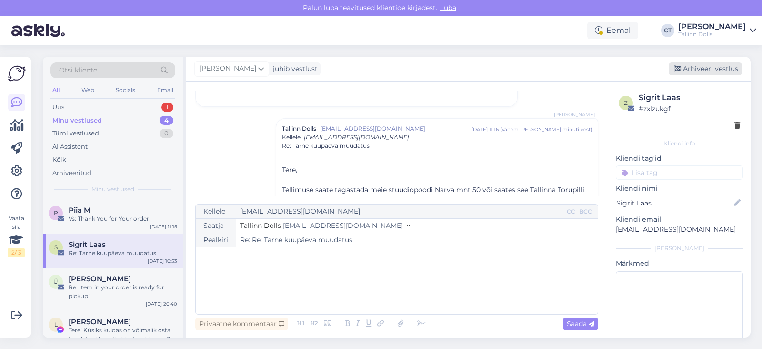
click at [697, 62] on div "Arhiveeri vestlus" at bounding box center [705, 68] width 73 height 13
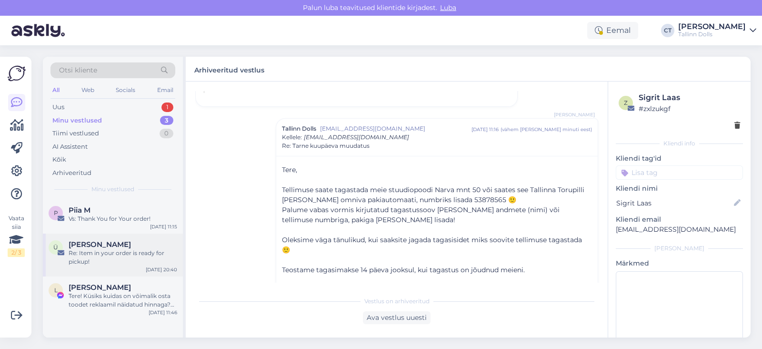
click at [127, 246] on div "[PERSON_NAME]" at bounding box center [123, 244] width 109 height 9
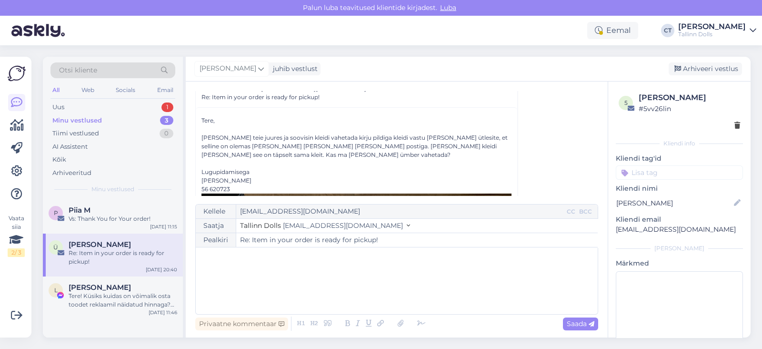
scroll to position [48, 0]
click at [71, 306] on div "Tere! Küsiks kuidas on võimalik osta toodet reklaamil näidatud hinnaga? E-poes …" at bounding box center [123, 300] width 109 height 17
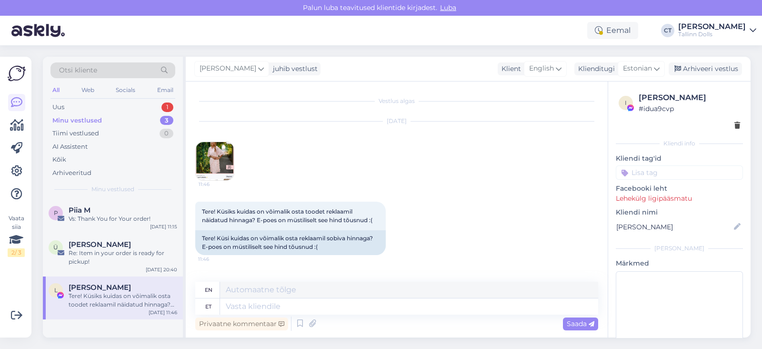
scroll to position [0, 0]
click at [703, 65] on div "Arhiveeri vestlus" at bounding box center [705, 68] width 73 height 13
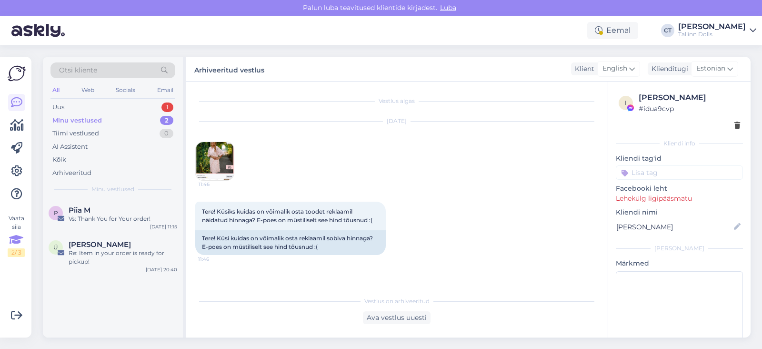
click at [15, 235] on icon at bounding box center [16, 239] width 14 height 17
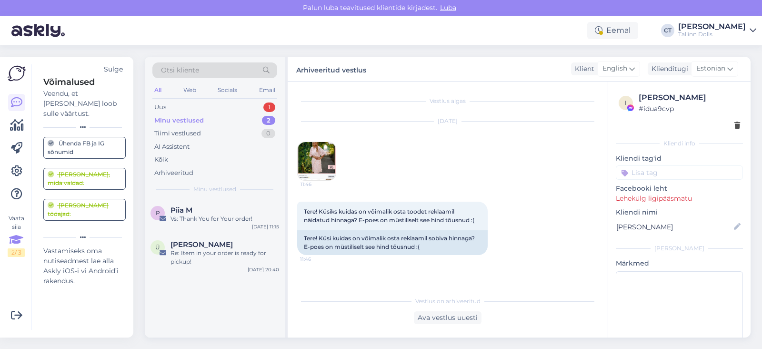
click at [101, 144] on div "Ühenda FB ja IG sõnumid" at bounding box center [85, 147] width 74 height 17
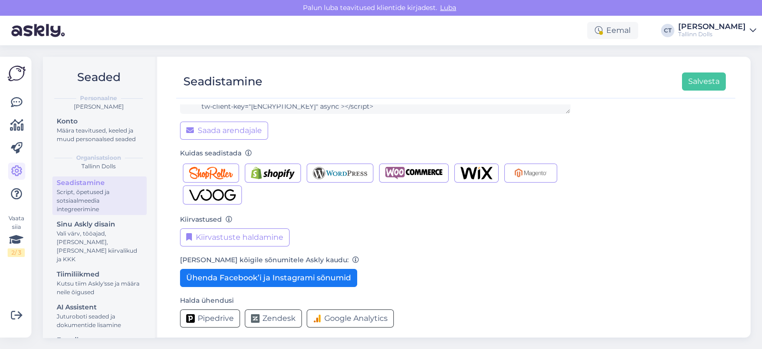
scroll to position [111, 0]
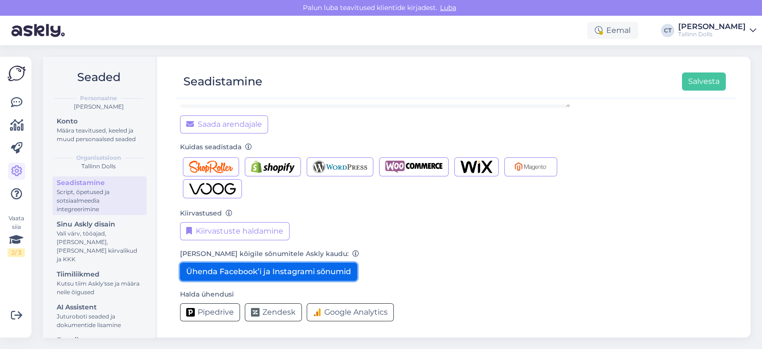
click at [284, 269] on button "Ühenda Facebook’i ja Instagrami sõnumid" at bounding box center [268, 272] width 177 height 18
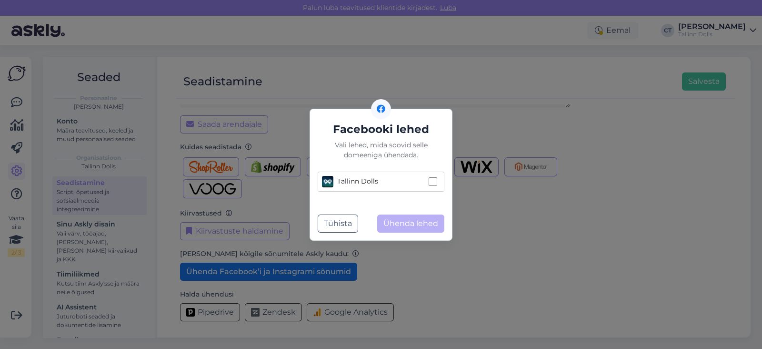
click at [431, 189] on label "Tallinn Dolls" at bounding box center [381, 182] width 127 height 20
click at [431, 186] on input "Tallinn Dolls" at bounding box center [433, 181] width 9 height 9
checkbox input "true"
click at [433, 217] on button "Ühenda lehed" at bounding box center [410, 223] width 67 height 18
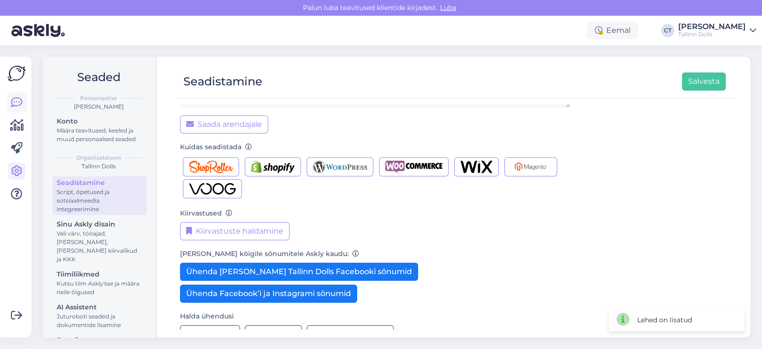
click at [13, 104] on icon at bounding box center [16, 102] width 11 height 11
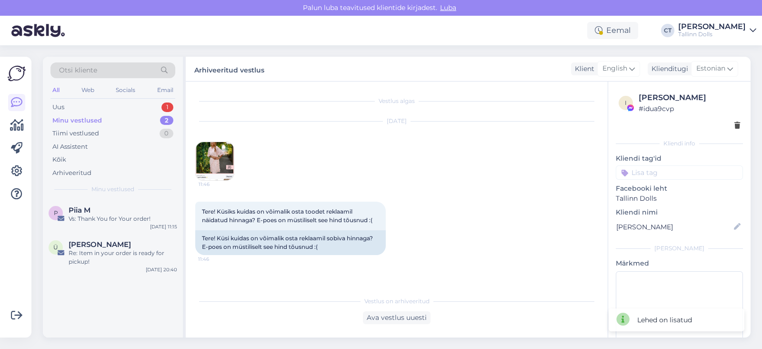
click at [96, 114] on div "Minu vestlused 2" at bounding box center [113, 120] width 125 height 13
click at [144, 200] on div "P Piia M Vs: Thank You for Your order! [DATE] 11:15" at bounding box center [113, 216] width 140 height 34
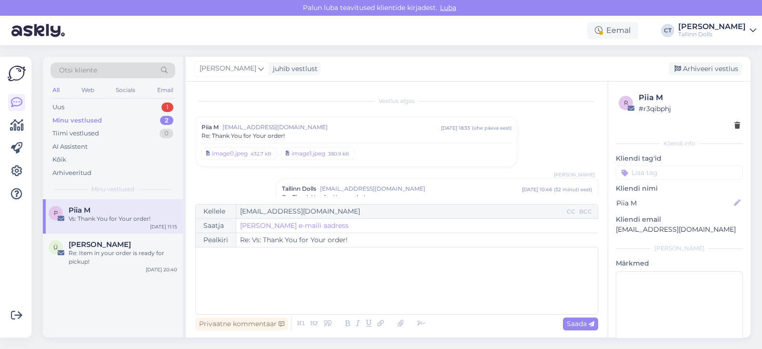
scroll to position [91, 0]
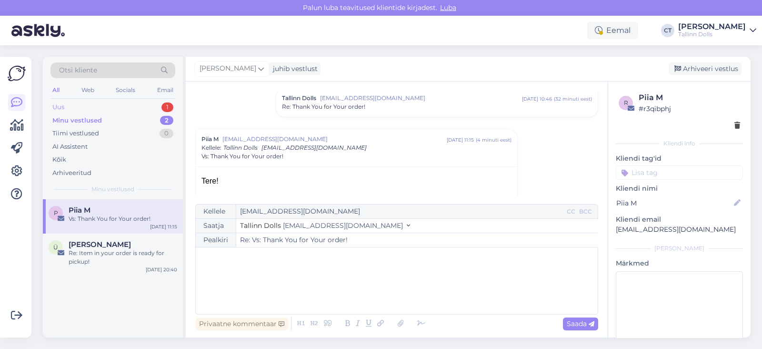
click at [76, 104] on div "Uus 1" at bounding box center [113, 107] width 125 height 13
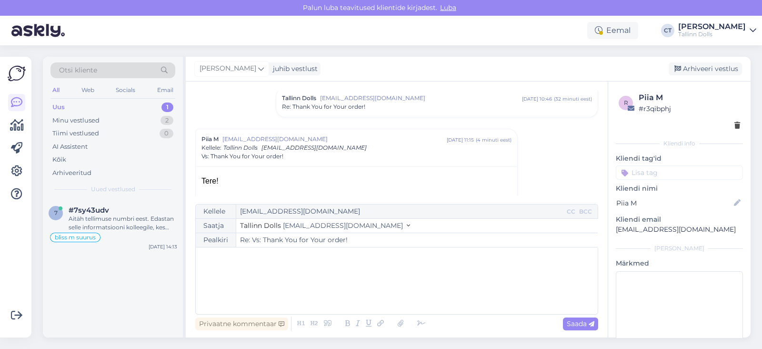
click at [89, 111] on div "Uus 1" at bounding box center [113, 107] width 125 height 13
click at [95, 120] on div "Minu vestlused" at bounding box center [75, 121] width 47 height 10
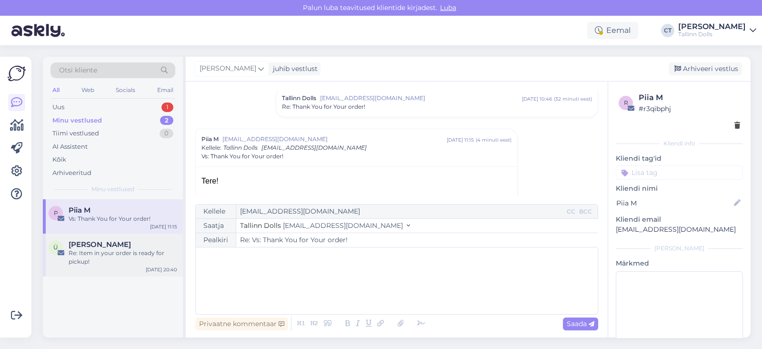
click at [119, 254] on div "Re: Item in your order is ready for pickup!" at bounding box center [123, 257] width 109 height 17
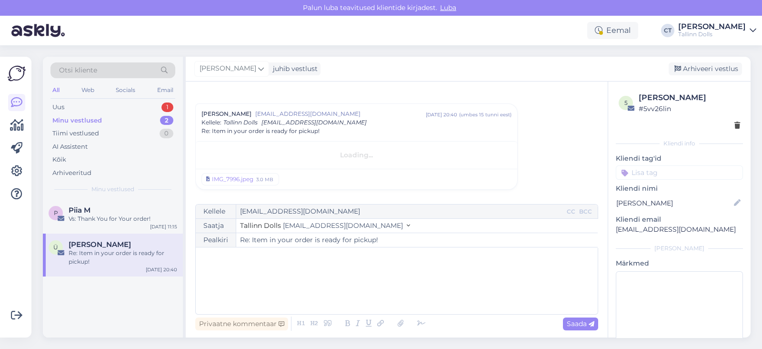
scroll to position [12, 0]
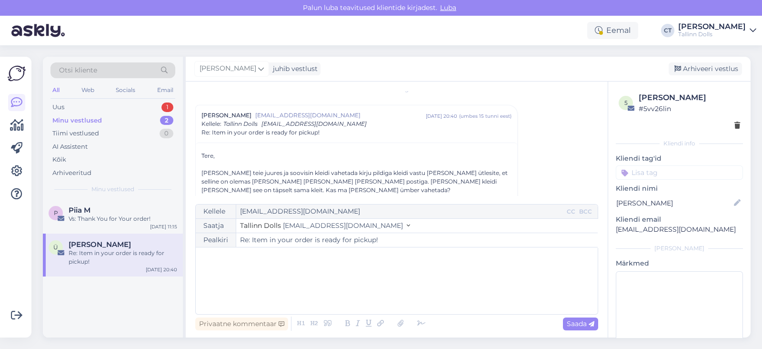
click at [254, 279] on div "﻿" at bounding box center [397, 280] width 393 height 57
click at [332, 280] on p "Oi suured-suured vabandused!" at bounding box center [397, 277] width 393 height 10
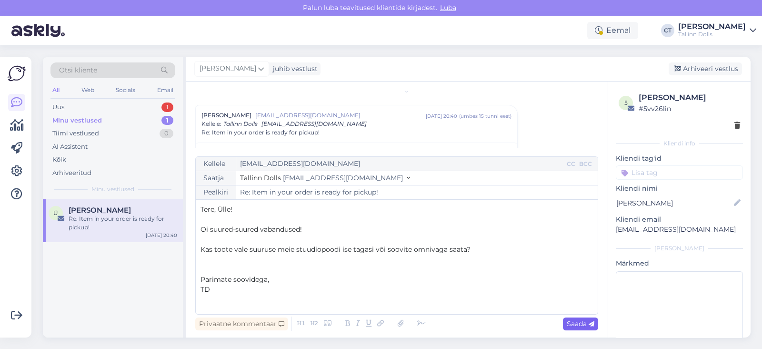
click at [584, 324] on span "Saada" at bounding box center [581, 323] width 28 height 9
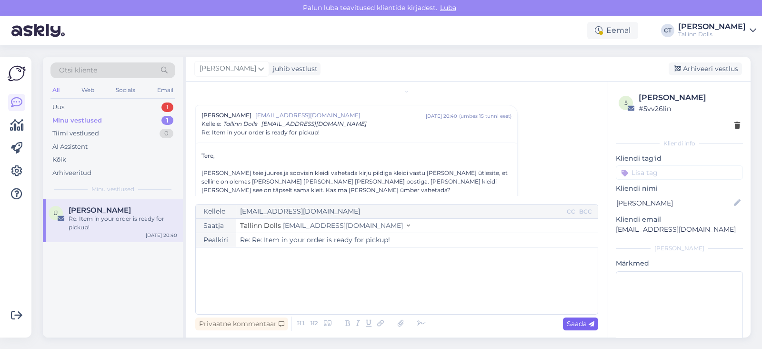
type input "Re: Item in your order is ready for pickup!"
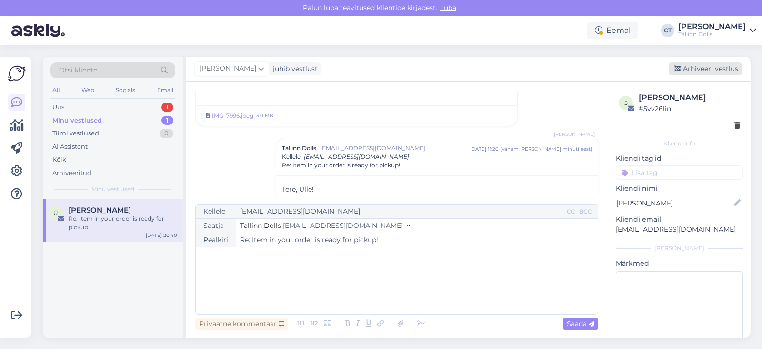
click at [723, 70] on div "Arhiveeri vestlus" at bounding box center [705, 68] width 73 height 13
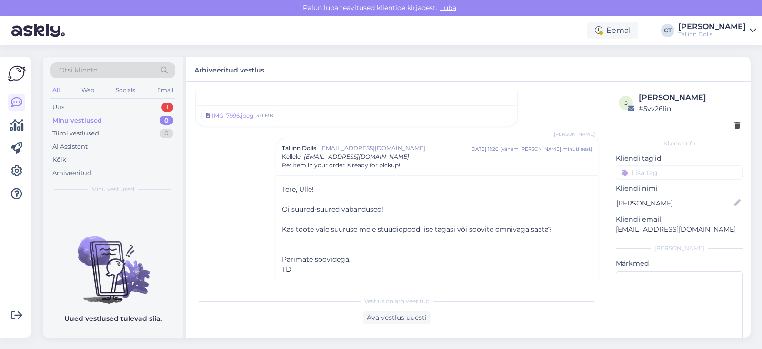
scroll to position [1134, 0]
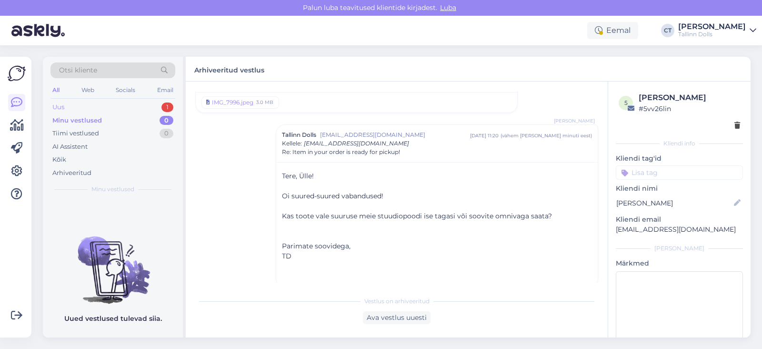
click at [168, 103] on div "1" at bounding box center [168, 107] width 12 height 10
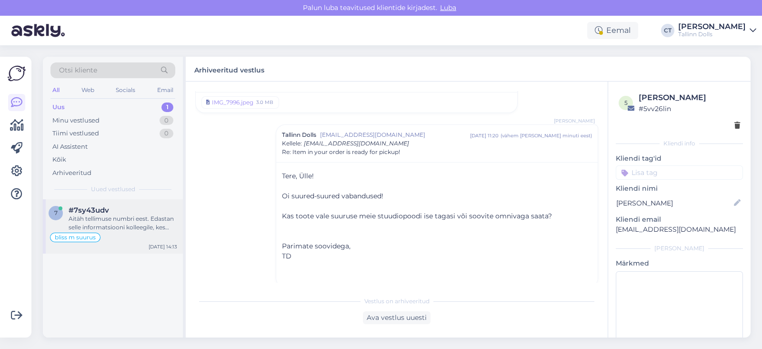
click at [103, 216] on div "Aitäh tellimuse numbri eest. Edastan selle informatsiooni kolleegile, kes tegel…" at bounding box center [123, 222] width 109 height 17
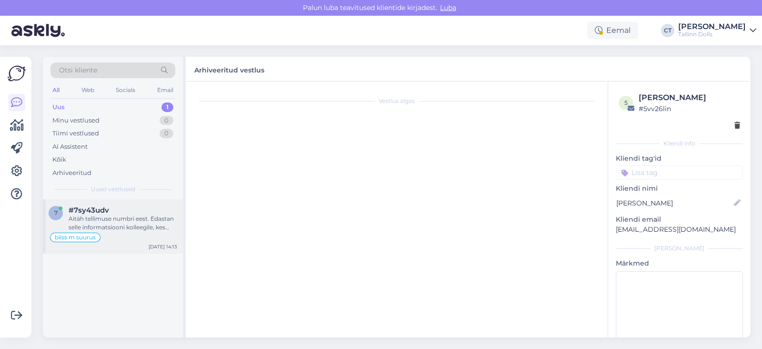
scroll to position [589, 0]
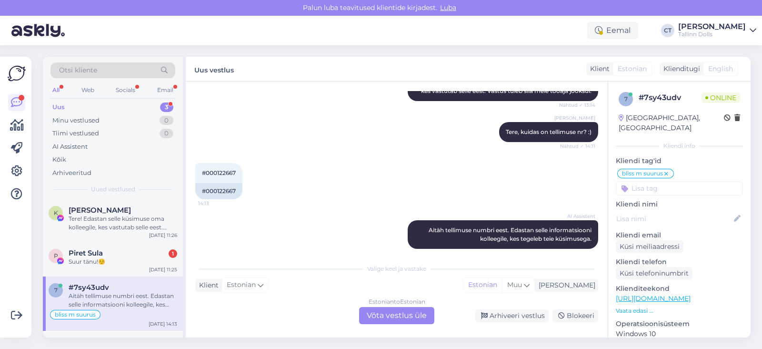
click at [87, 103] on div "Uus 3" at bounding box center [113, 107] width 125 height 13
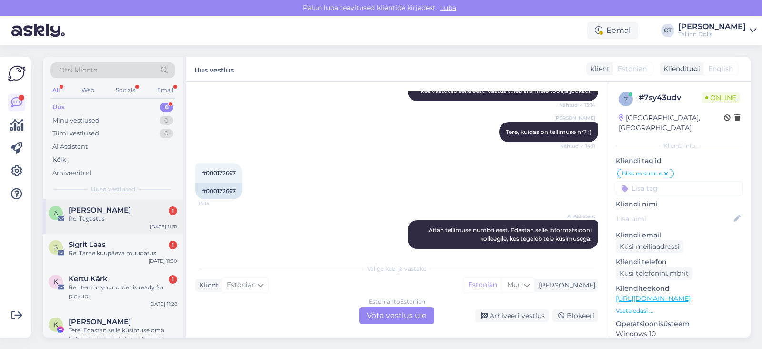
click at [131, 208] on div "[PERSON_NAME] 1" at bounding box center [123, 210] width 109 height 9
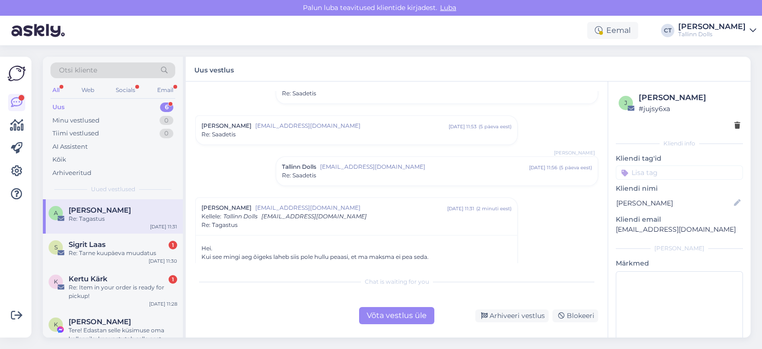
scroll to position [538, 0]
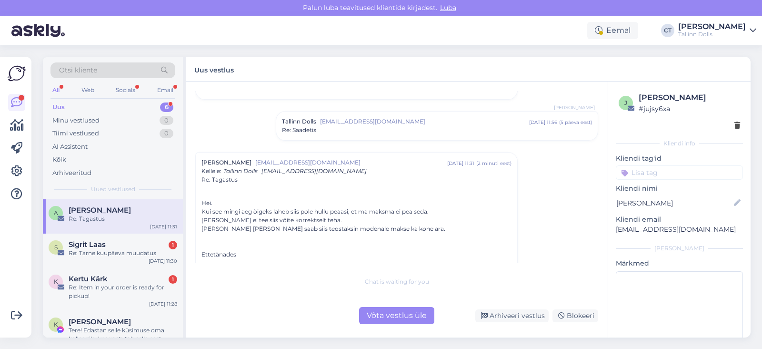
click at [341, 120] on span "[EMAIL_ADDRESS][DOMAIN_NAME]" at bounding box center [424, 121] width 209 height 9
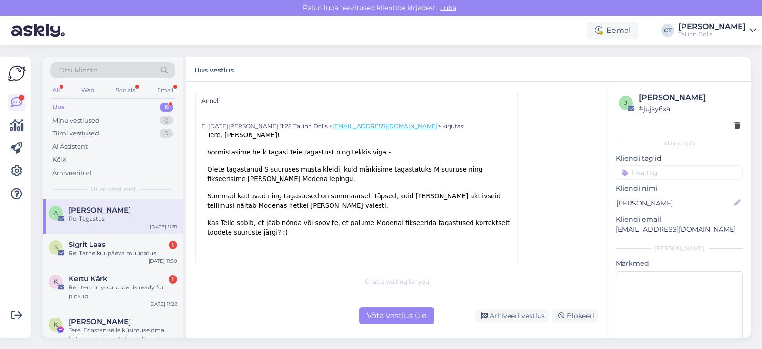
scroll to position [824, 0]
click at [132, 250] on div "Re: Tarne kuupäeva muudatus" at bounding box center [123, 253] width 109 height 9
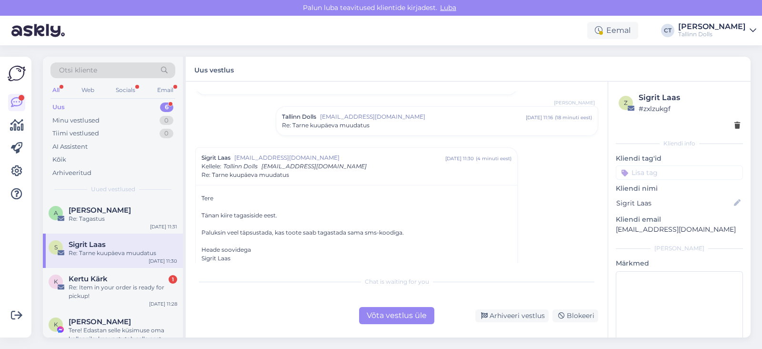
scroll to position [193, 0]
click at [351, 109] on div "Tallinn Dolls [EMAIL_ADDRESS][DOMAIN_NAME] [DATE] 11:16 ( 18 minuti eest ) Re: …" at bounding box center [437, 123] width 322 height 29
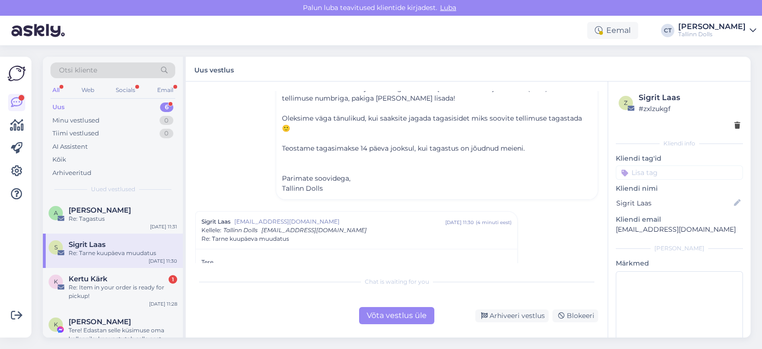
scroll to position [308, 0]
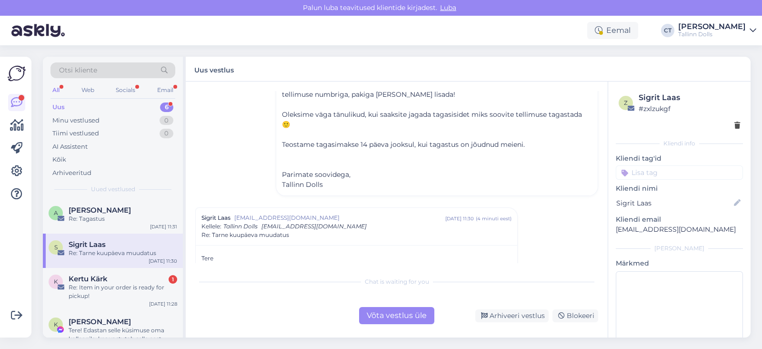
click at [388, 308] on div "Võta vestlus üle" at bounding box center [396, 315] width 75 height 17
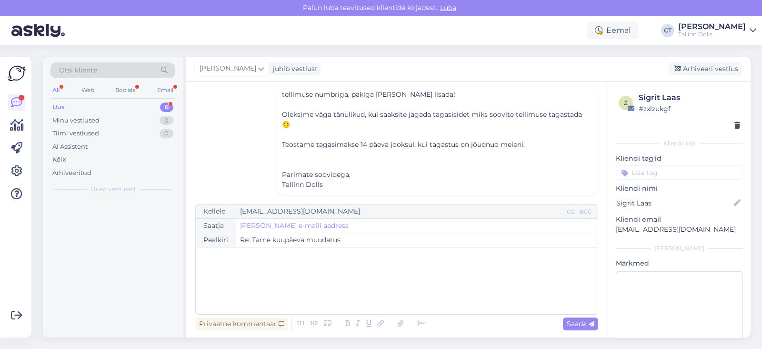
scroll to position [423, 0]
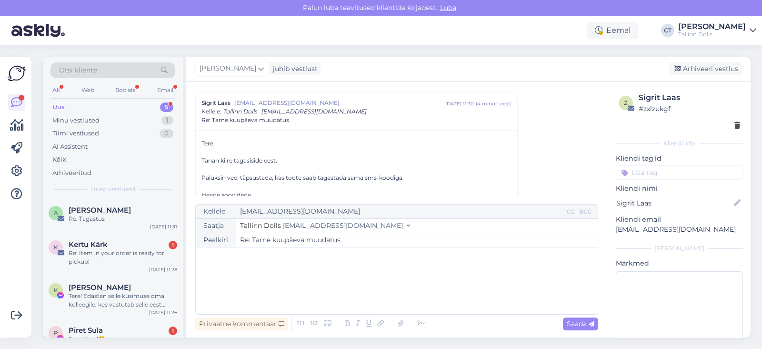
click at [402, 287] on div "﻿" at bounding box center [397, 280] width 393 height 57
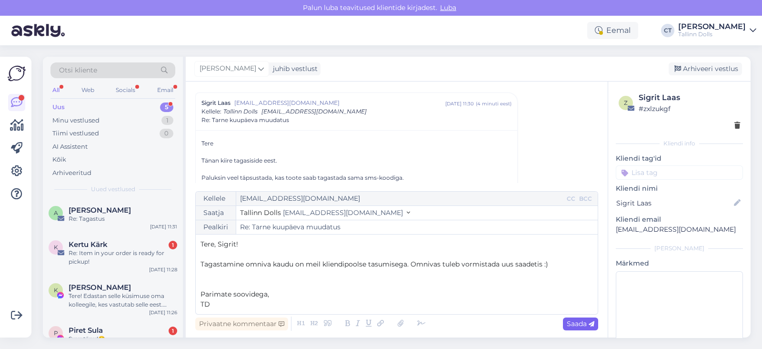
click at [579, 320] on span "Saada" at bounding box center [581, 323] width 28 height 9
type input "Re: Re: Tarne kuupäeva muudatus"
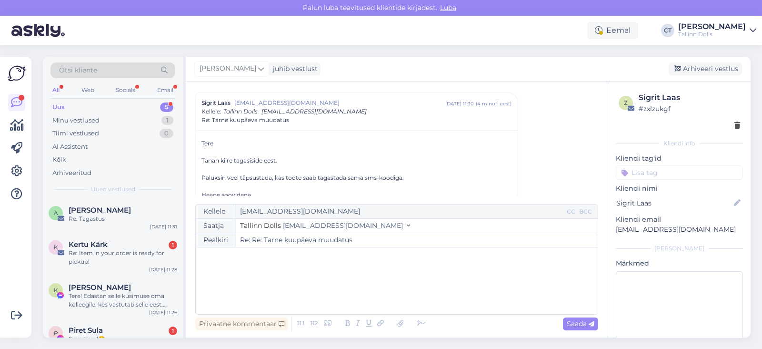
scroll to position [700, 0]
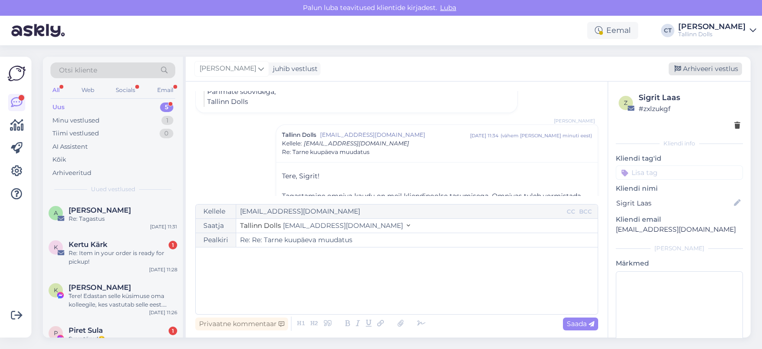
click at [710, 69] on div "Arhiveeri vestlus" at bounding box center [705, 68] width 73 height 13
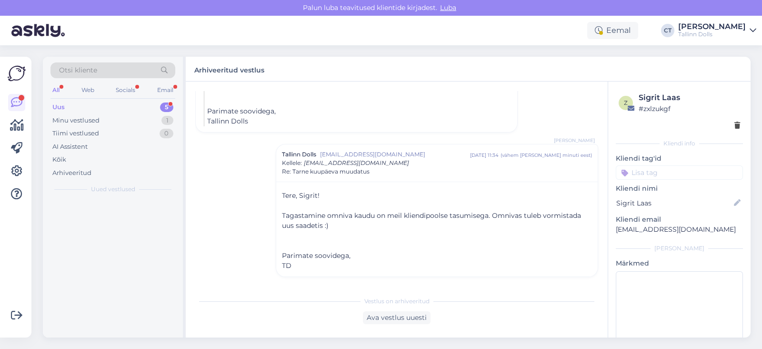
scroll to position [670, 0]
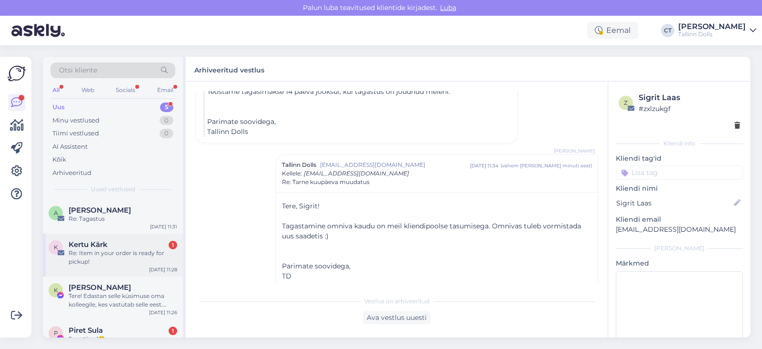
click at [160, 249] on div "Re: Item in your order is ready for pickup!" at bounding box center [123, 257] width 109 height 17
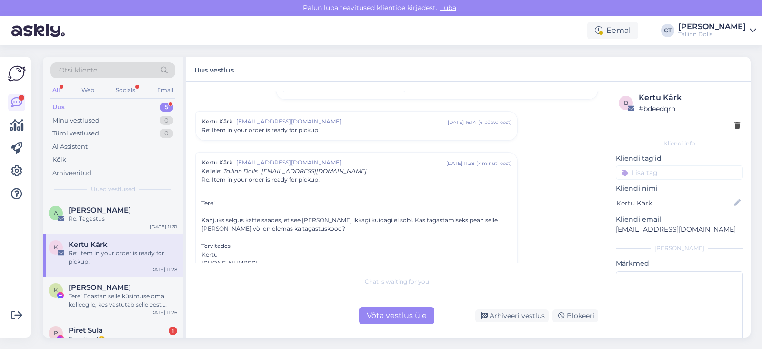
scroll to position [203, 0]
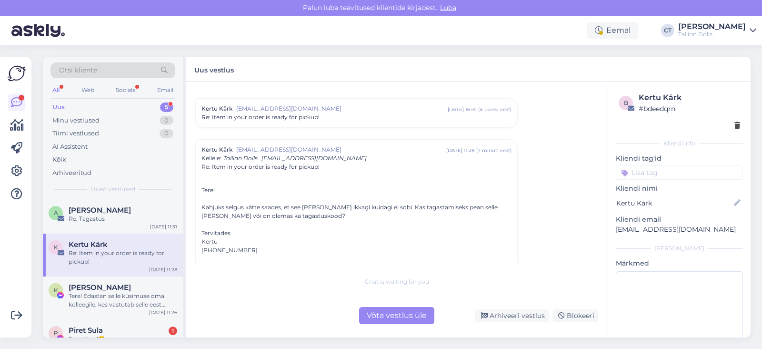
click at [388, 315] on div "Võta vestlus üle" at bounding box center [396, 315] width 75 height 17
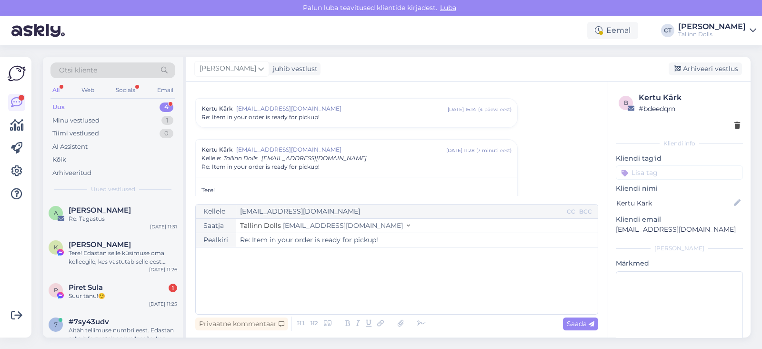
scroll to position [250, 0]
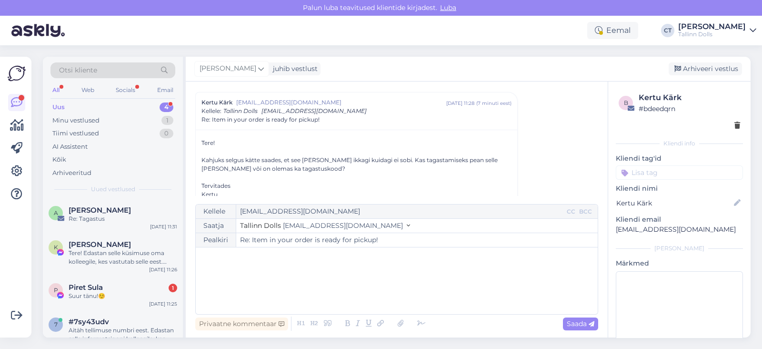
click at [401, 294] on div "﻿" at bounding box center [397, 280] width 393 height 57
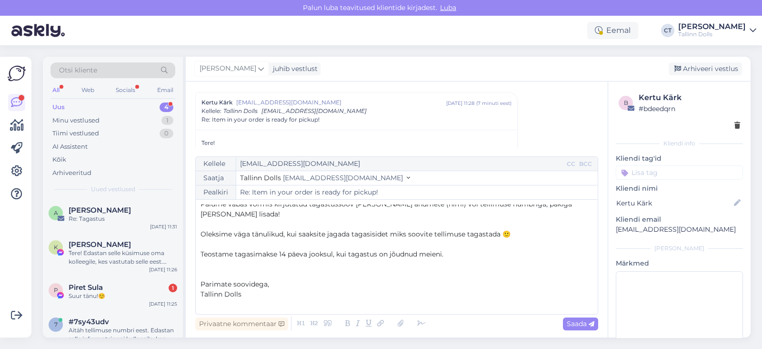
scroll to position [35, 0]
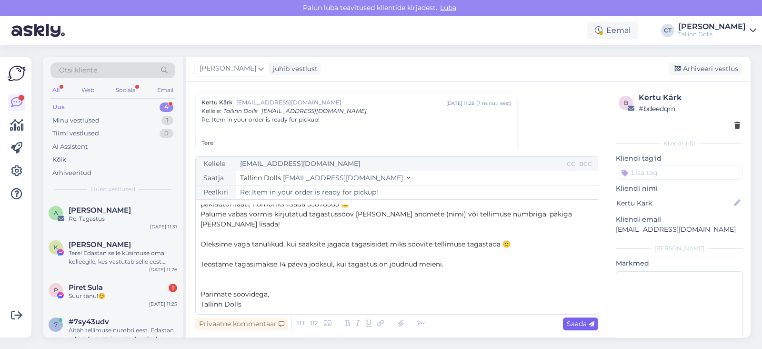
click at [584, 322] on span "Saada" at bounding box center [581, 323] width 28 height 9
type input "Re: Item in your order is ready for pickup!"
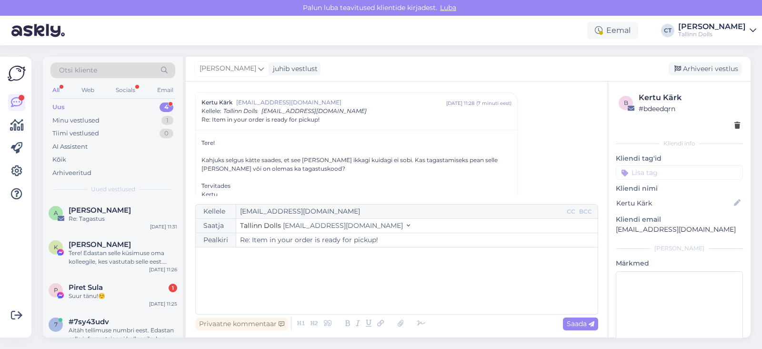
scroll to position [565, 0]
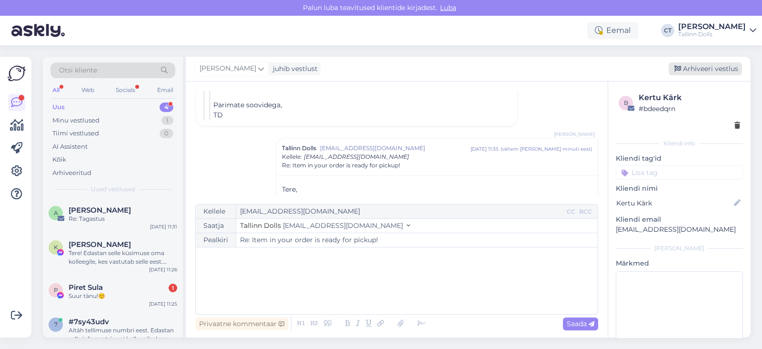
click at [702, 73] on div "Arhiveeri vestlus" at bounding box center [705, 68] width 73 height 13
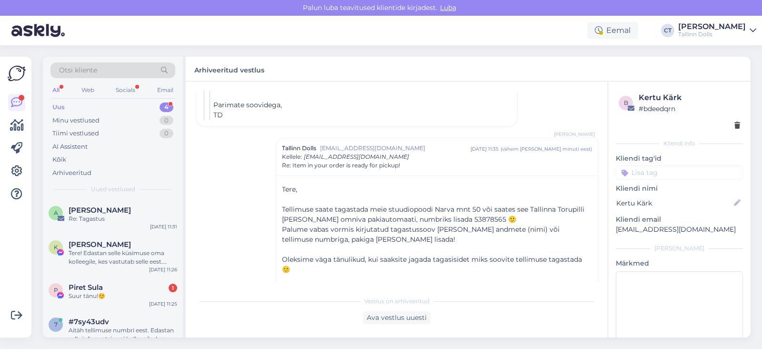
scroll to position [601, 0]
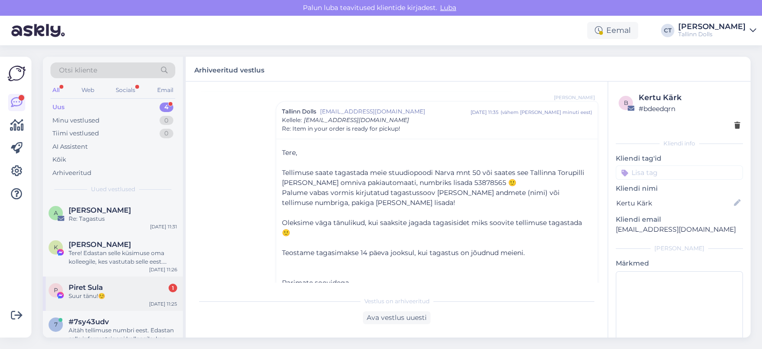
click at [127, 286] on div "Piret Sula 1" at bounding box center [123, 287] width 109 height 9
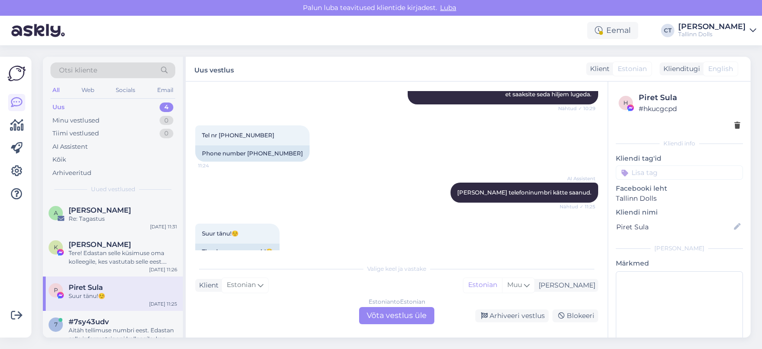
scroll to position [726, 0]
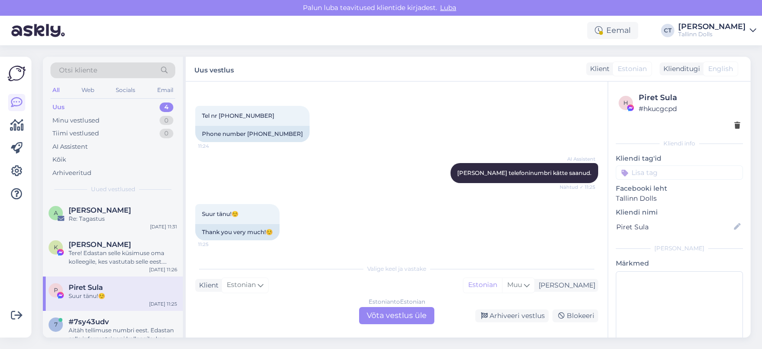
click at [415, 320] on div "Estonian to Estonian Võta vestlus üle" at bounding box center [396, 315] width 75 height 17
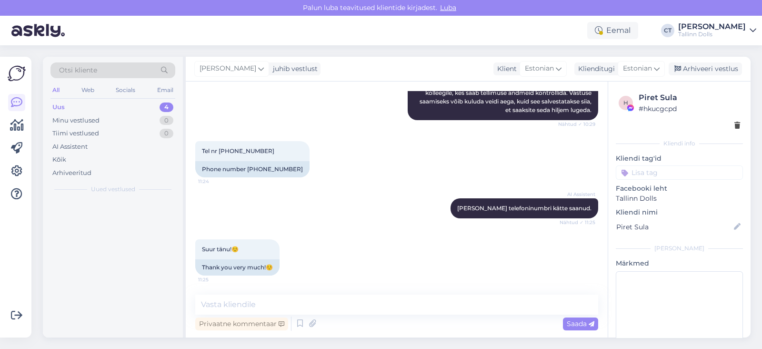
scroll to position [691, 0]
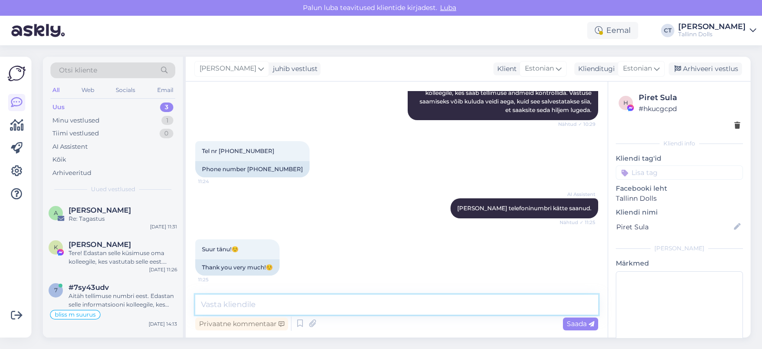
click at [440, 299] on textarea at bounding box center [396, 305] width 403 height 20
type textarea "Pakime tellimuse ja anname homme kullerile üle :)"
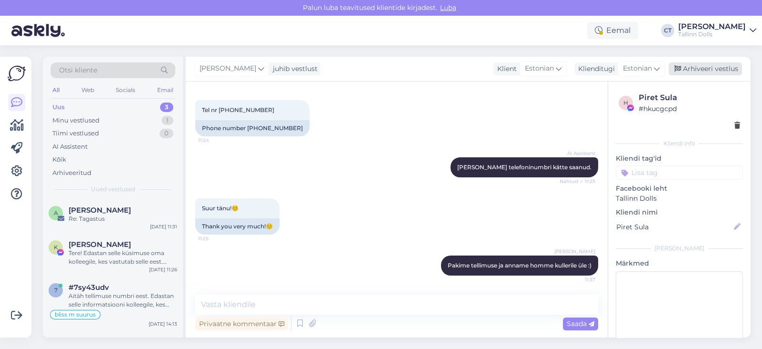
click at [732, 68] on div "Arhiveeri vestlus" at bounding box center [705, 68] width 73 height 13
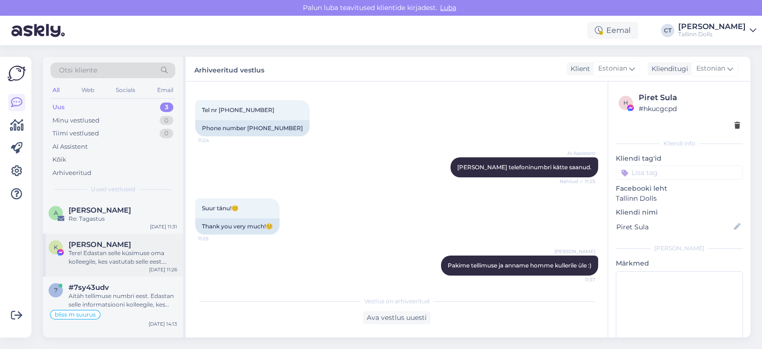
click at [110, 242] on span "[PERSON_NAME]" at bounding box center [100, 244] width 62 height 9
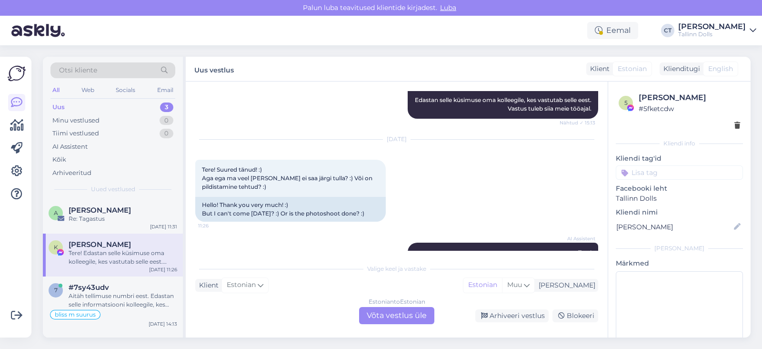
scroll to position [1005, 0]
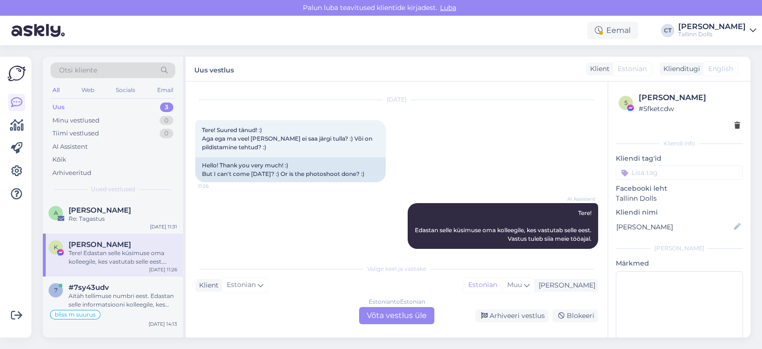
click at [400, 307] on div "Estonian to Estonian Võta vestlus üle" at bounding box center [396, 315] width 75 height 17
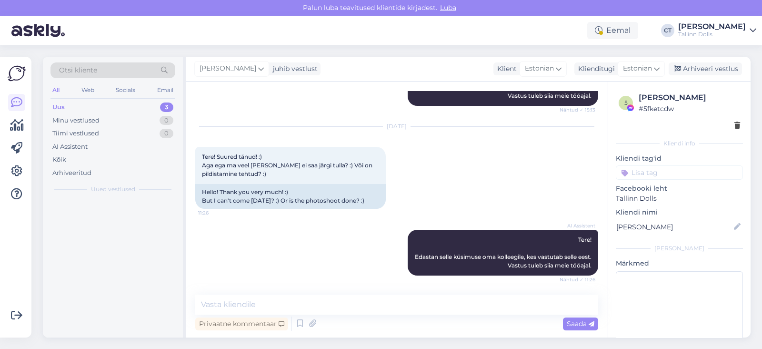
scroll to position [969, 0]
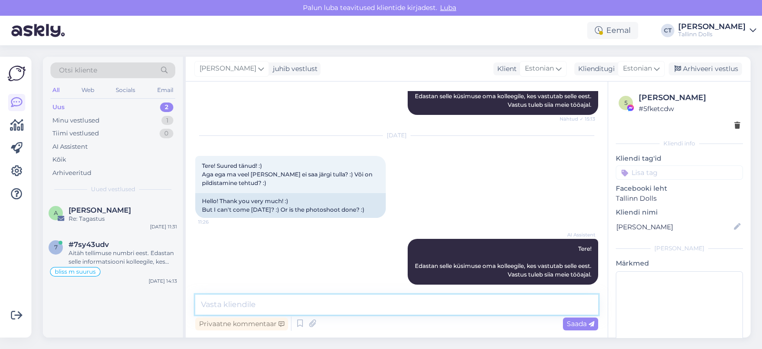
click at [405, 306] on textarea at bounding box center [396, 305] width 403 height 20
click at [222, 302] on textarea "Tere, meil pildistamine homme ja [DEMOGRAPHIC_DATA] hetkel ei saa veel 100% lub…" at bounding box center [396, 305] width 403 height 20
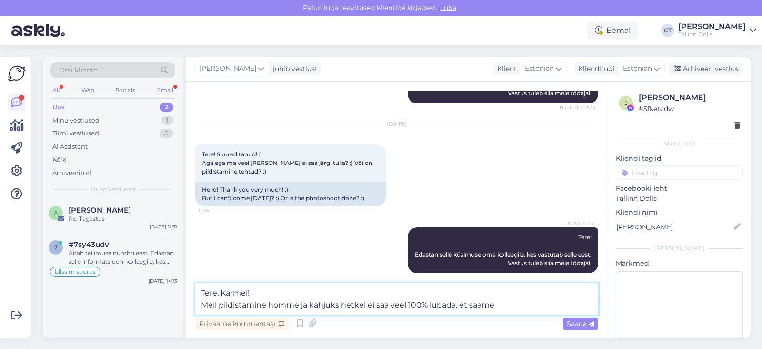
type textarea "Tere, Karmel! Meil pildistamine homme ja kahjuks hetkel ei saa veel 100% lubada…"
click at [726, 66] on div "Arhiveeri vestlus" at bounding box center [705, 68] width 73 height 13
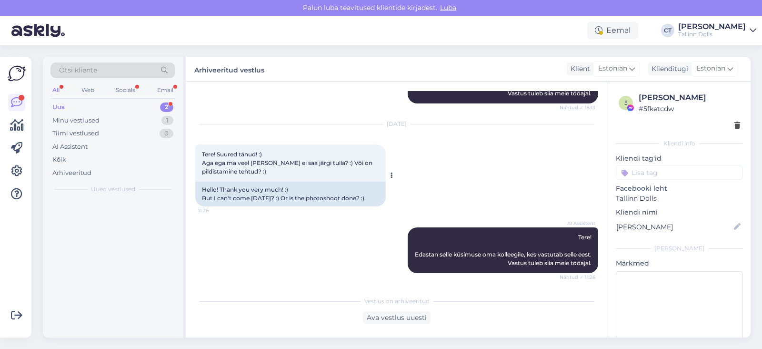
scroll to position [973, 0]
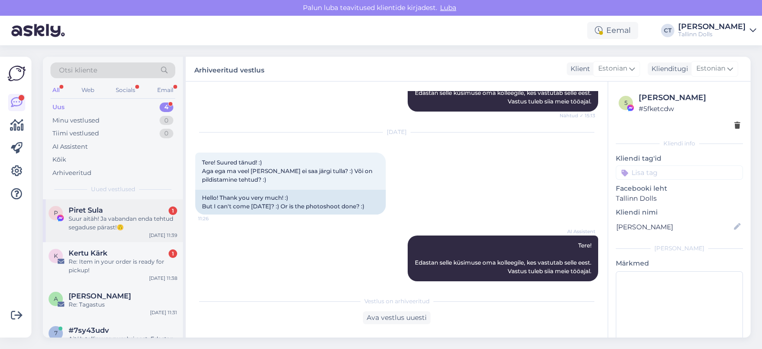
click at [122, 209] on div "Piret Sula 1" at bounding box center [123, 210] width 109 height 9
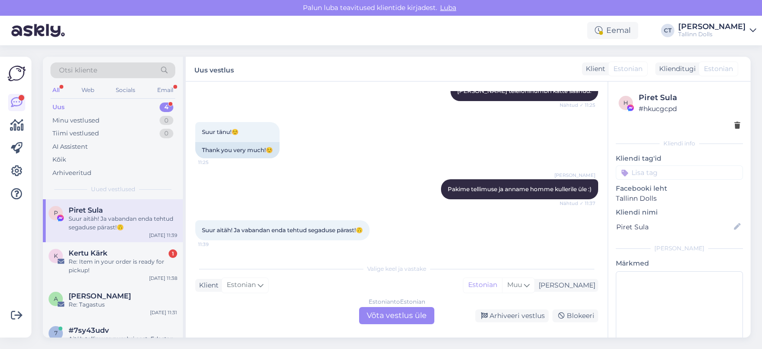
click at [383, 317] on div "Estonian to Estonian Võta vestlus üle" at bounding box center [396, 315] width 75 height 17
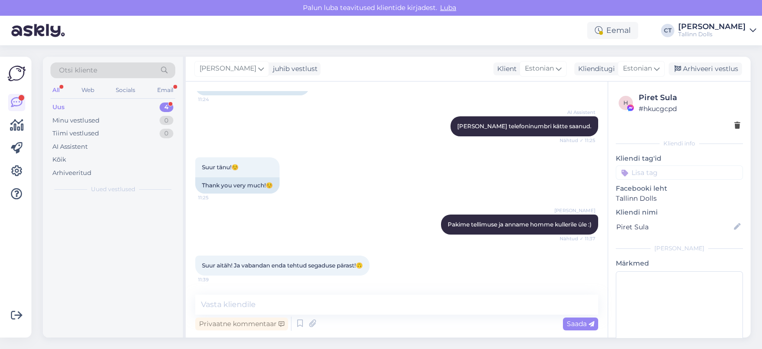
scroll to position [772, 0]
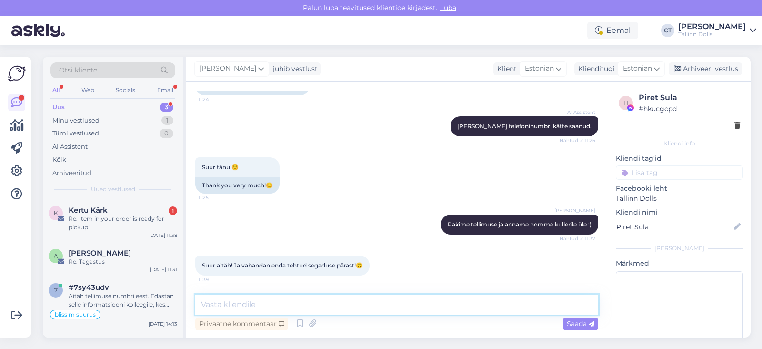
click at [402, 314] on textarea at bounding box center [396, 305] width 403 height 20
type textarea "Ei ole üldse hullu :)"
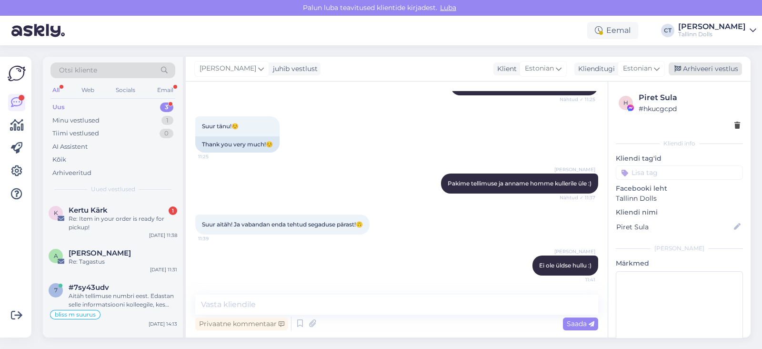
click at [693, 75] on div "Arhiveeri vestlus" at bounding box center [705, 68] width 73 height 13
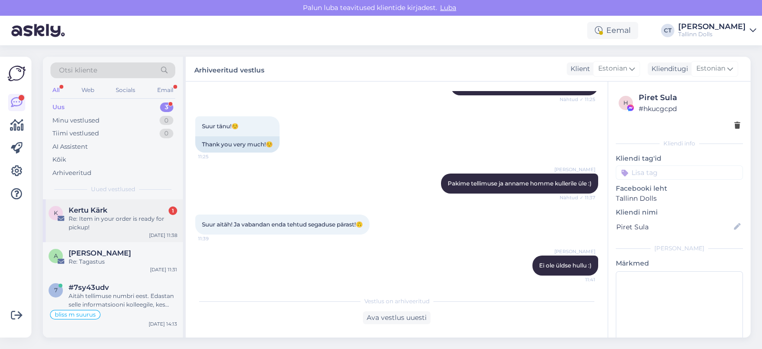
click at [123, 226] on div "Re: Item in your order is ready for pickup!" at bounding box center [123, 222] width 109 height 17
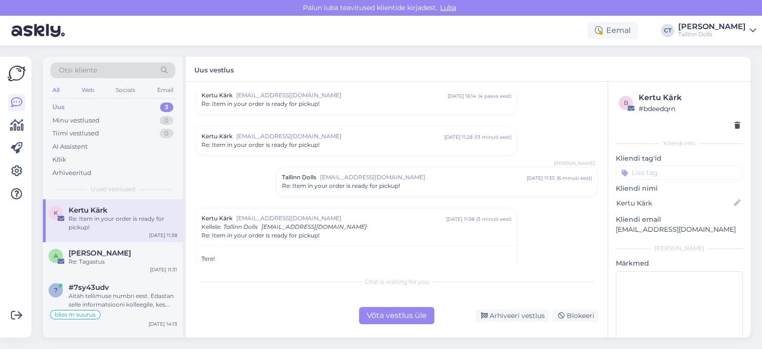
scroll to position [216, 0]
click at [380, 174] on span "[EMAIL_ADDRESS][DOMAIN_NAME]" at bounding box center [423, 177] width 207 height 9
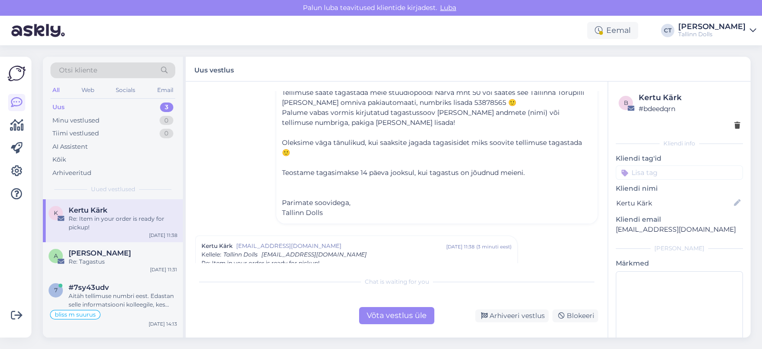
scroll to position [362, 0]
click at [382, 315] on div "Võta vestlus üle" at bounding box center [396, 315] width 75 height 17
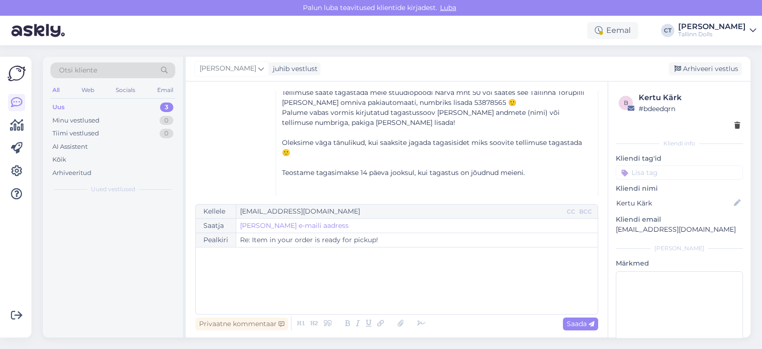
scroll to position [505, 0]
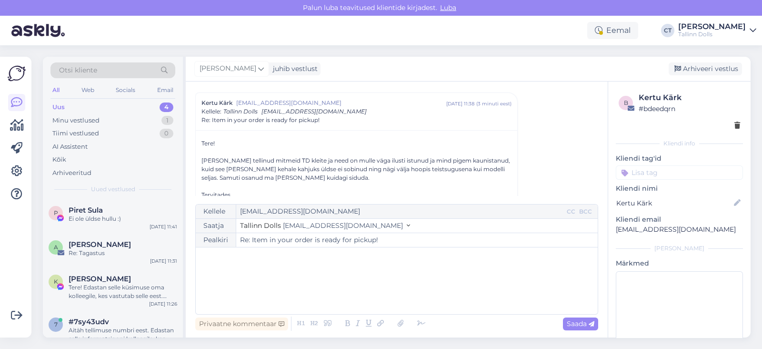
click at [398, 268] on div "﻿" at bounding box center [397, 280] width 393 height 57
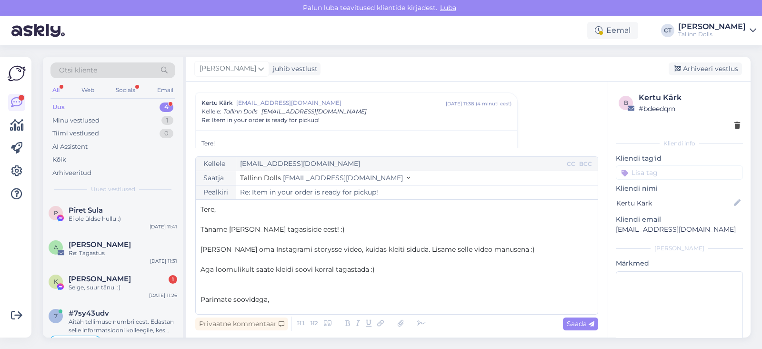
scroll to position [5, 0]
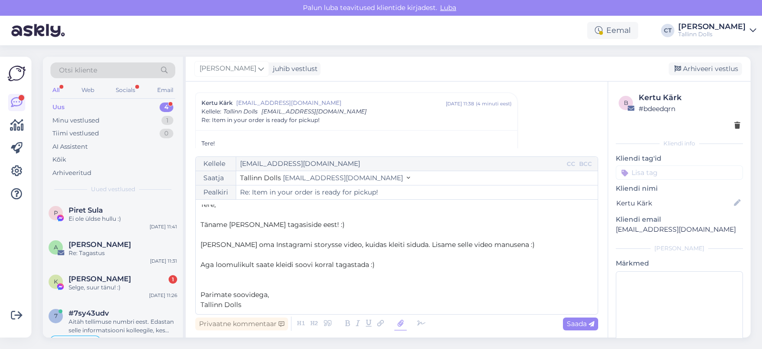
click at [401, 323] on icon at bounding box center [401, 323] width 12 height 13
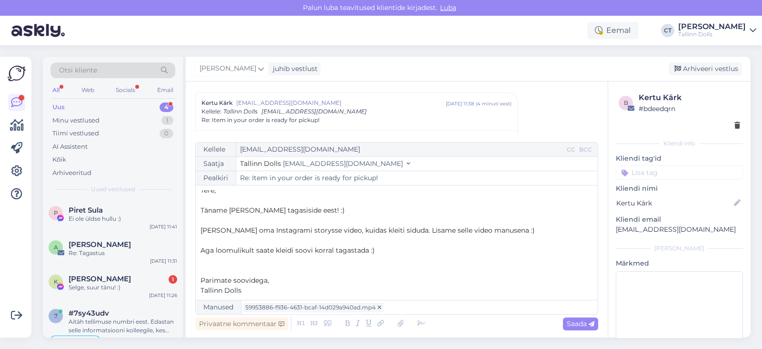
click at [402, 250] on p "Aga loomulikult saate kleidi soovi korral tagastada :)" at bounding box center [397, 250] width 393 height 10
click at [583, 325] on span "Saada" at bounding box center [581, 323] width 28 height 9
type input "Re: Re: Item in your order is ready for pickup!"
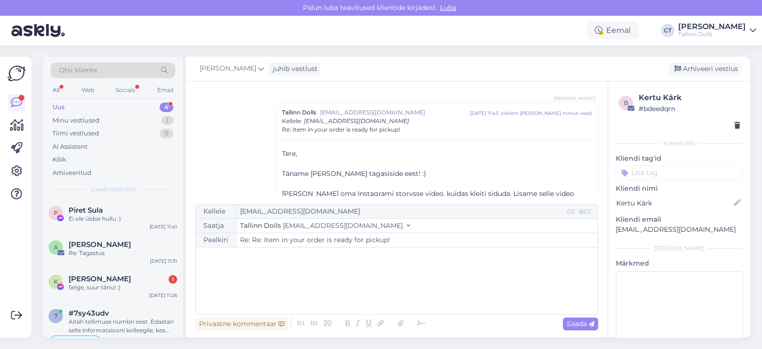
click at [710, 61] on div "[PERSON_NAME] juhib vestlust [GEOGRAPHIC_DATA] vestlus" at bounding box center [468, 69] width 565 height 25
click at [716, 71] on div "Arhiveeri vestlus" at bounding box center [705, 68] width 73 height 13
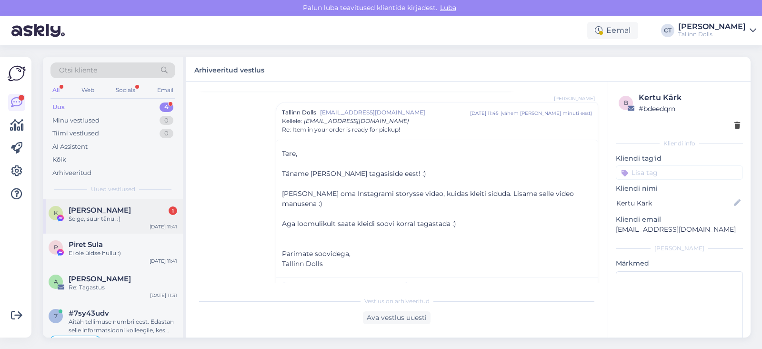
click at [107, 227] on div "K [PERSON_NAME] 1 Selge, suur tänu! :) [DATE] 11:41" at bounding box center [113, 216] width 140 height 34
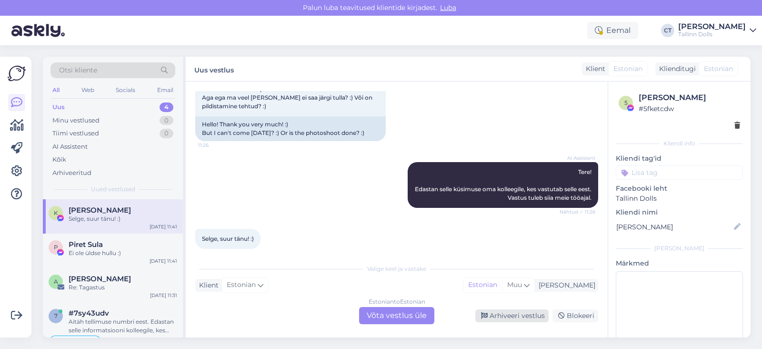
click at [505, 315] on div "Arhiveeri vestlus" at bounding box center [512, 315] width 73 height 13
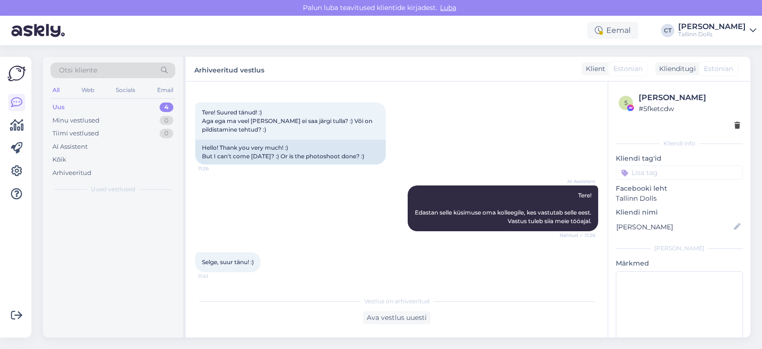
scroll to position [1014, 0]
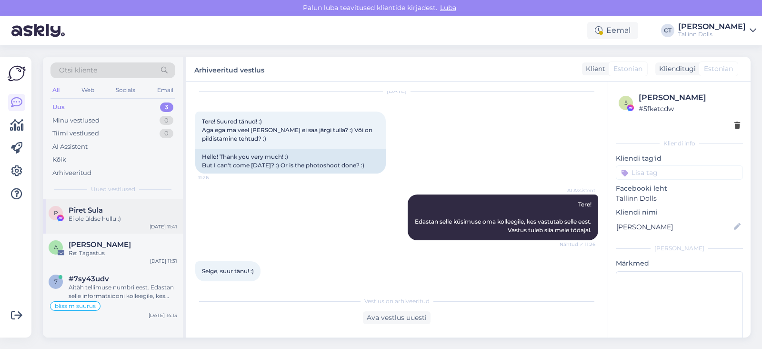
click at [141, 202] on div "P Piret Sula Ei ole üldse hullu :) [DATE] 11:41" at bounding box center [113, 216] width 140 height 34
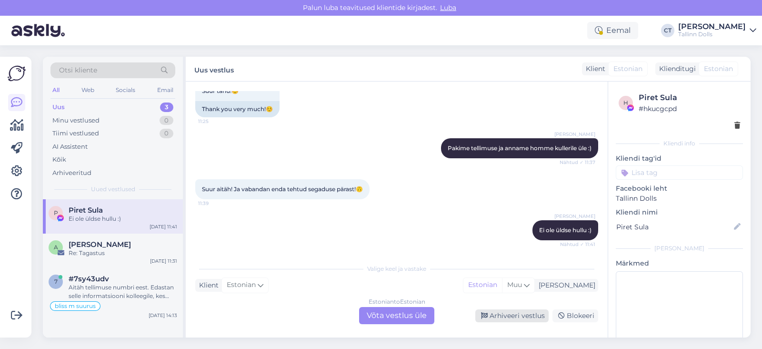
click at [533, 313] on div "Arhiveeri vestlus" at bounding box center [512, 315] width 73 height 13
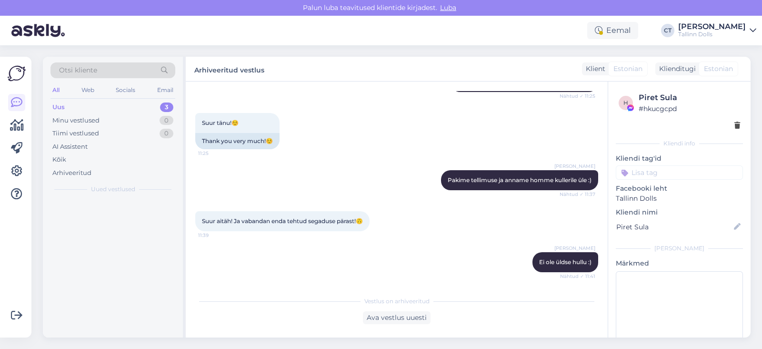
scroll to position [817, 0]
